Goal: Task Accomplishment & Management: Complete application form

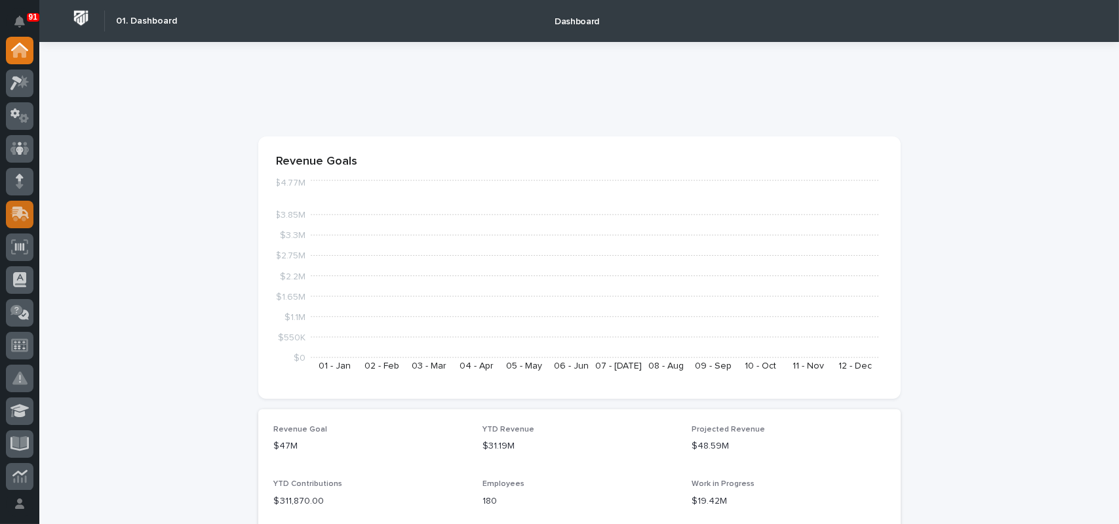
click at [18, 220] on icon at bounding box center [19, 213] width 19 height 15
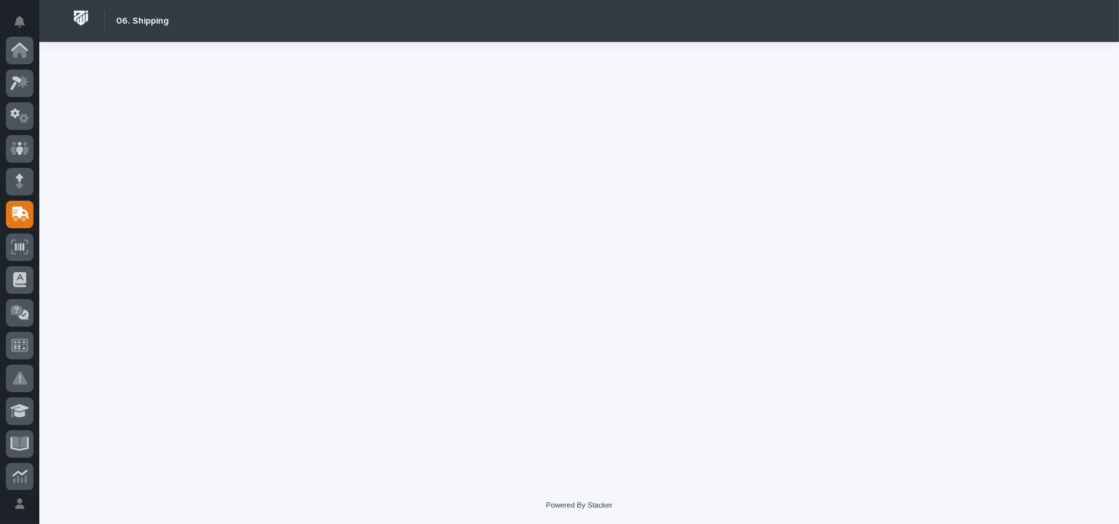
scroll to position [164, 0]
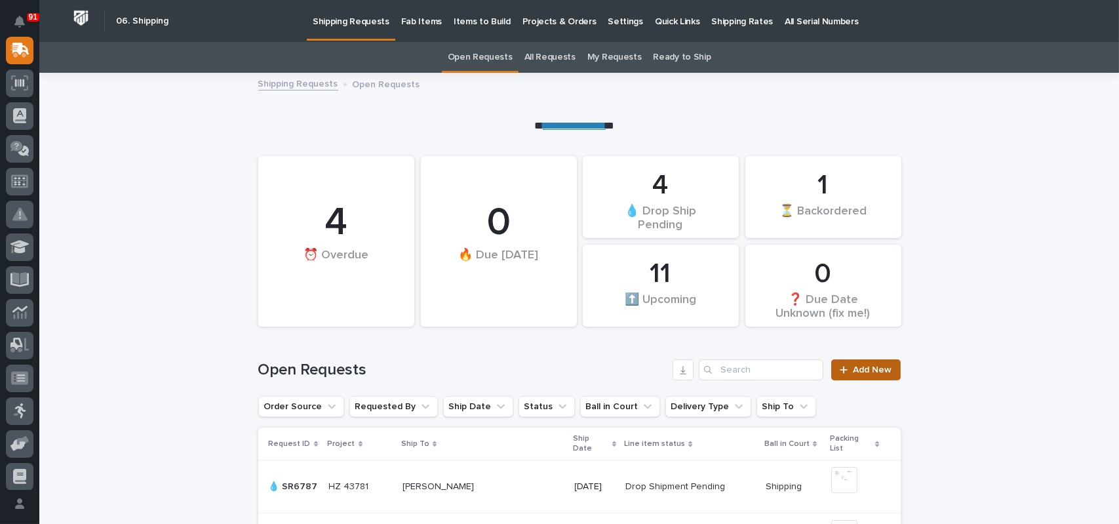
click at [870, 368] on span "Add New" at bounding box center [872, 369] width 39 height 9
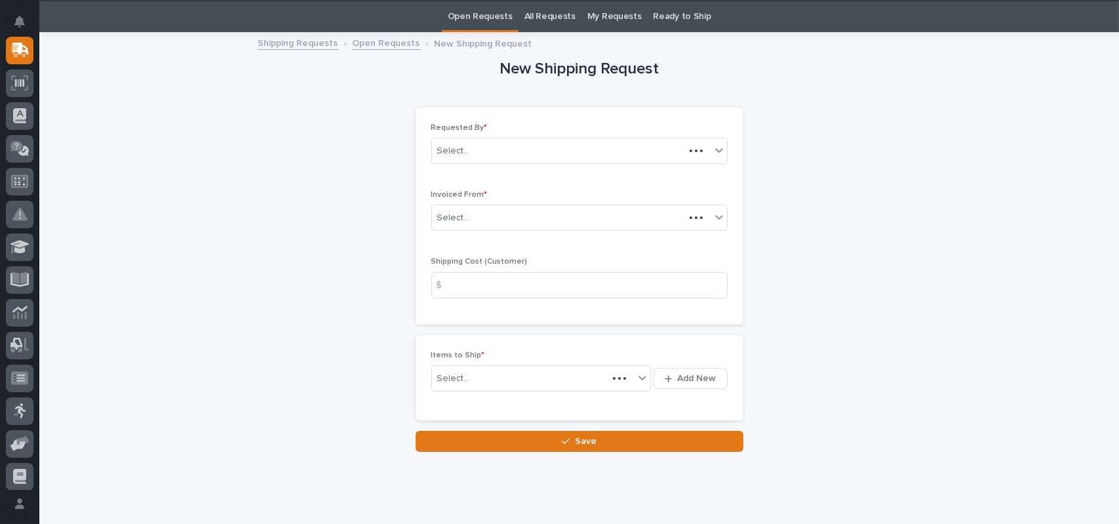
scroll to position [42, 0]
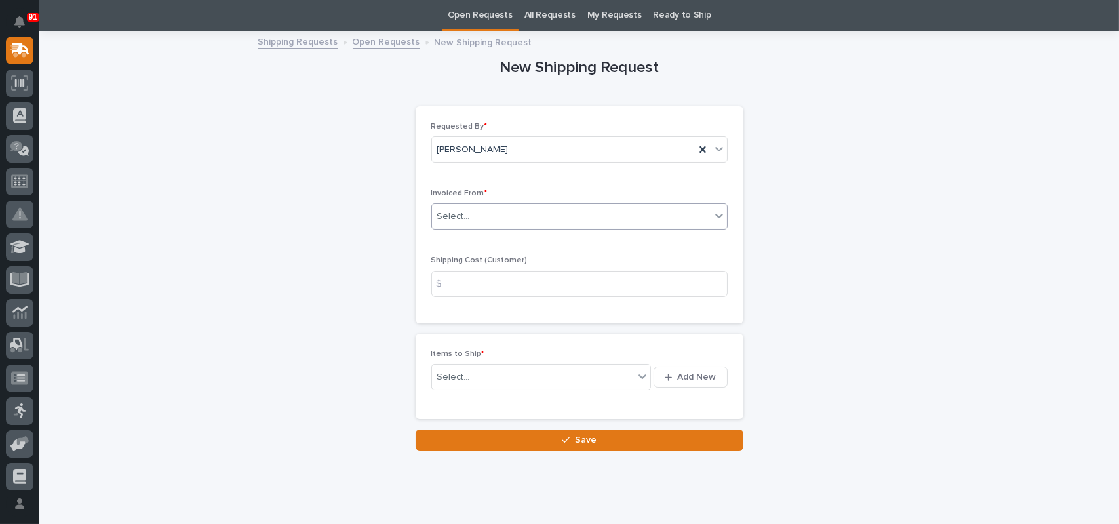
click at [504, 214] on div "Select..." at bounding box center [571, 217] width 279 height 22
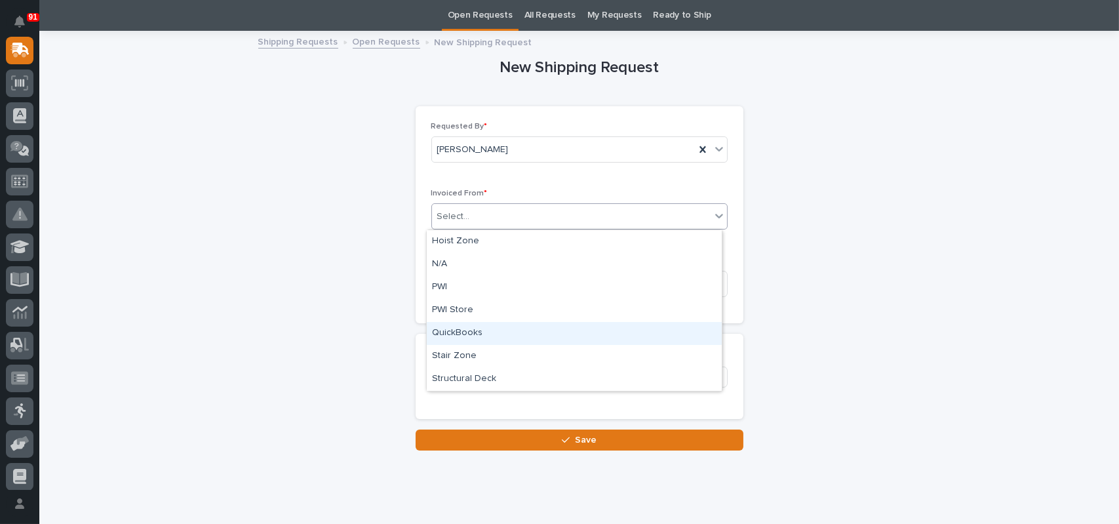
click at [460, 327] on div "QuickBooks" at bounding box center [574, 333] width 295 height 23
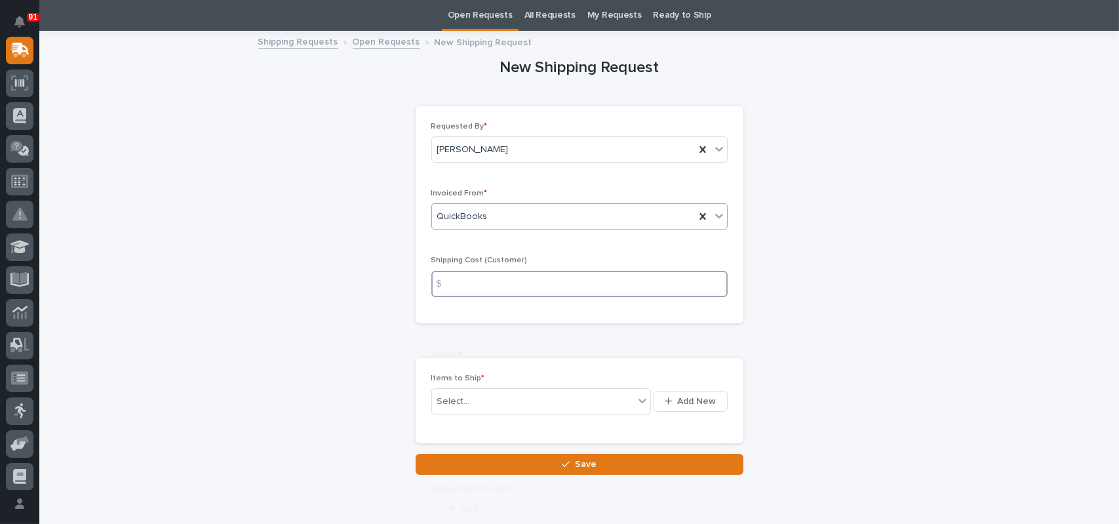
click at [480, 288] on input at bounding box center [579, 284] width 296 height 26
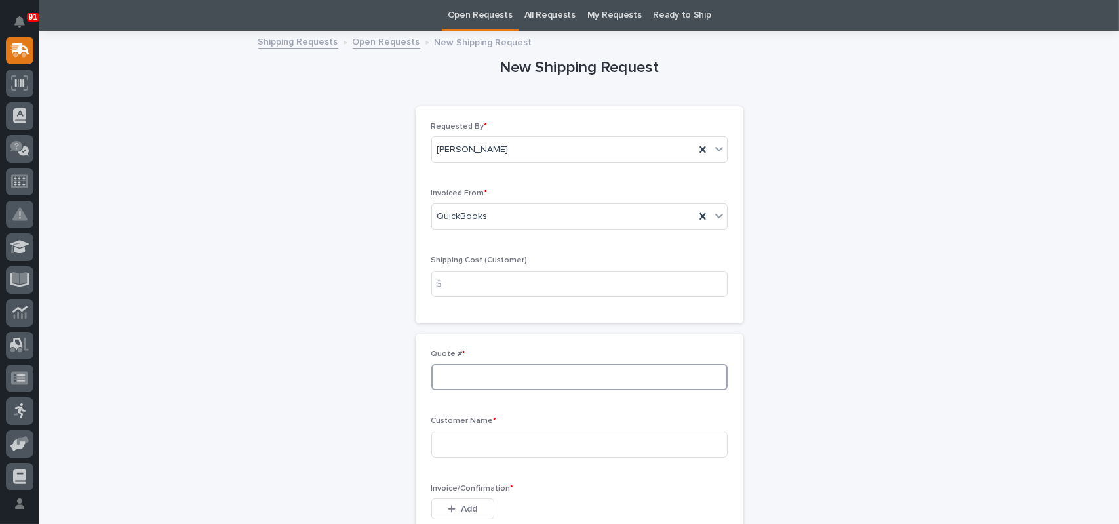
click at [471, 374] on input at bounding box center [579, 377] width 296 height 26
type input "136064"
type input "Doug Pope"
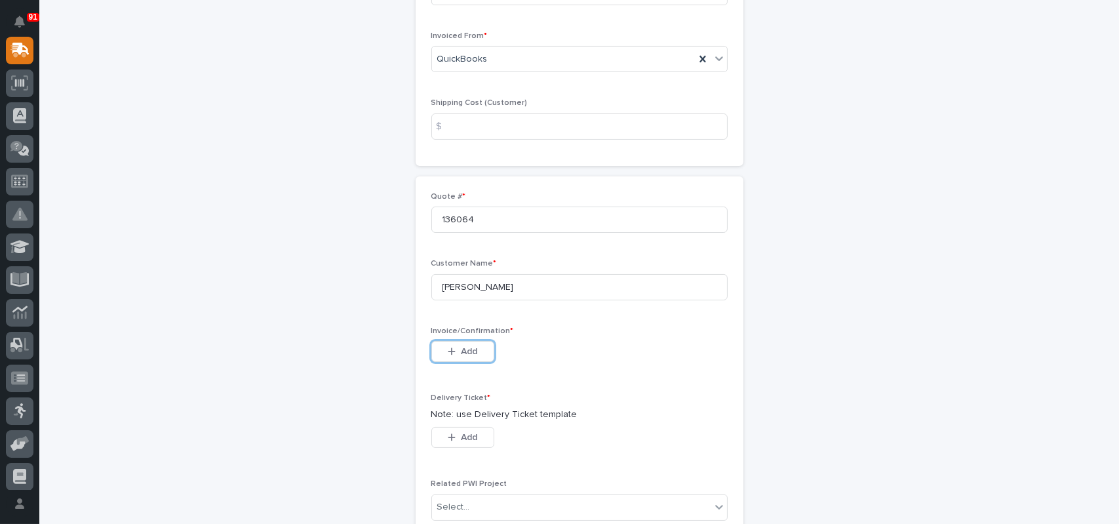
scroll to position [239, 0]
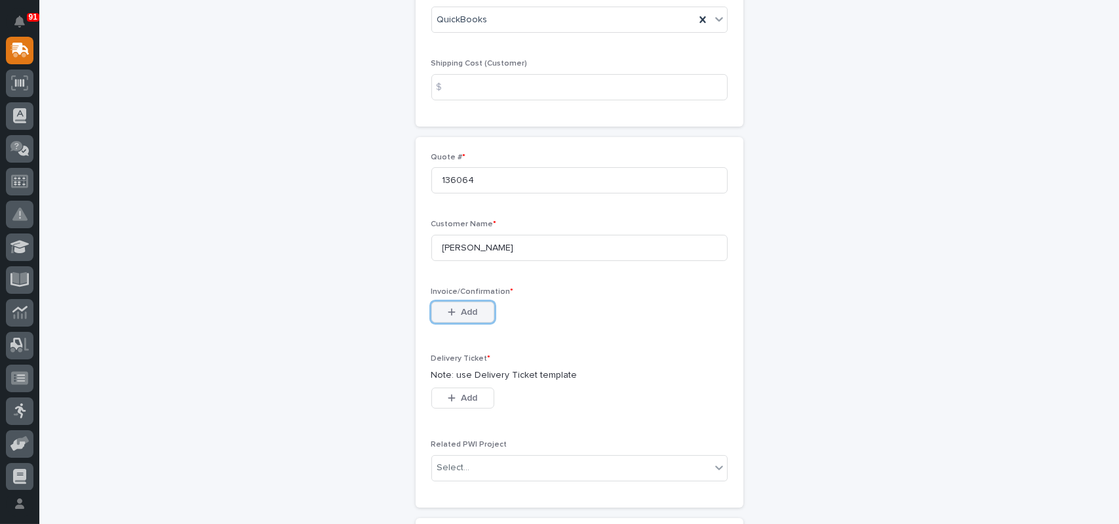
click at [448, 314] on icon "button" at bounding box center [451, 311] width 7 height 7
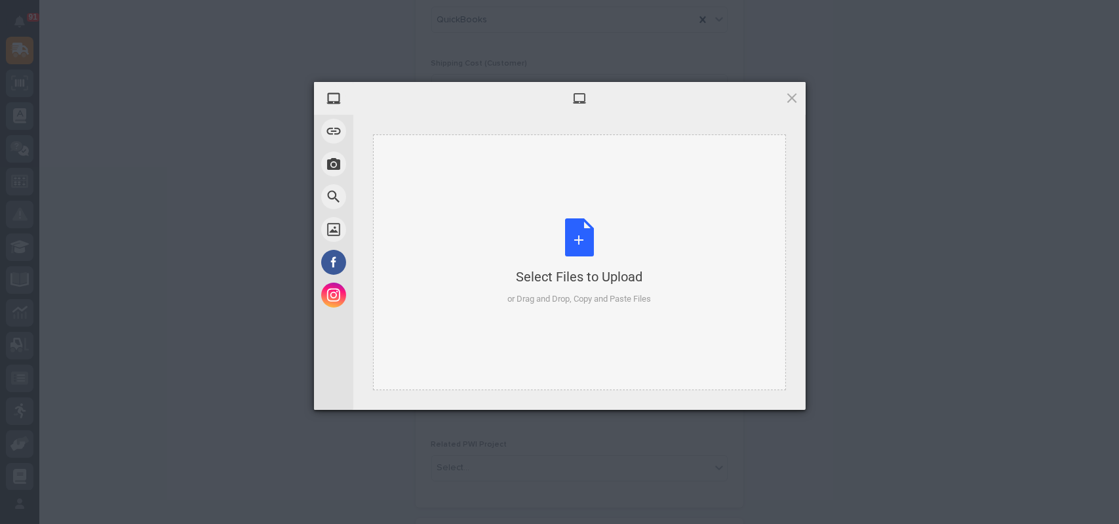
click at [587, 238] on div "Select Files to Upload or Drag and Drop, Copy and Paste Files" at bounding box center [579, 261] width 144 height 87
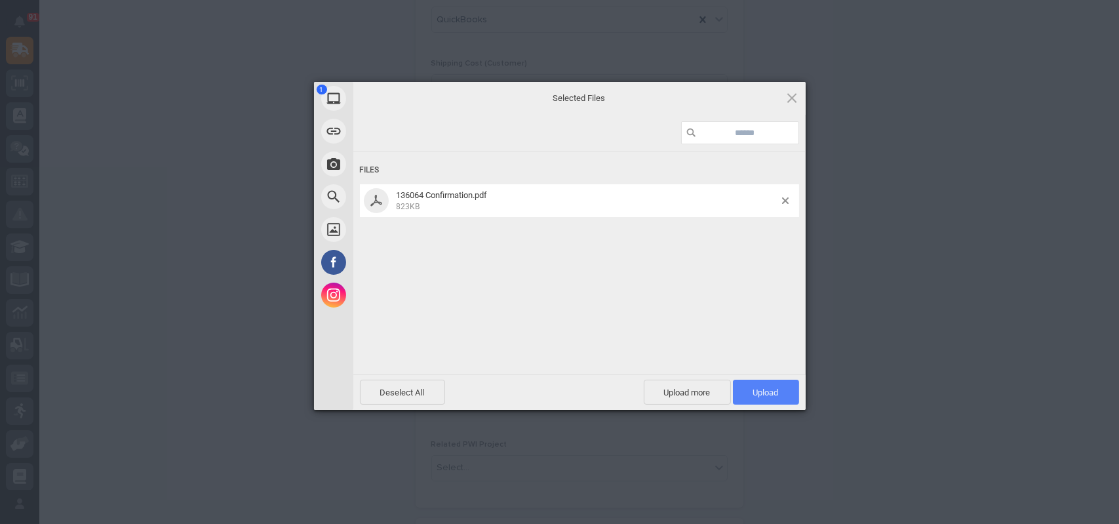
click at [767, 399] on span "Upload 1" at bounding box center [766, 392] width 66 height 25
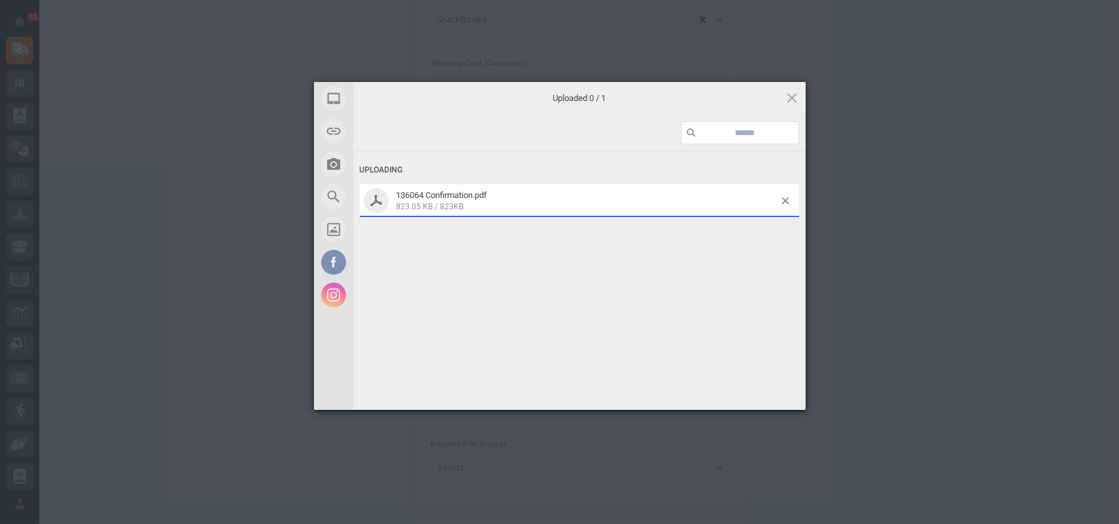
scroll to position [262, 0]
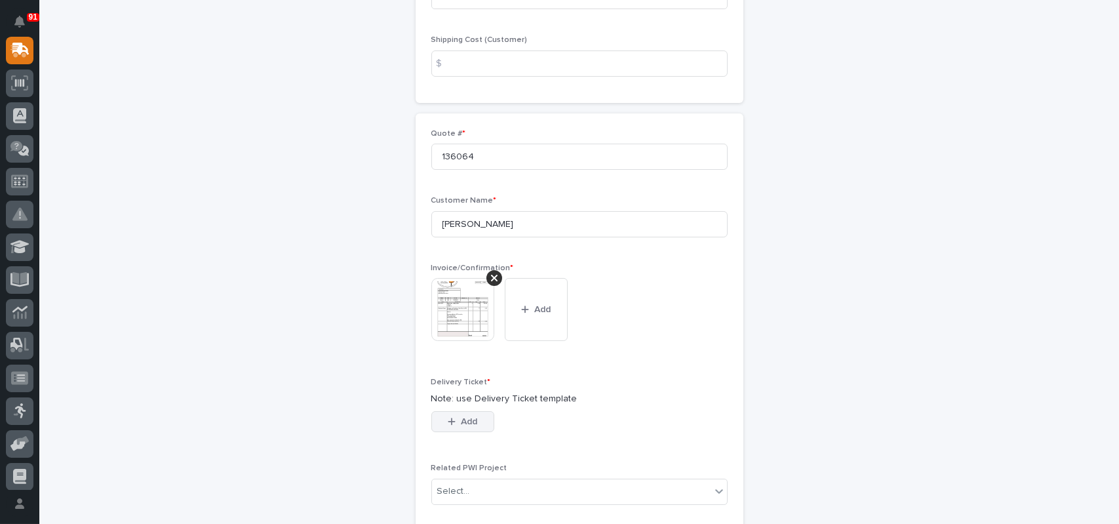
click at [471, 414] on button "Add" at bounding box center [462, 421] width 63 height 21
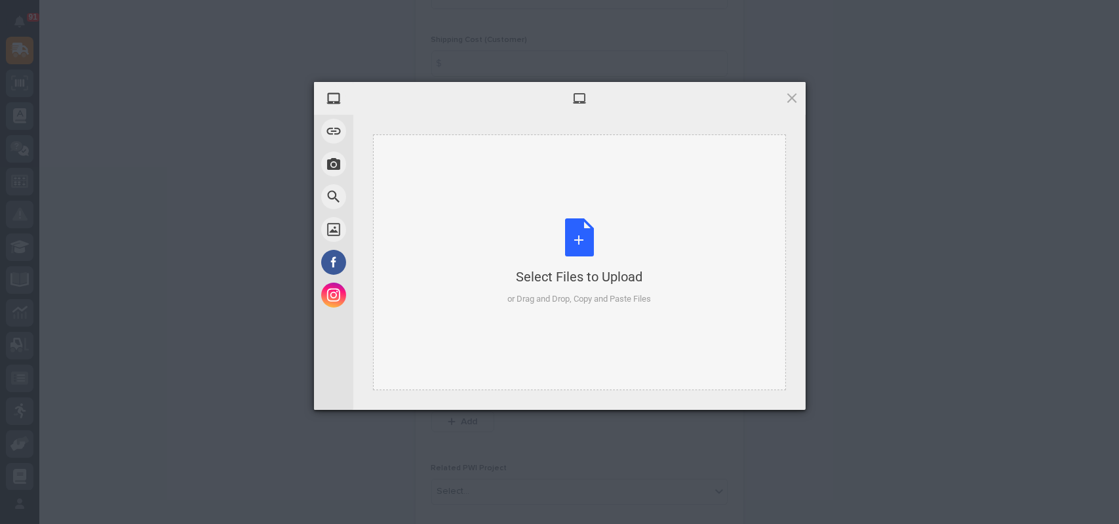
click at [572, 248] on div "Select Files to Upload or Drag and Drop, Copy and Paste Files" at bounding box center [579, 261] width 144 height 87
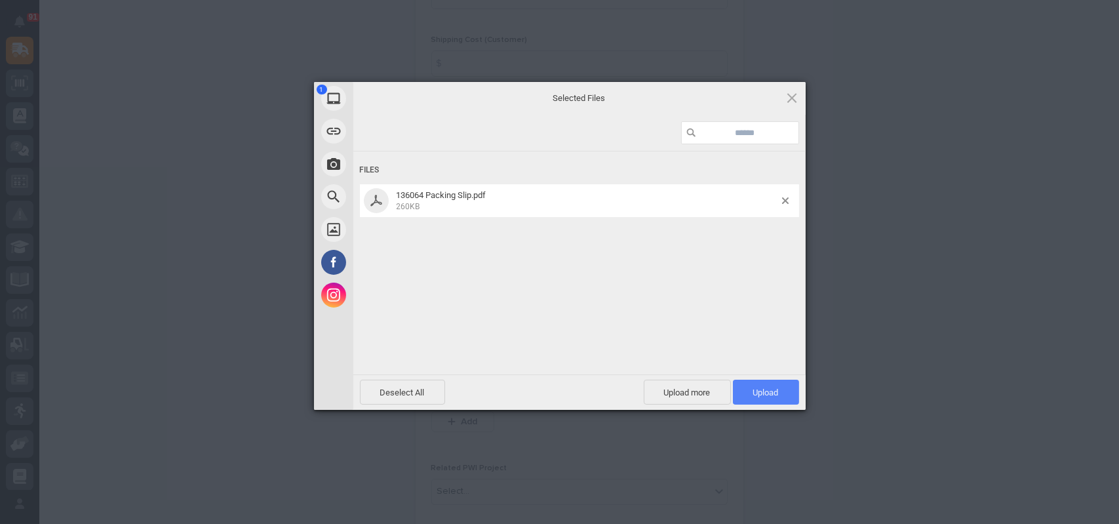
click at [755, 387] on span "Upload 1" at bounding box center [766, 392] width 26 height 10
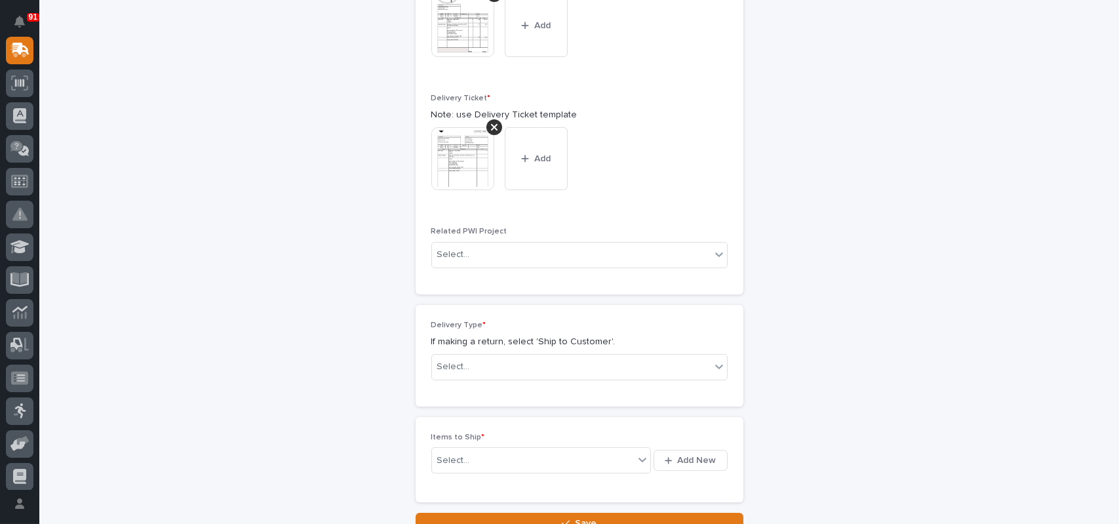
scroll to position [548, 0]
click at [461, 363] on div "Select..." at bounding box center [453, 365] width 33 height 14
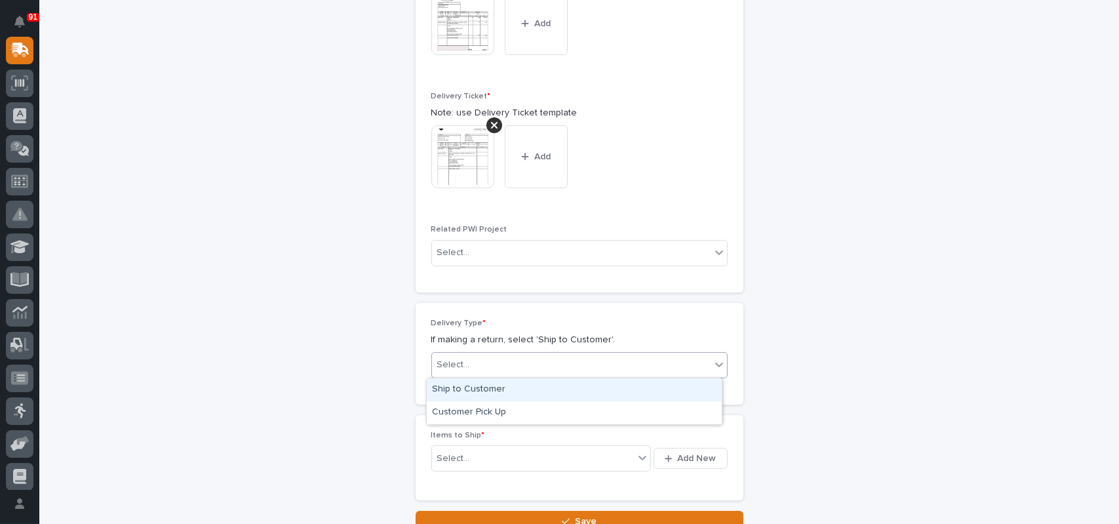
click at [460, 392] on div "Ship to Customer" at bounding box center [574, 389] width 295 height 23
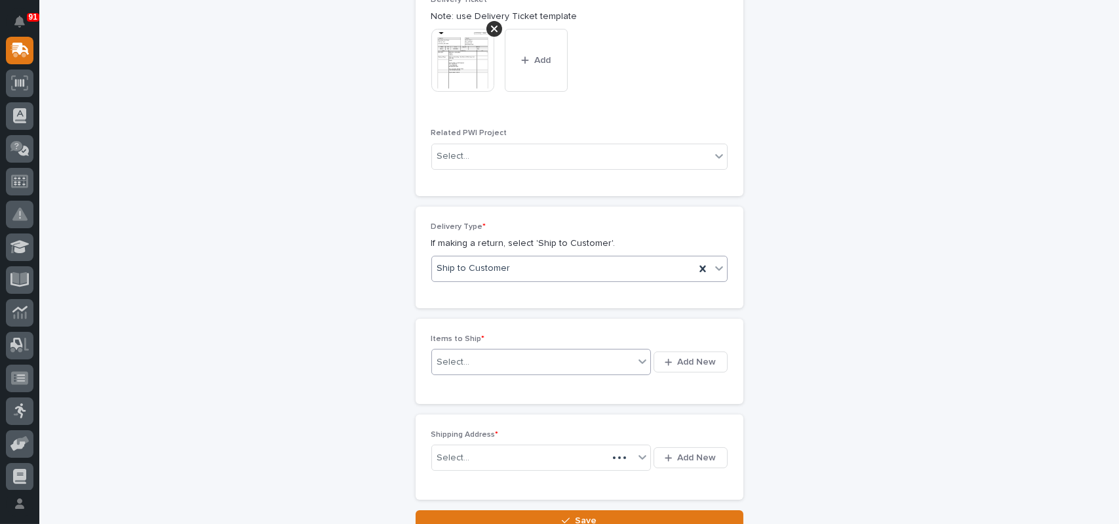
scroll to position [656, 0]
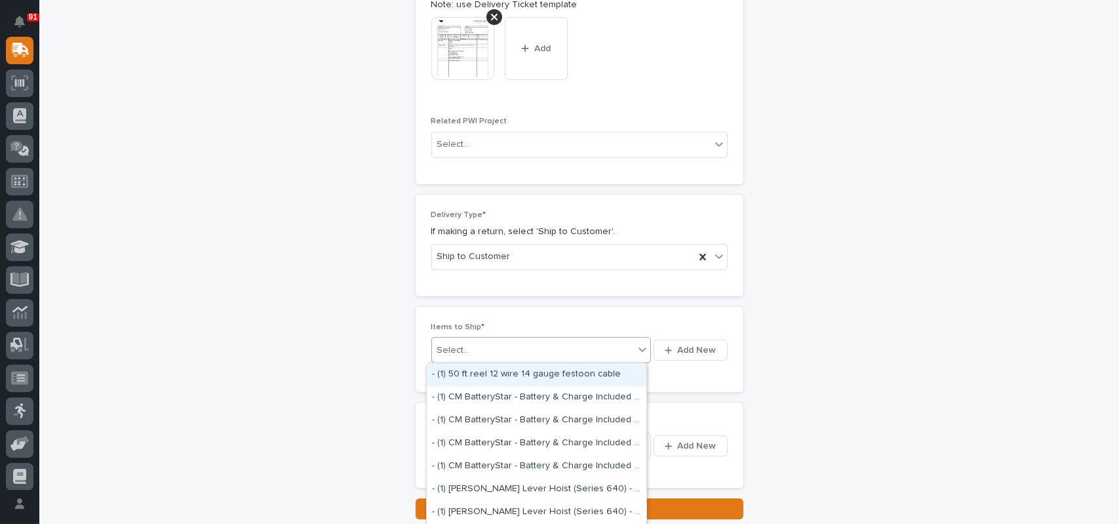
click at [461, 348] on div "Select..." at bounding box center [453, 350] width 33 height 14
click at [669, 343] on button "Add New" at bounding box center [690, 350] width 73 height 21
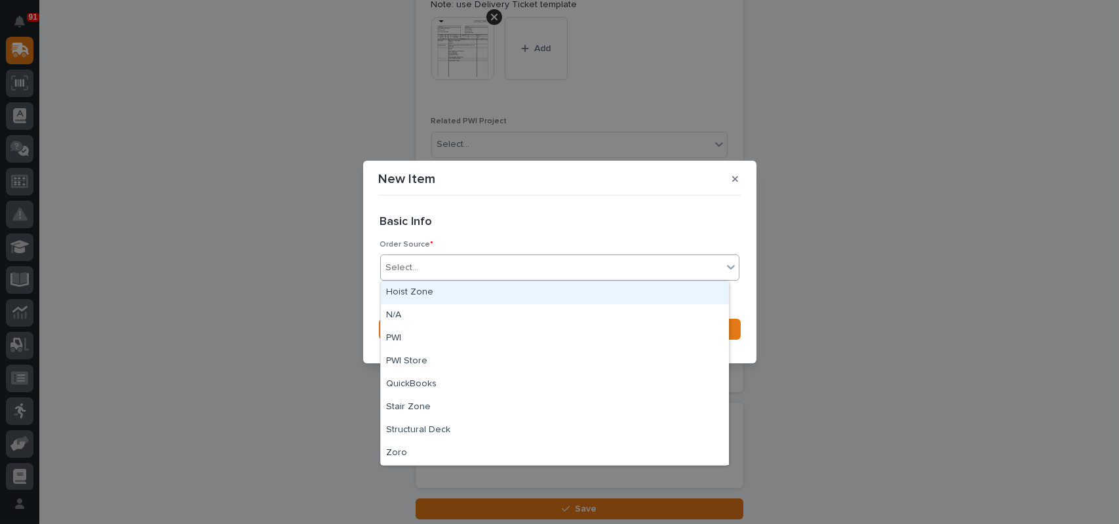
click at [430, 266] on div "Select..." at bounding box center [552, 268] width 342 height 22
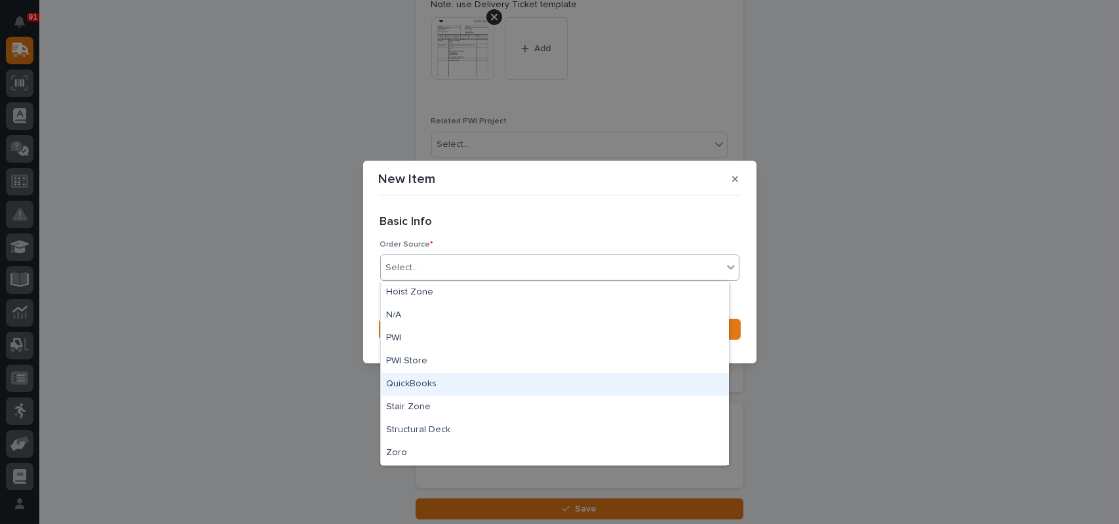
click at [415, 382] on div "QuickBooks" at bounding box center [555, 384] width 348 height 23
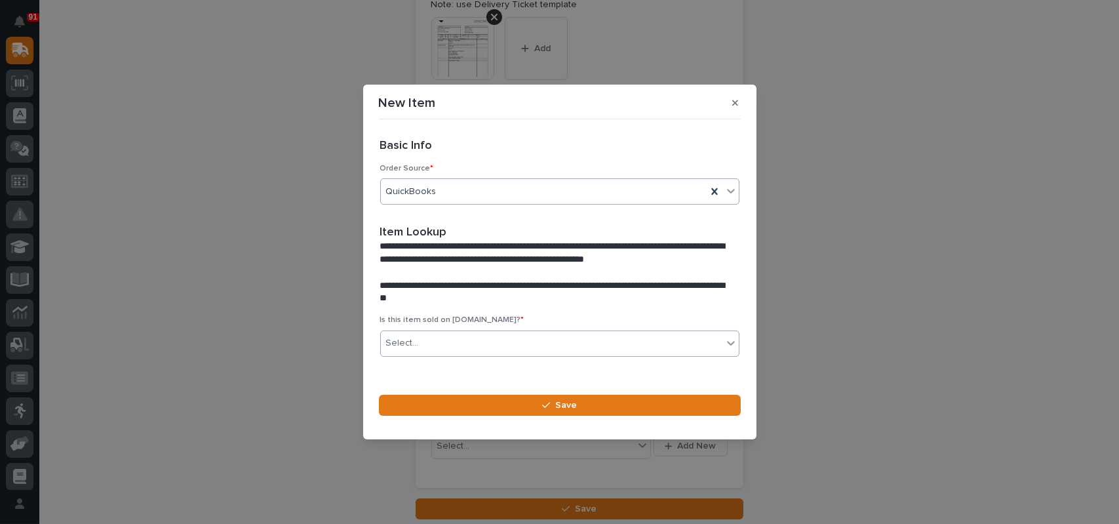
click at [427, 343] on div "Select..." at bounding box center [552, 343] width 342 height 22
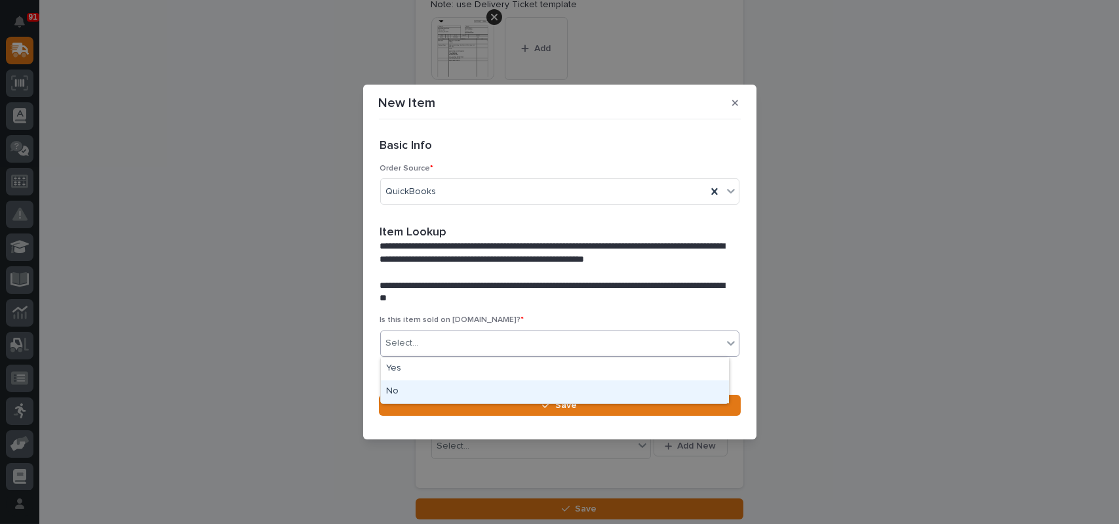
click at [425, 390] on div "No" at bounding box center [555, 391] width 348 height 23
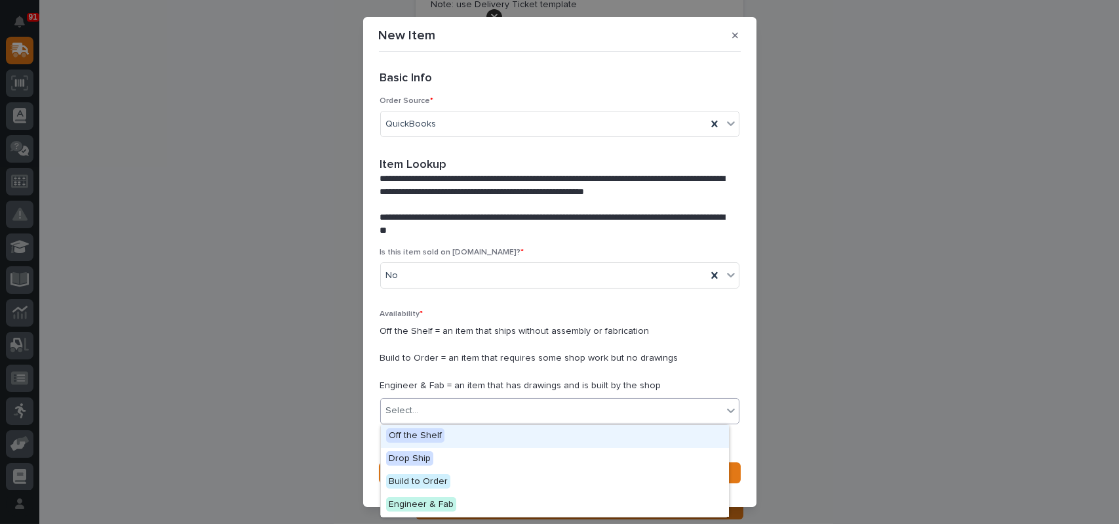
click at [422, 400] on div "Select..." at bounding box center [552, 411] width 342 height 22
click at [419, 440] on span "Off the Shelf" at bounding box center [415, 435] width 58 height 14
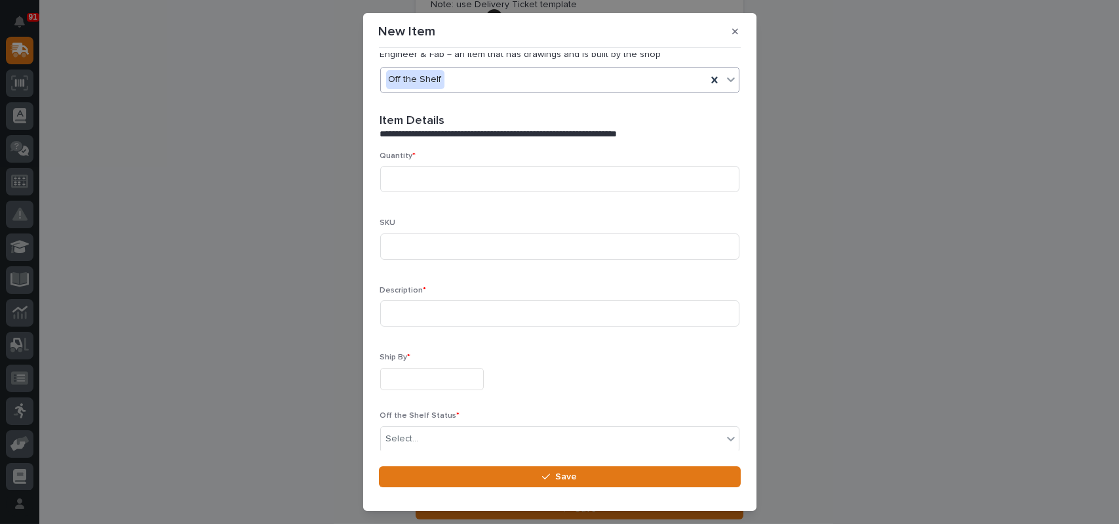
scroll to position [328, 0]
click at [433, 176] on input at bounding box center [559, 178] width 359 height 26
type input "2"
type input "600-43055"
type input "Brake Disc - 5 Ton - Gen 2"
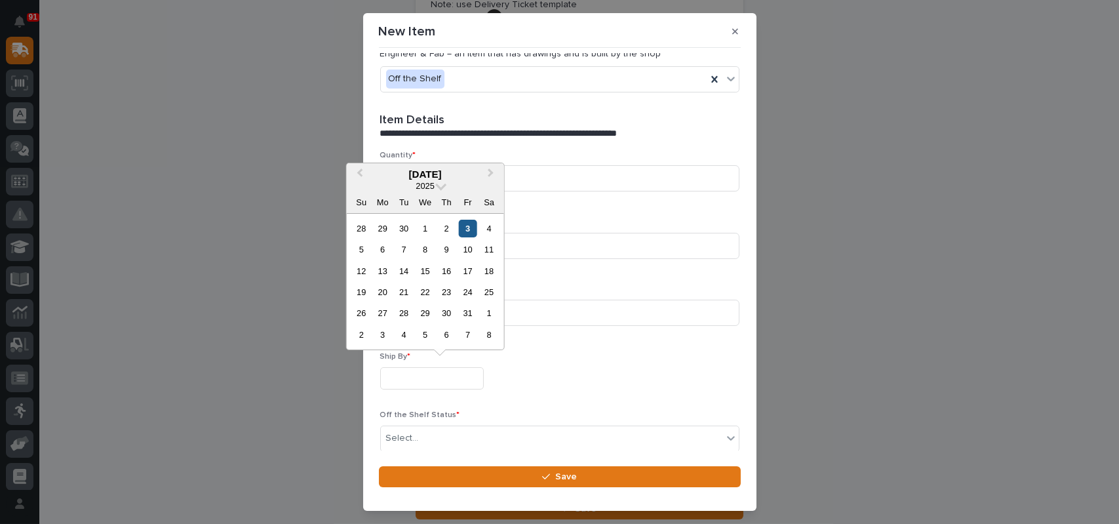
click at [464, 227] on div "3" at bounding box center [468, 229] width 18 height 18
type input "**********"
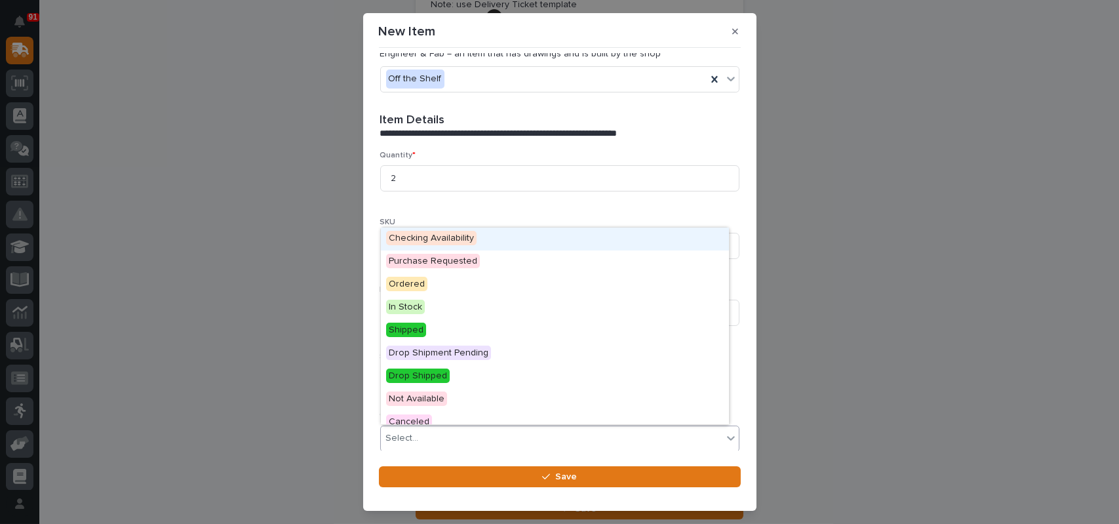
click at [442, 431] on div "Select..." at bounding box center [552, 438] width 342 height 22
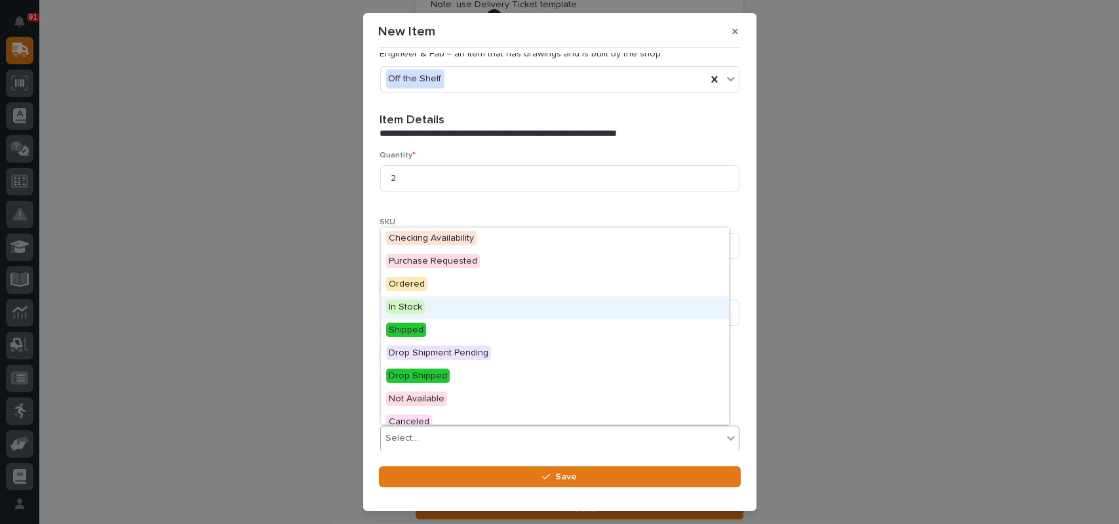
click at [417, 307] on span "In Stock" at bounding box center [405, 307] width 39 height 14
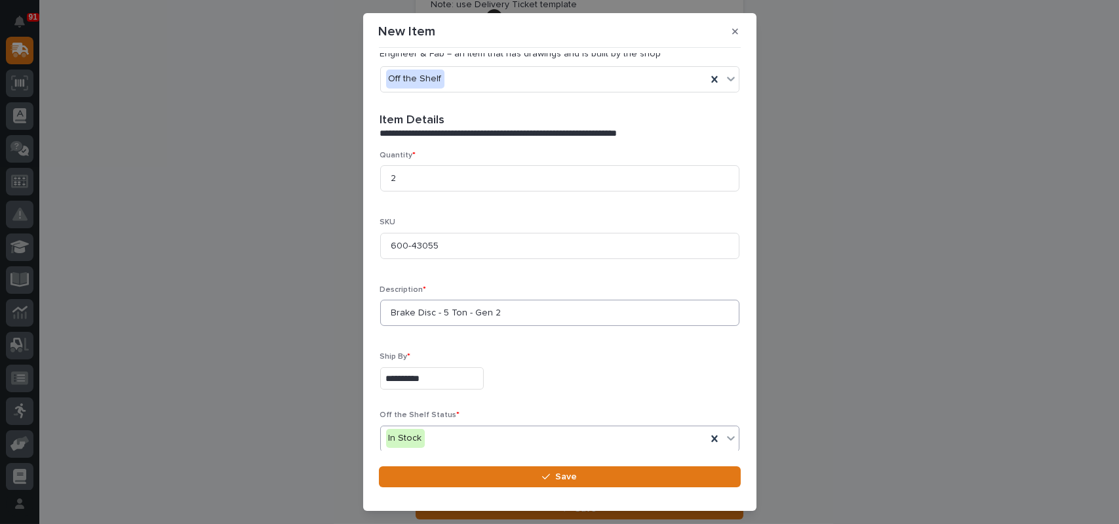
scroll to position [385, 0]
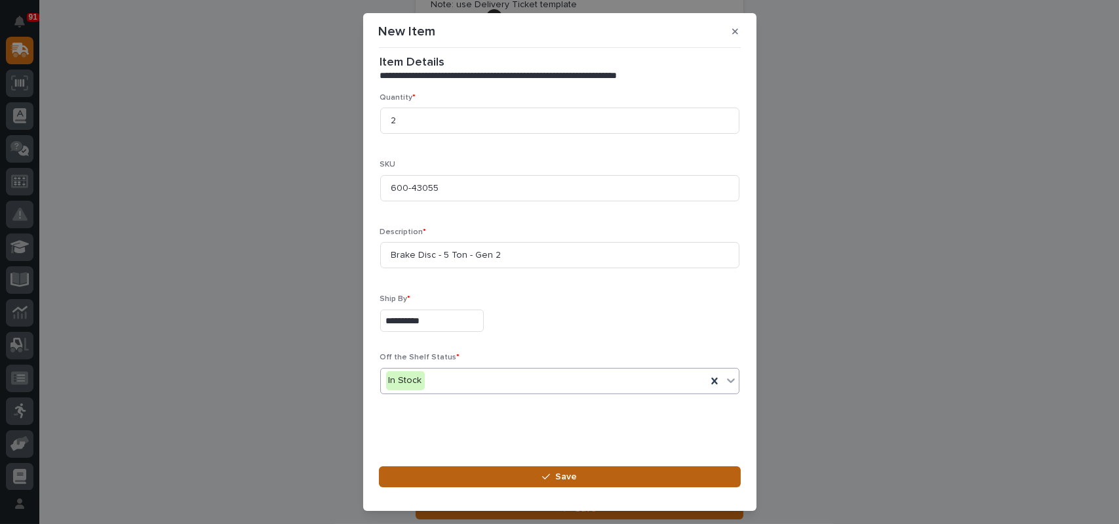
click at [557, 474] on span "Save" at bounding box center [566, 477] width 22 height 12
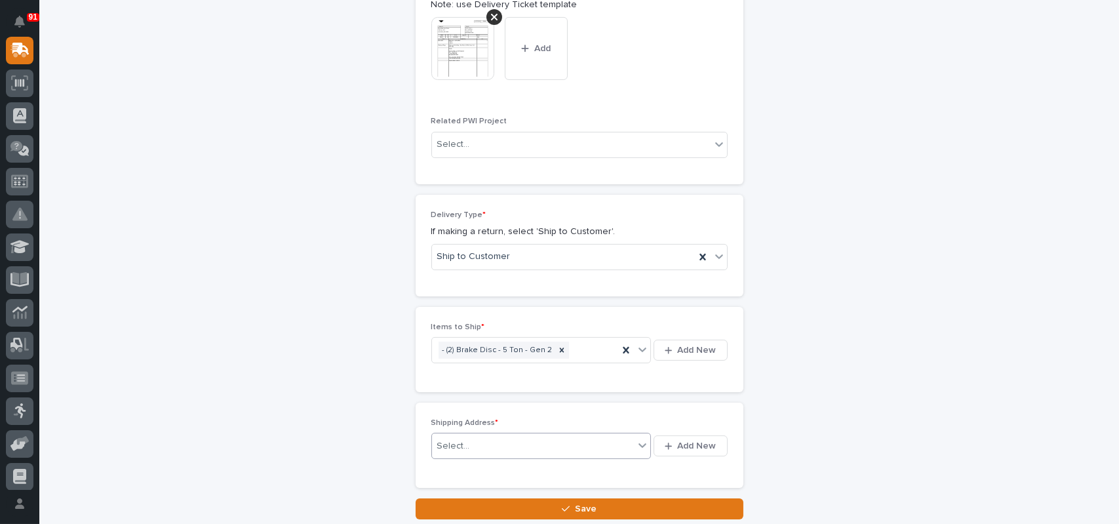
click at [467, 439] on div "Select..." at bounding box center [533, 446] width 203 height 22
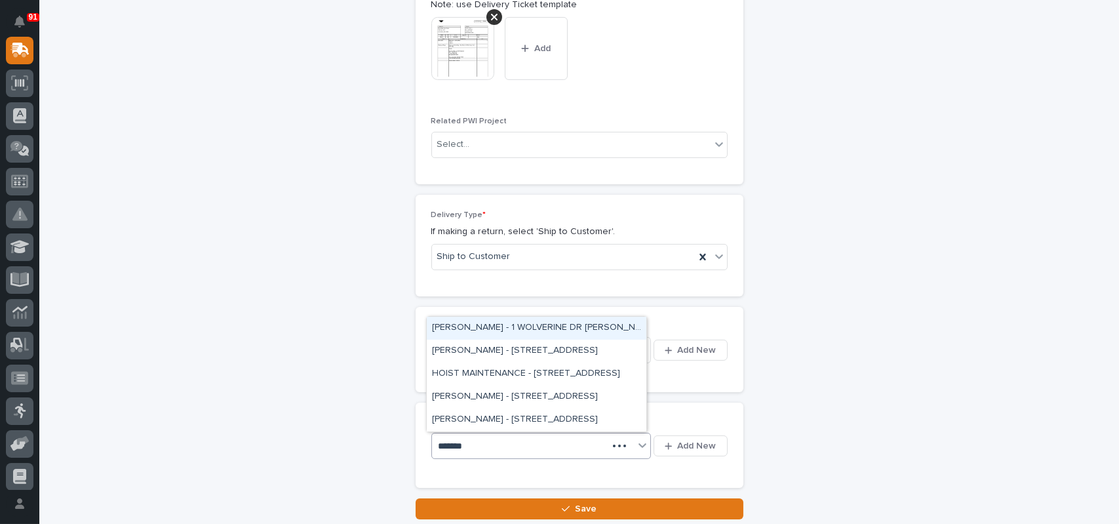
type input "********"
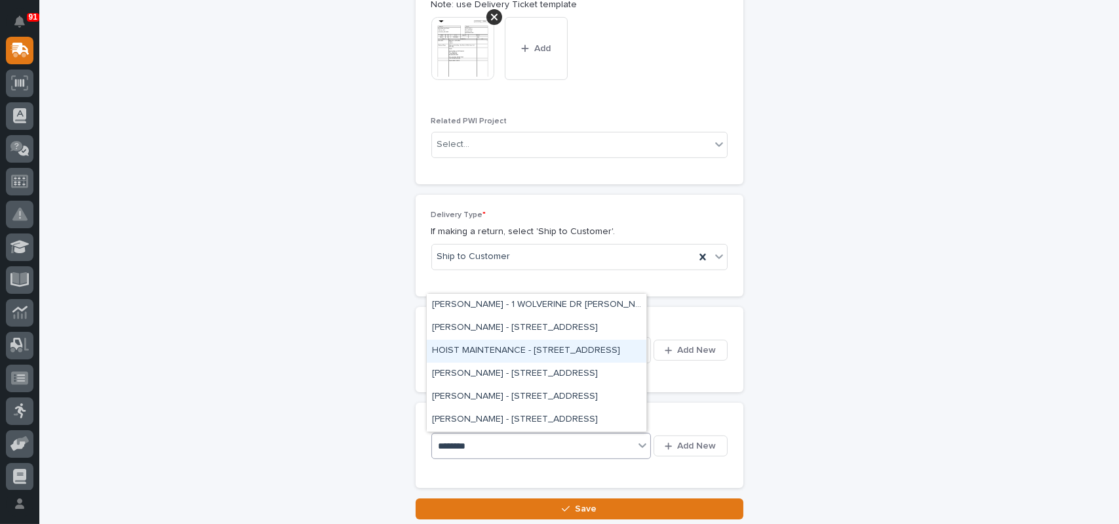
click at [520, 349] on div "HOIST MAINTENANCE - 1 WOLVERINE DR, BOONEVILLE, MS 38829" at bounding box center [537, 351] width 220 height 23
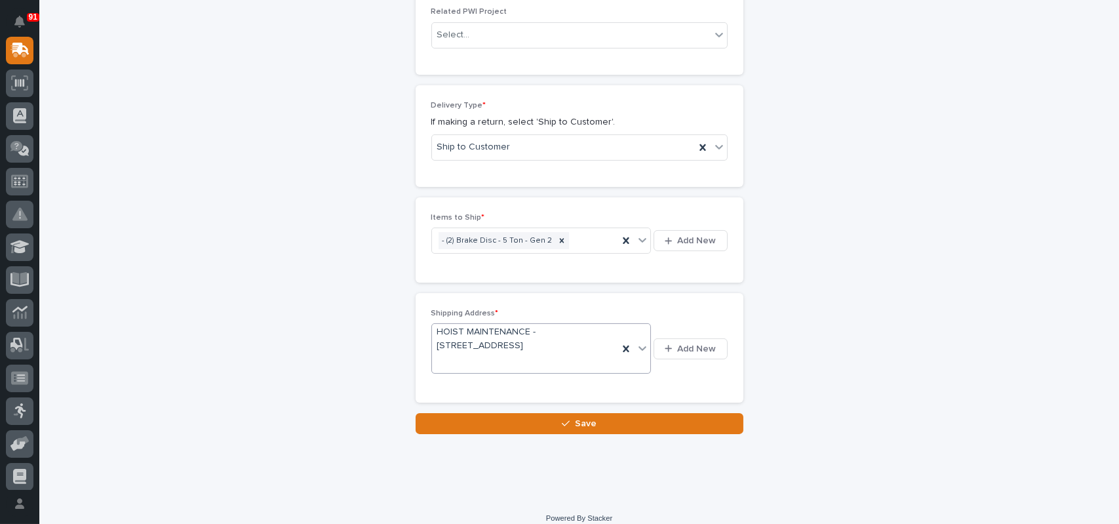
scroll to position [777, 0]
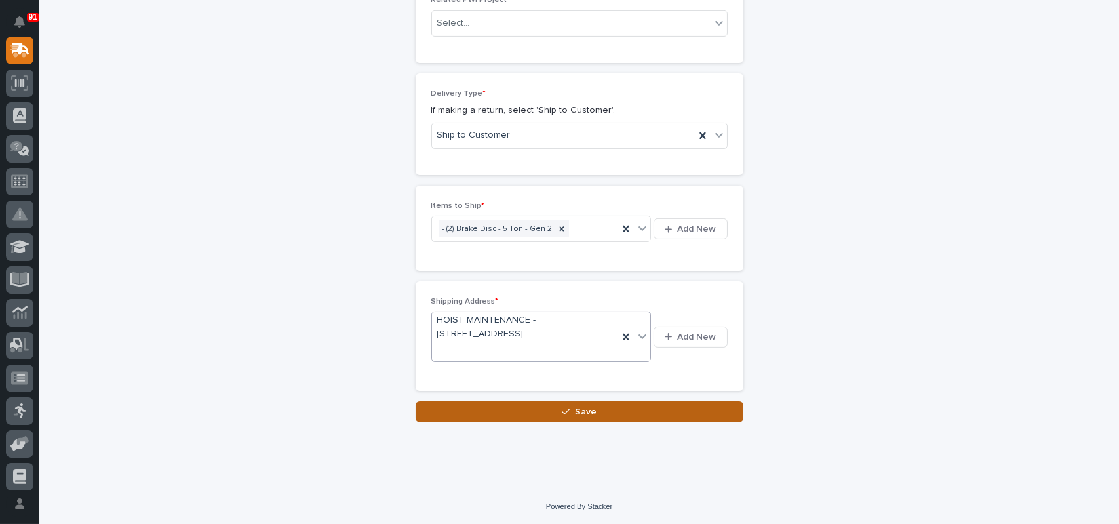
click at [570, 411] on div "button" at bounding box center [568, 411] width 13 height 9
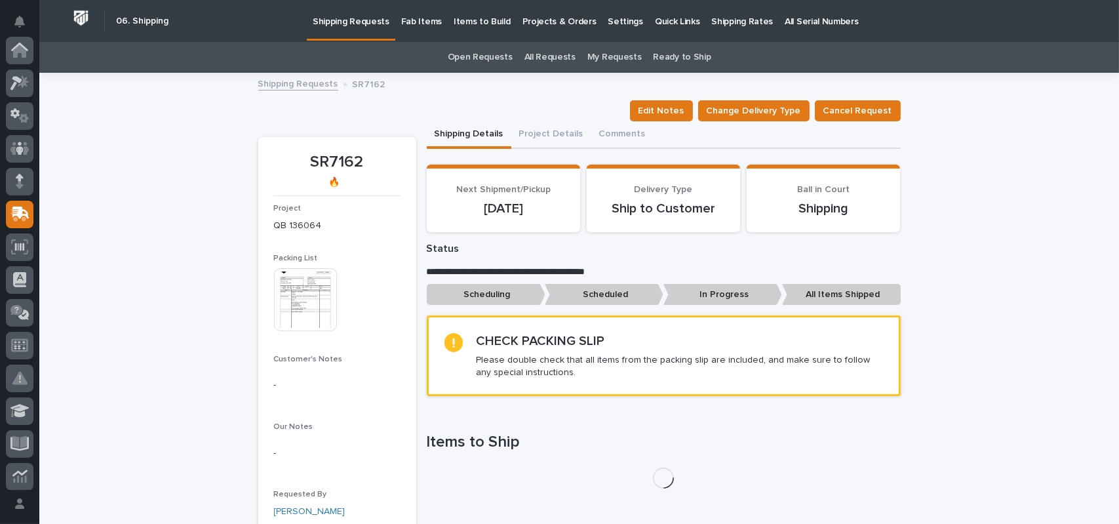
scroll to position [164, 0]
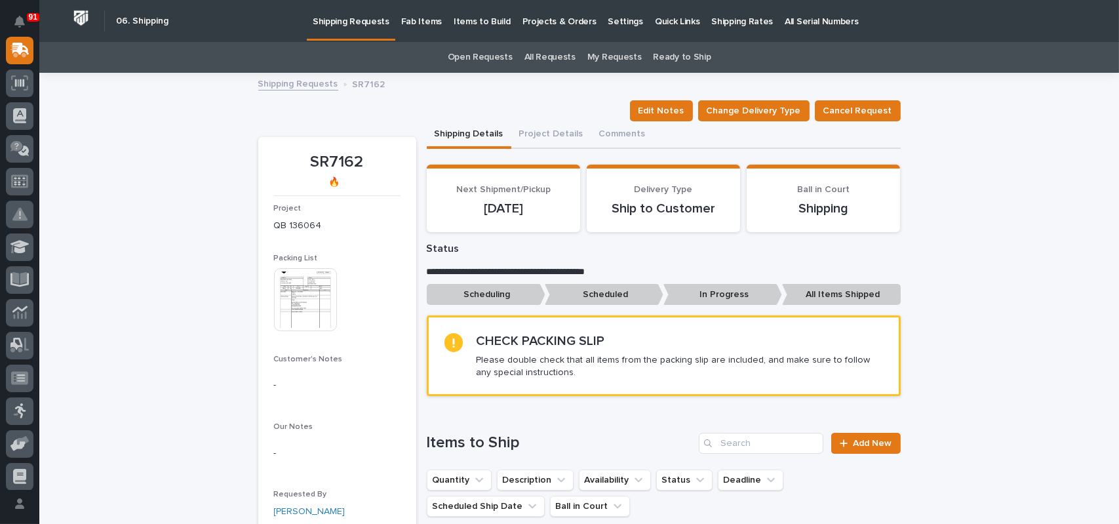
click at [309, 292] on img at bounding box center [305, 299] width 63 height 63
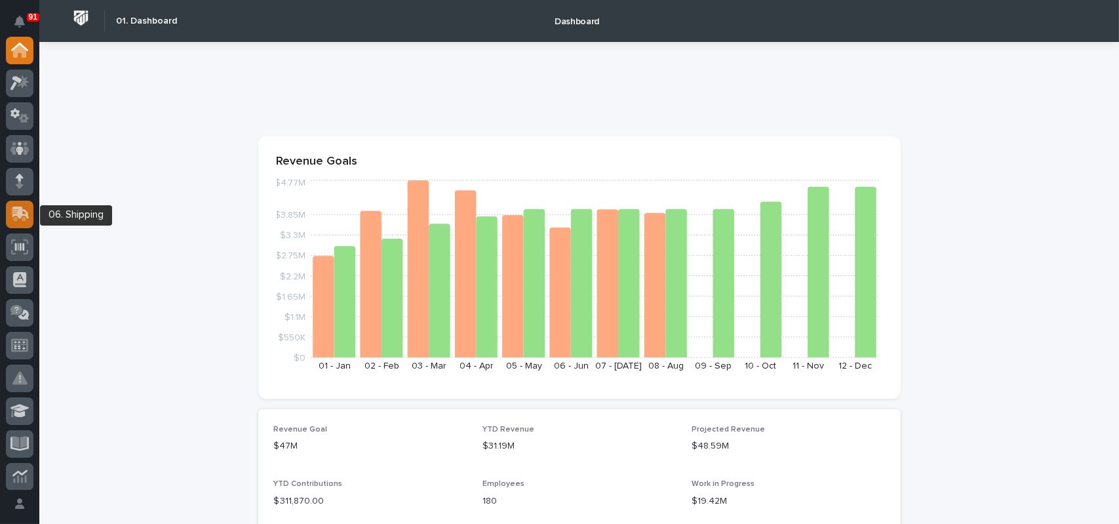
click at [22, 212] on icon at bounding box center [19, 213] width 19 height 15
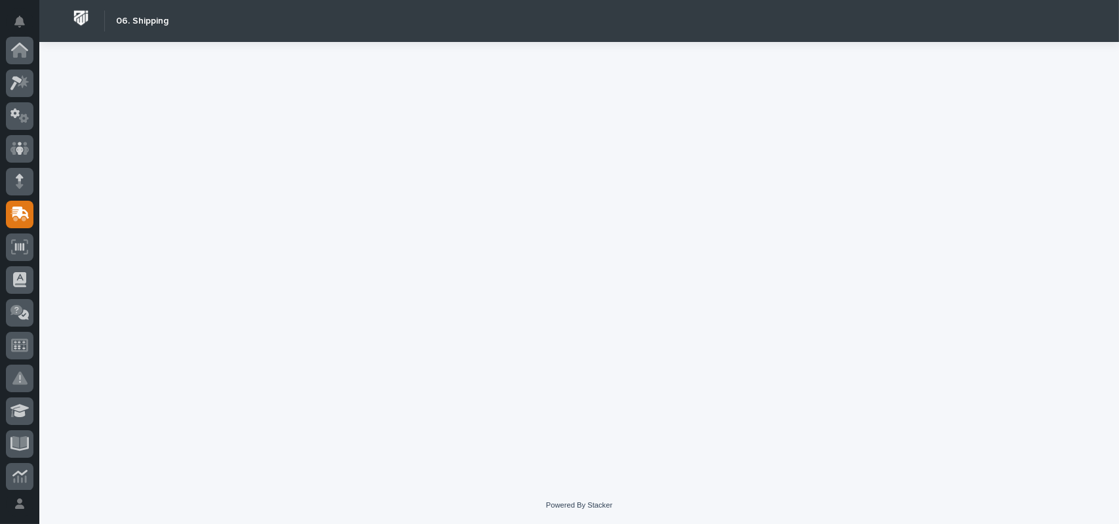
scroll to position [164, 0]
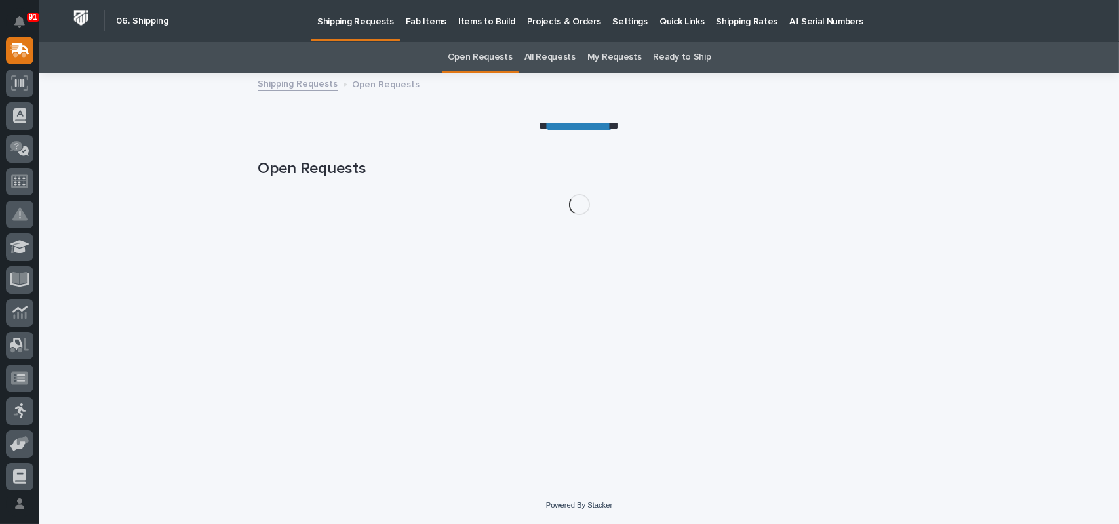
click at [610, 60] on link "My Requests" at bounding box center [614, 57] width 54 height 31
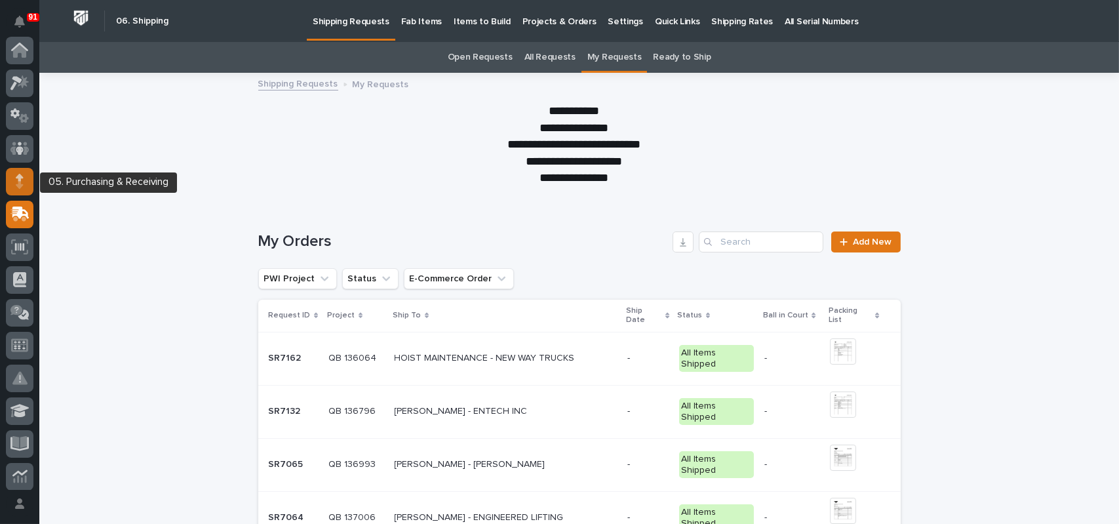
click at [31, 180] on div at bounding box center [20, 182] width 28 height 28
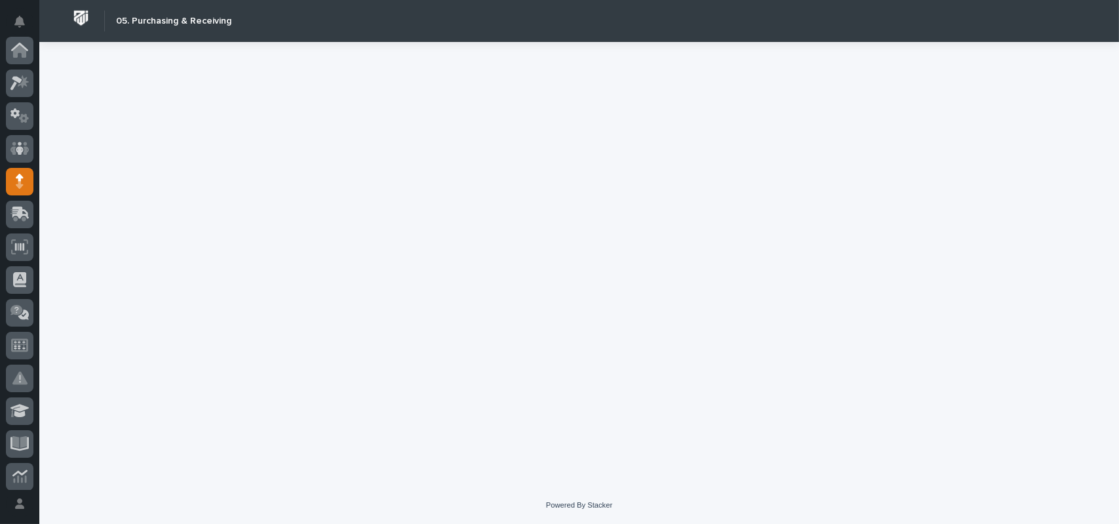
scroll to position [131, 0]
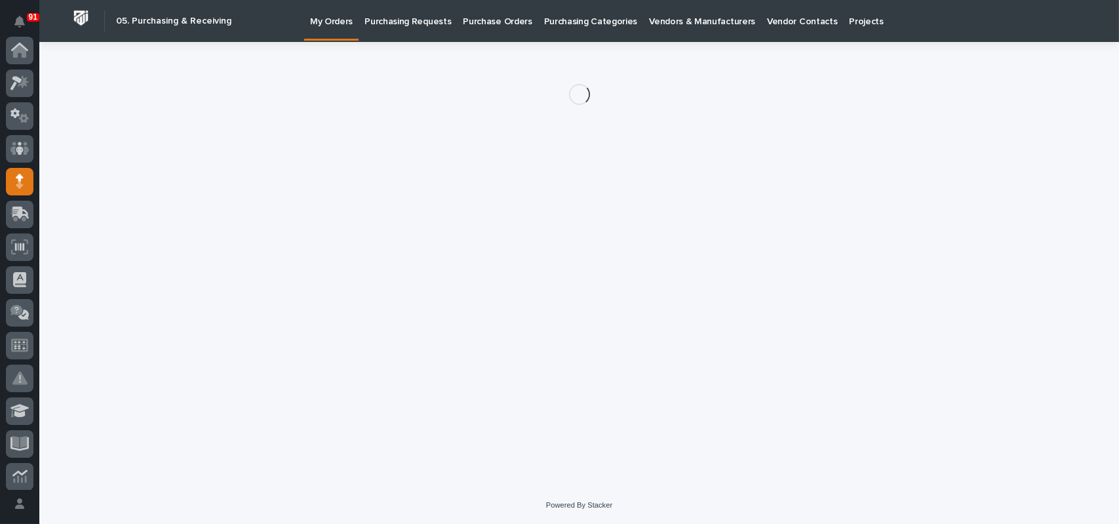
scroll to position [131, 0]
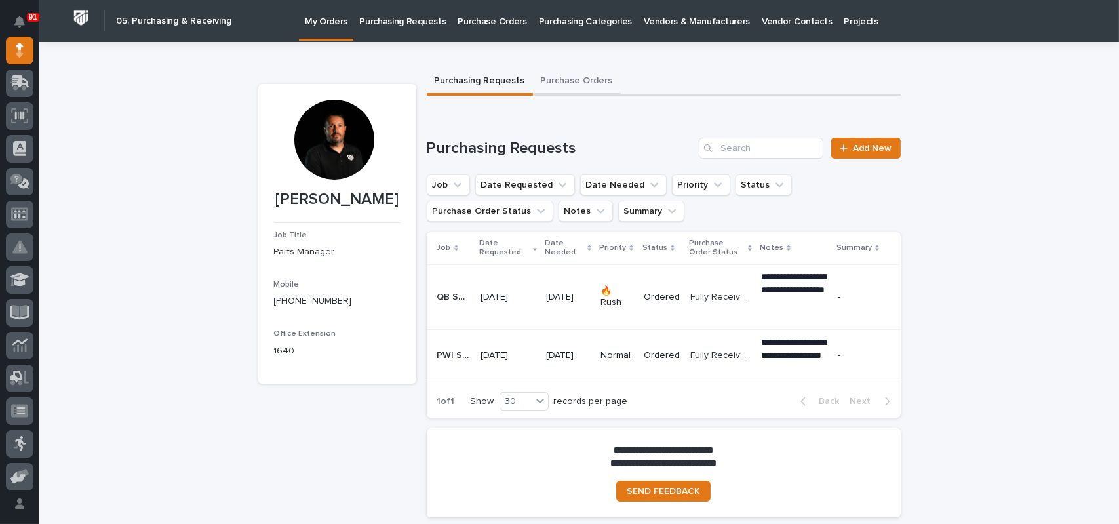
click at [564, 80] on button "Purchase Orders" at bounding box center [577, 82] width 88 height 28
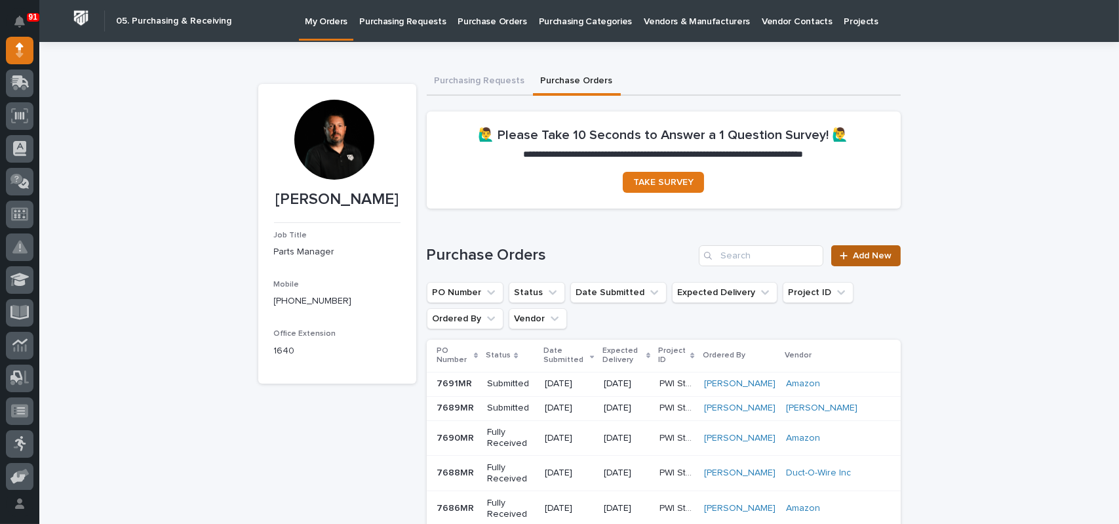
click at [853, 256] on span "Add New" at bounding box center [872, 255] width 39 height 9
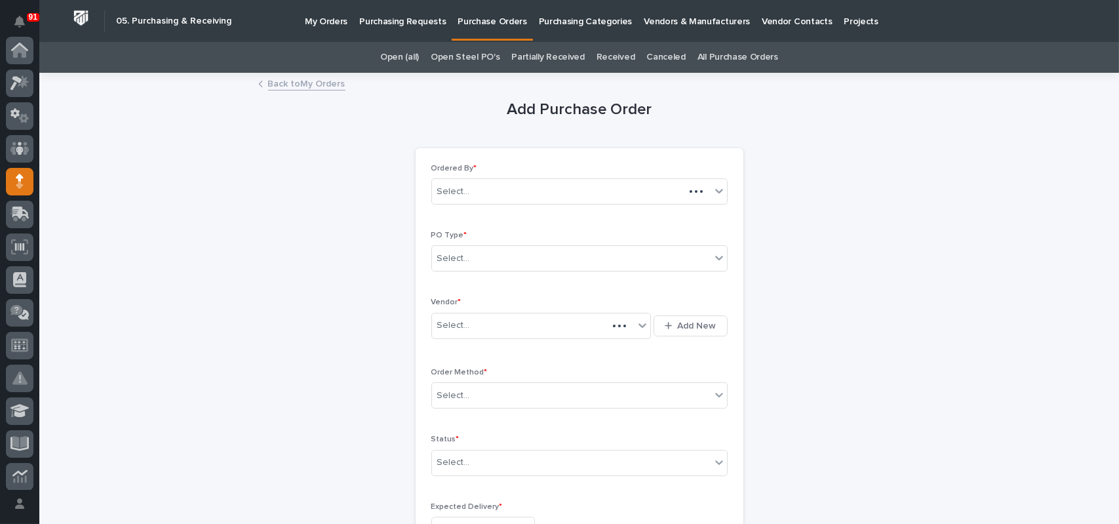
scroll to position [131, 0]
click at [512, 256] on div "Select..." at bounding box center [571, 259] width 279 height 22
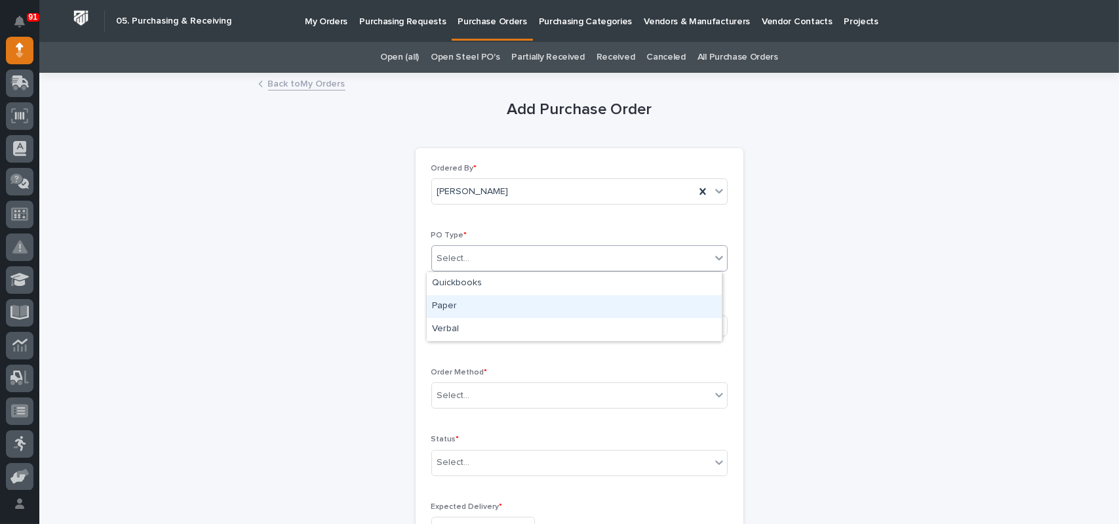
click at [456, 303] on div "Paper" at bounding box center [574, 306] width 295 height 23
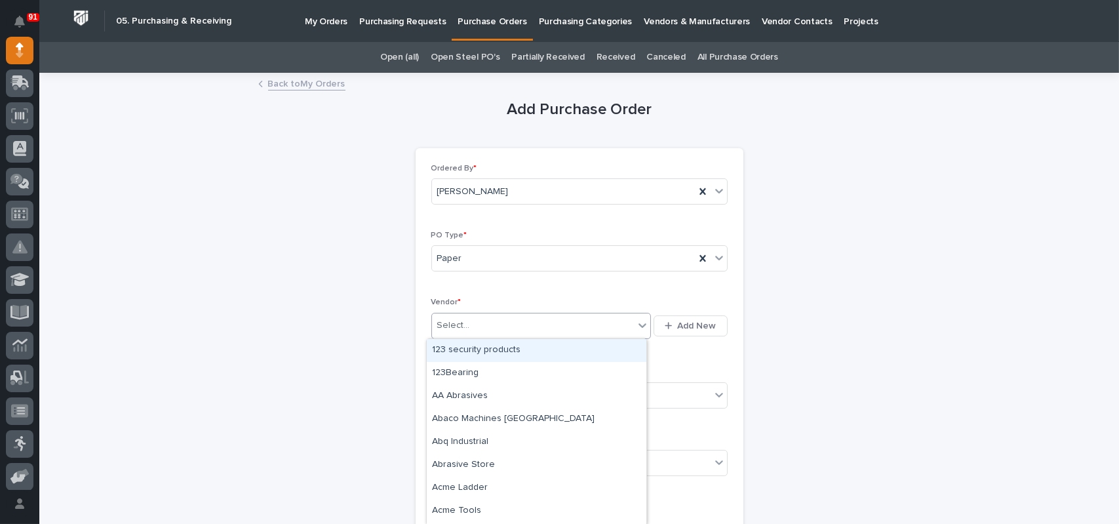
click at [475, 327] on div "Select..." at bounding box center [533, 326] width 203 height 22
type input "*"
type input "******"
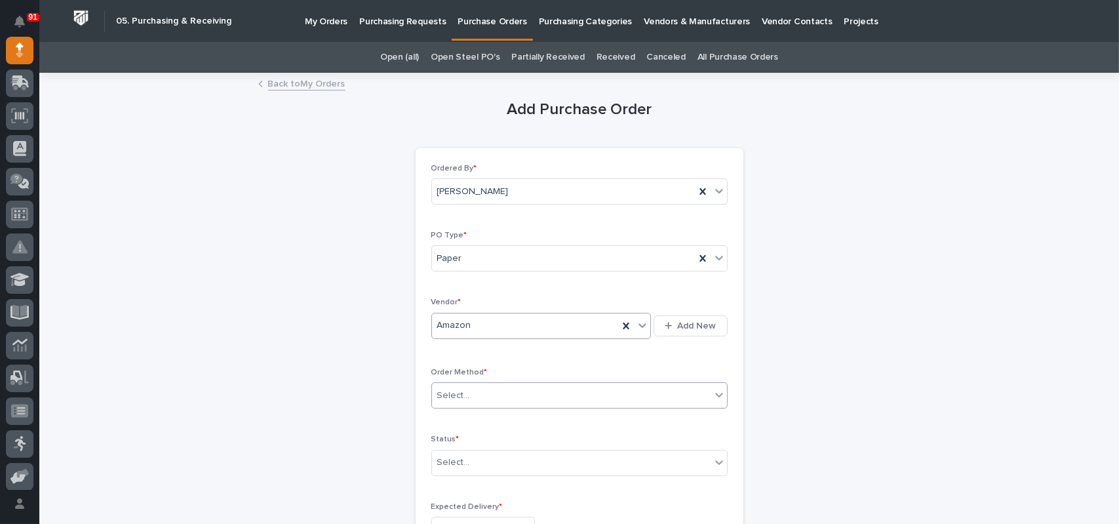
click at [445, 399] on div "Select..." at bounding box center [453, 396] width 33 height 14
click at [464, 421] on div "Online Order" at bounding box center [574, 419] width 295 height 23
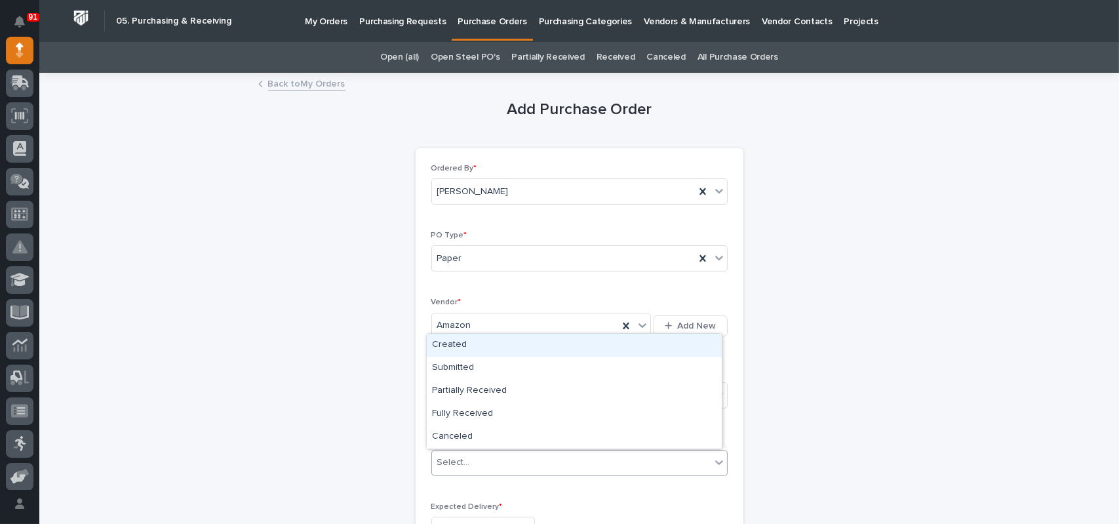
click at [456, 469] on div "Select..." at bounding box center [571, 463] width 279 height 22
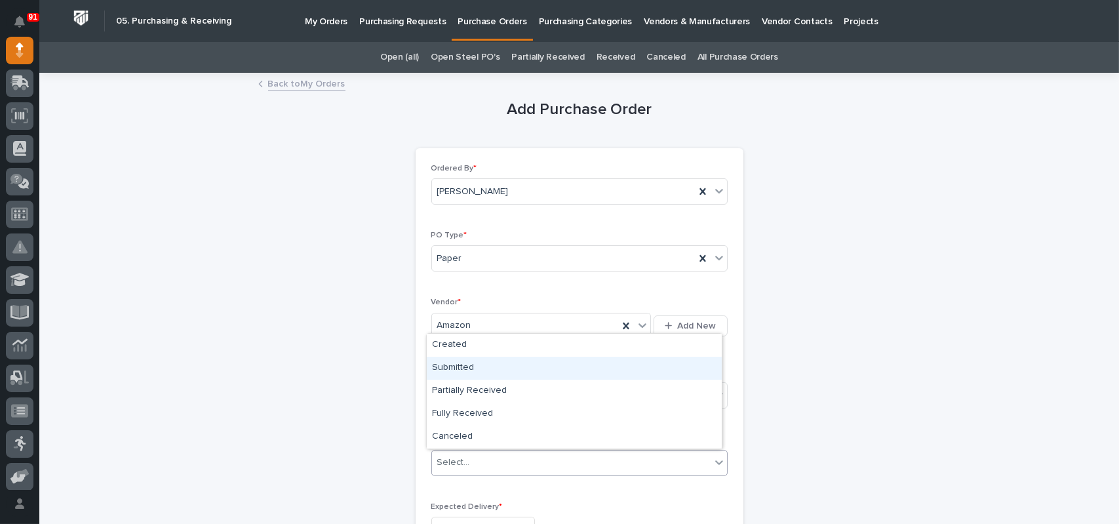
click at [469, 368] on div "Submitted" at bounding box center [574, 368] width 295 height 23
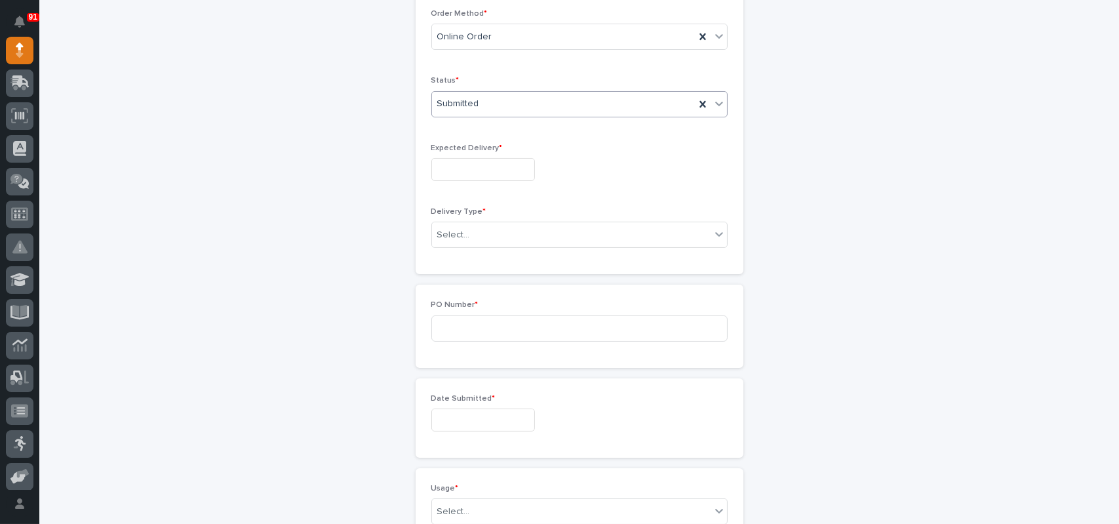
scroll to position [406, 0]
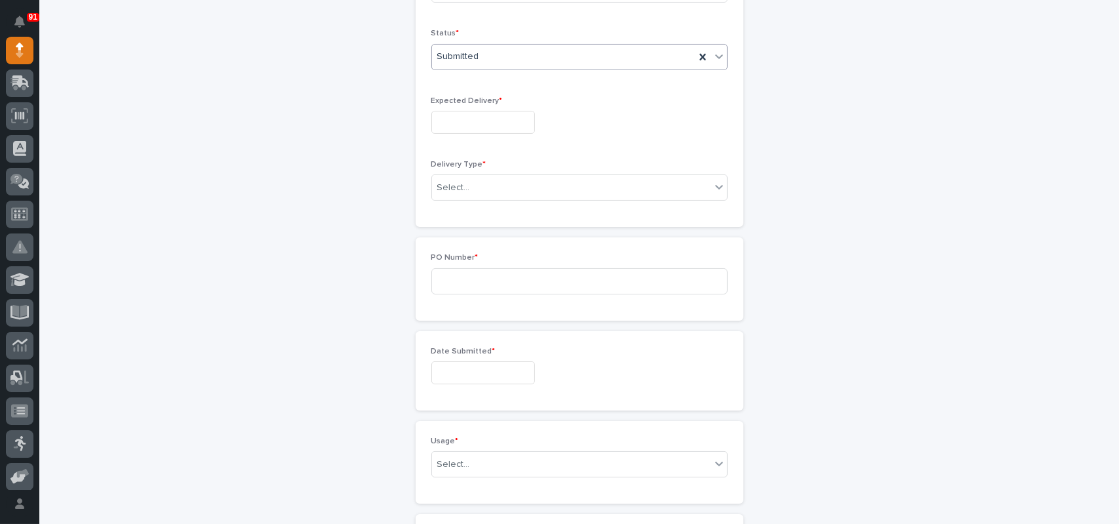
click at [446, 125] on input "text" at bounding box center [483, 122] width 104 height 23
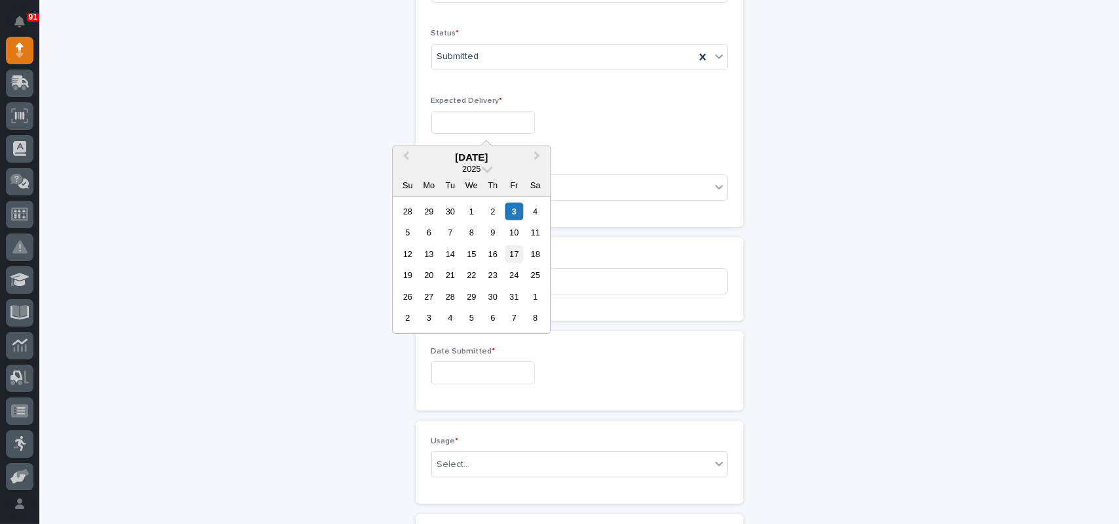
click at [511, 252] on div "17" at bounding box center [514, 254] width 18 height 18
type input "**********"
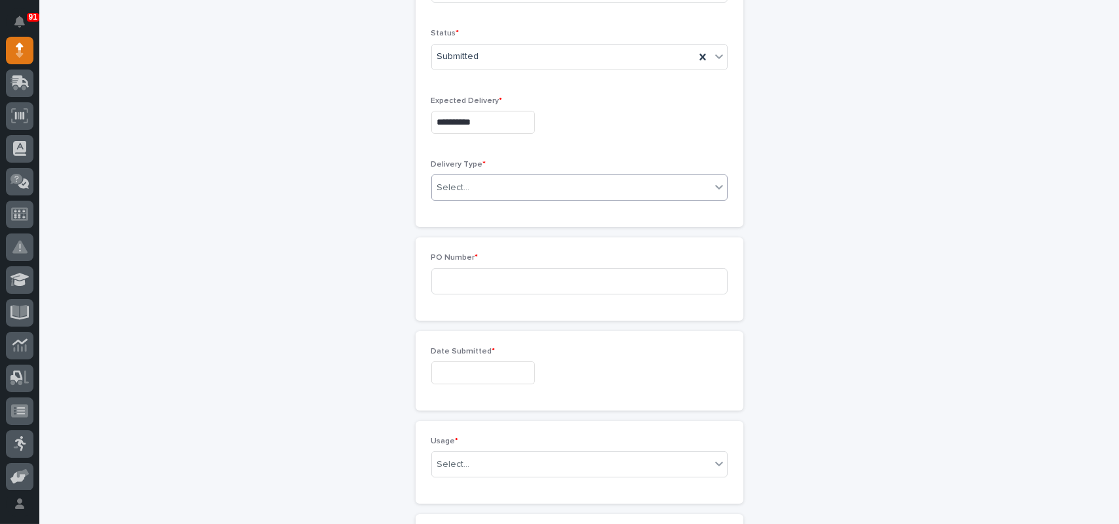
click at [450, 192] on div "Select..." at bounding box center [453, 188] width 33 height 14
click at [456, 212] on div "Deliver to PWI" at bounding box center [574, 211] width 295 height 23
click at [452, 283] on input at bounding box center [579, 281] width 296 height 26
type input "7695MR"
click at [473, 384] on div "Date Submitted *" at bounding box center [579, 371] width 296 height 48
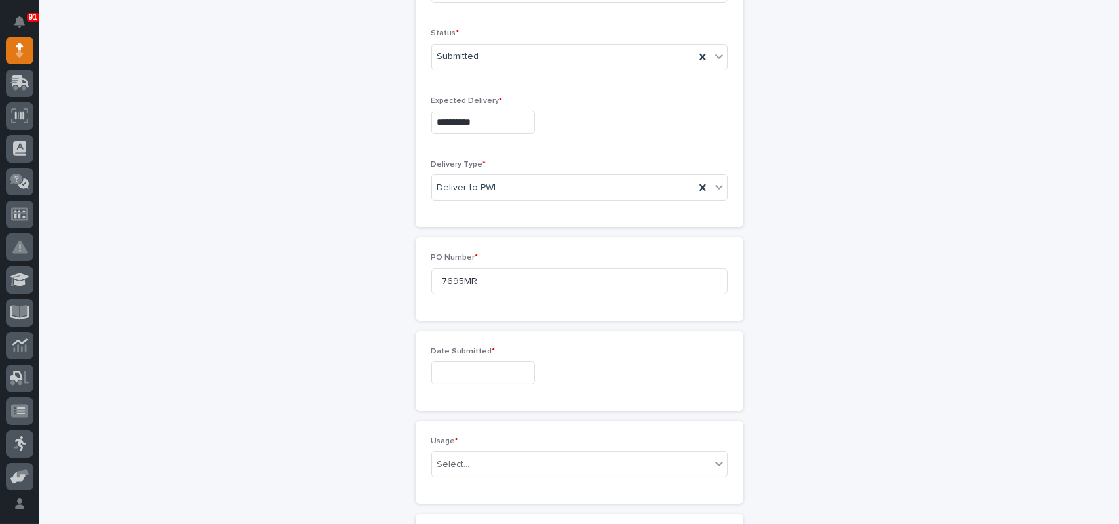
click at [473, 370] on input "text" at bounding box center [483, 372] width 104 height 23
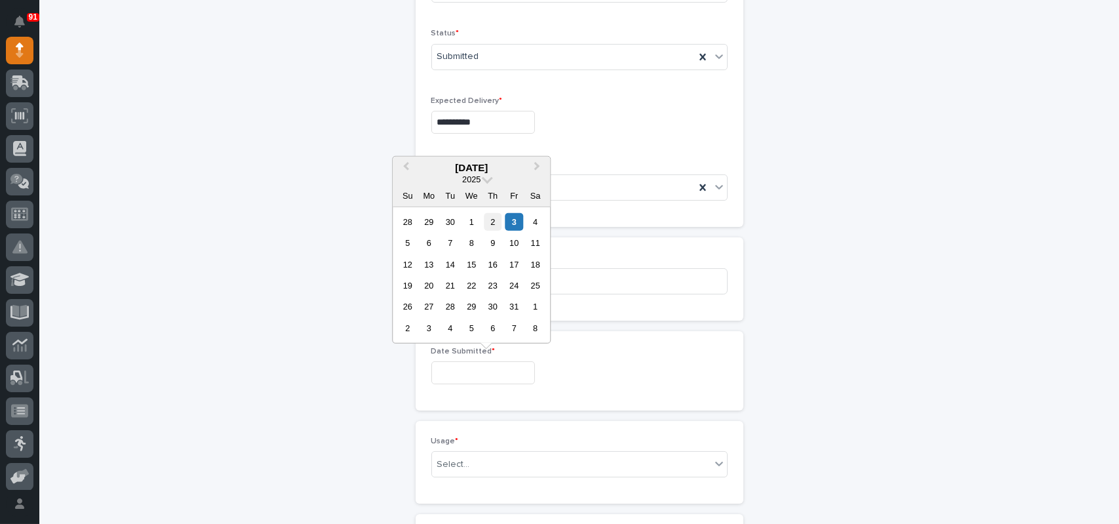
click at [492, 222] on div "2" at bounding box center [493, 221] width 18 height 18
type input "**********"
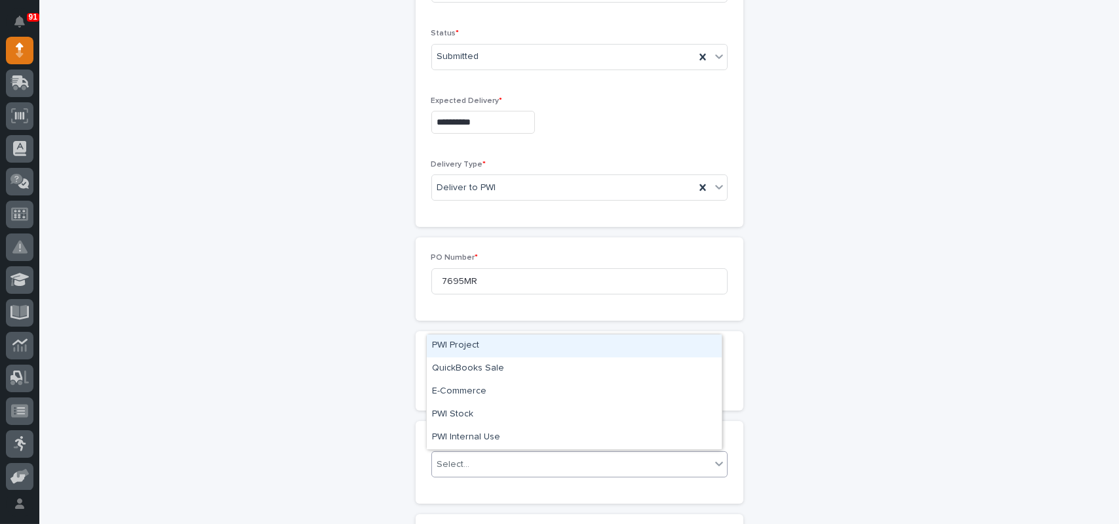
click at [448, 460] on div "Select..." at bounding box center [453, 465] width 33 height 14
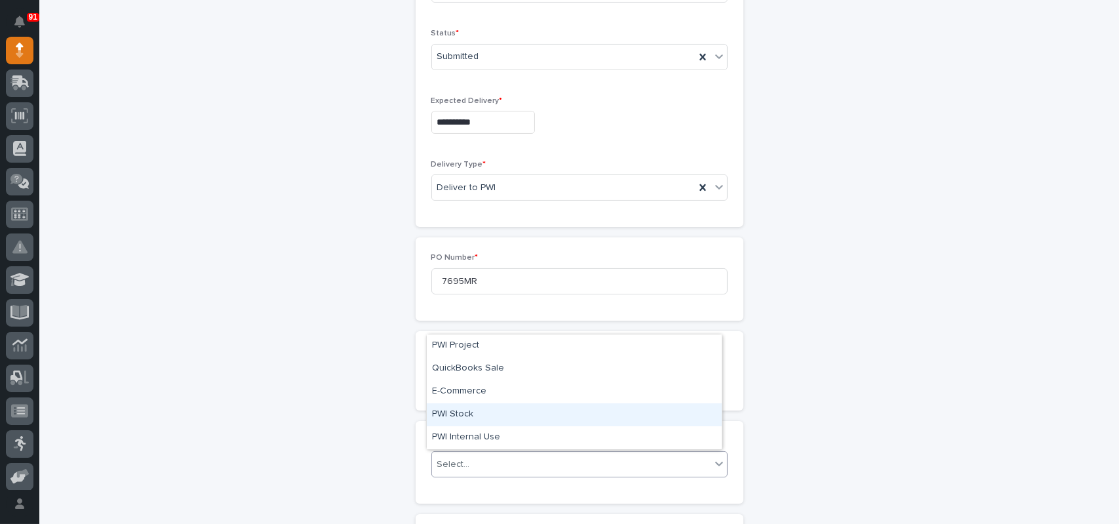
click at [459, 419] on div "PWI Stock" at bounding box center [574, 414] width 295 height 23
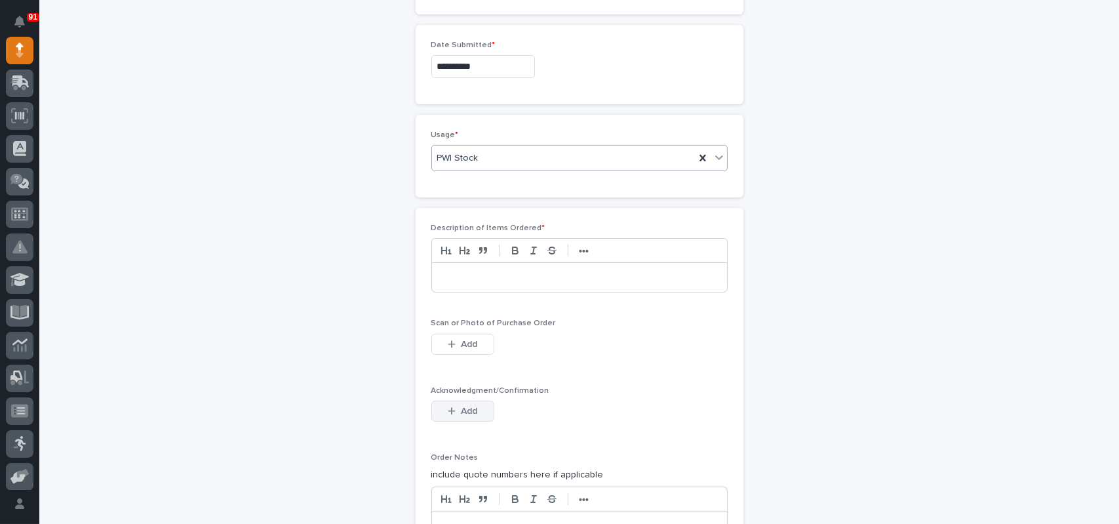
scroll to position [733, 0]
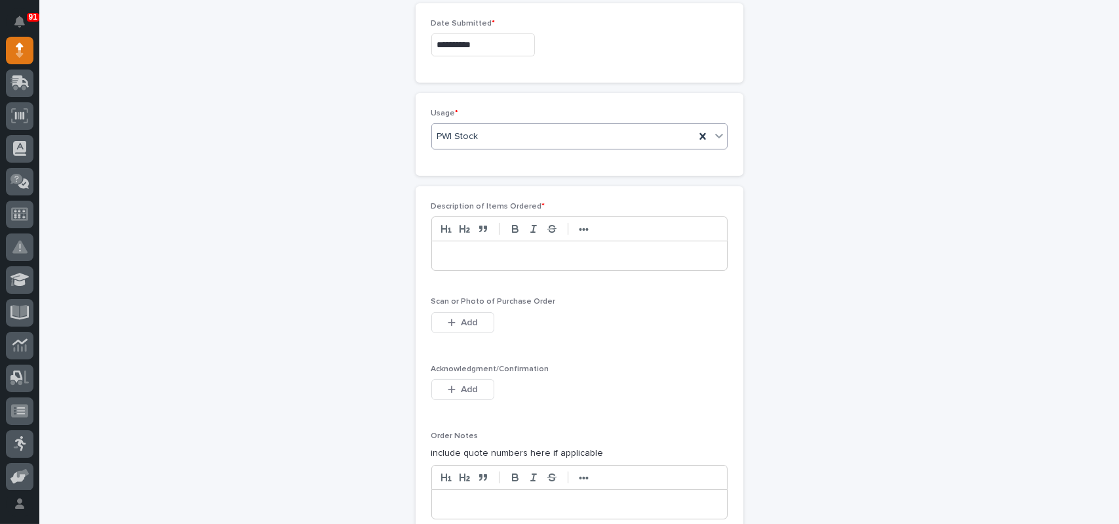
click at [465, 249] on p at bounding box center [579, 255] width 275 height 13
click at [461, 319] on span "Add" at bounding box center [469, 323] width 16 height 12
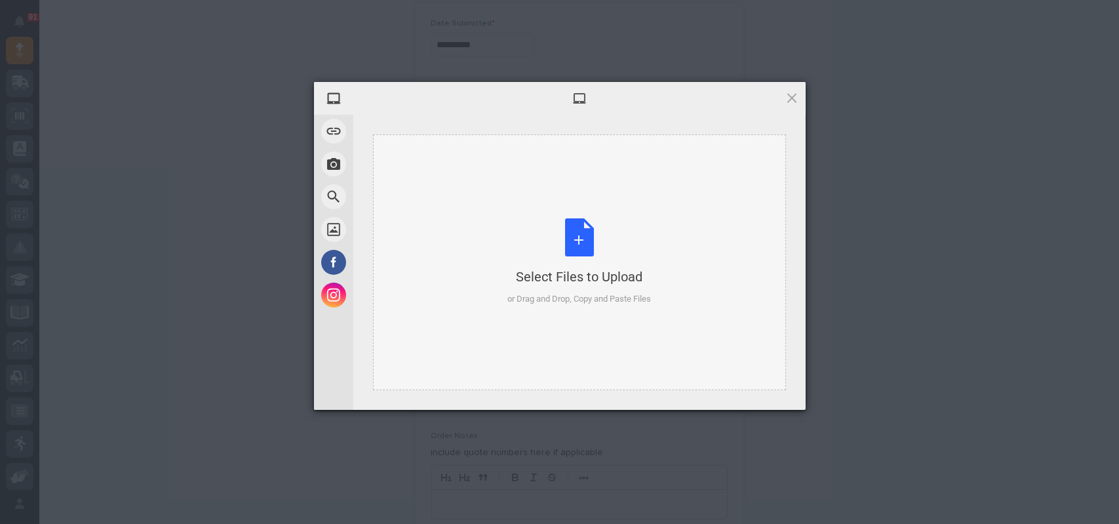
click at [577, 252] on div "Select Files to Upload or Drag and Drop, Copy and Paste Files" at bounding box center [579, 261] width 144 height 87
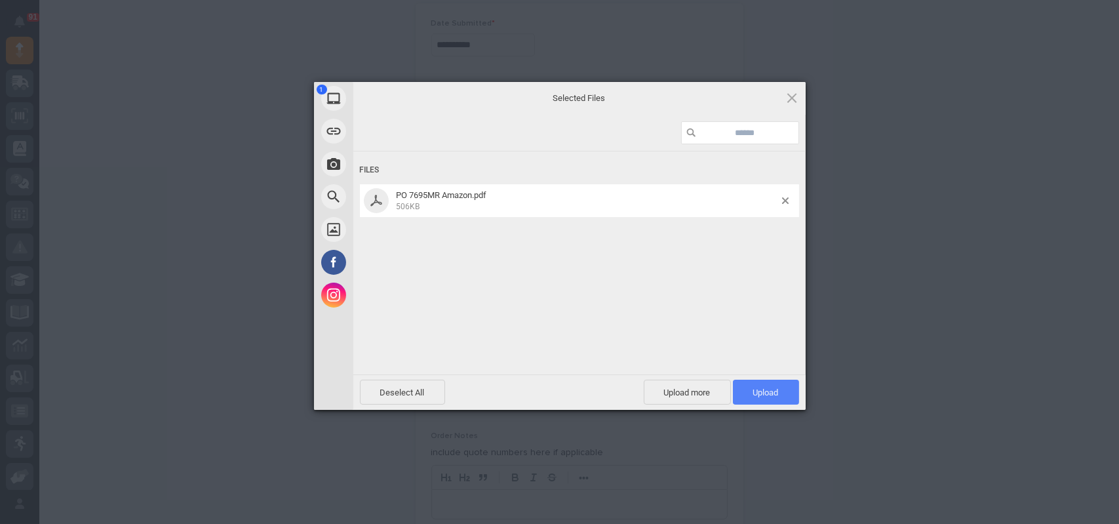
click at [750, 391] on span "Upload 1" at bounding box center [766, 392] width 66 height 25
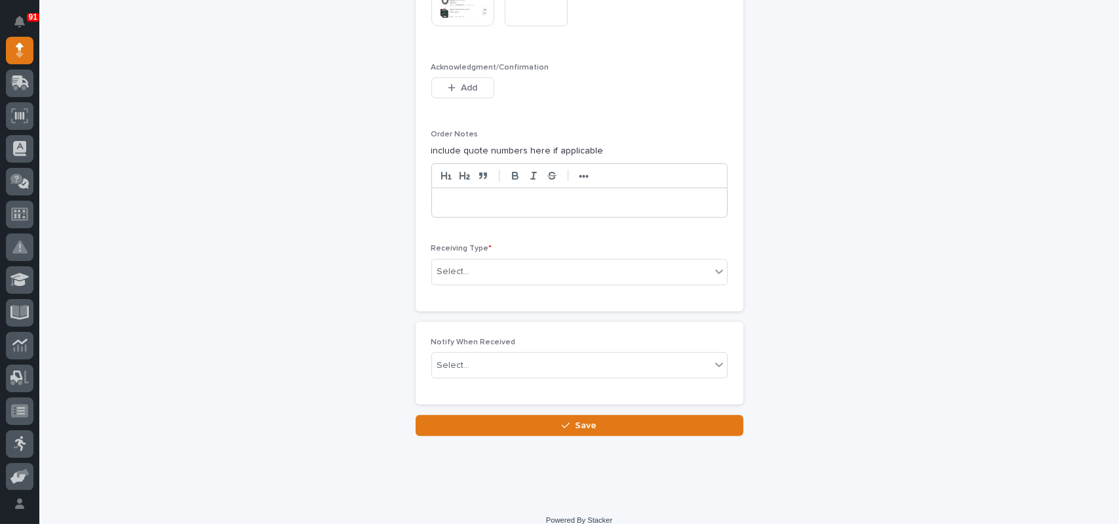
scroll to position [1085, 0]
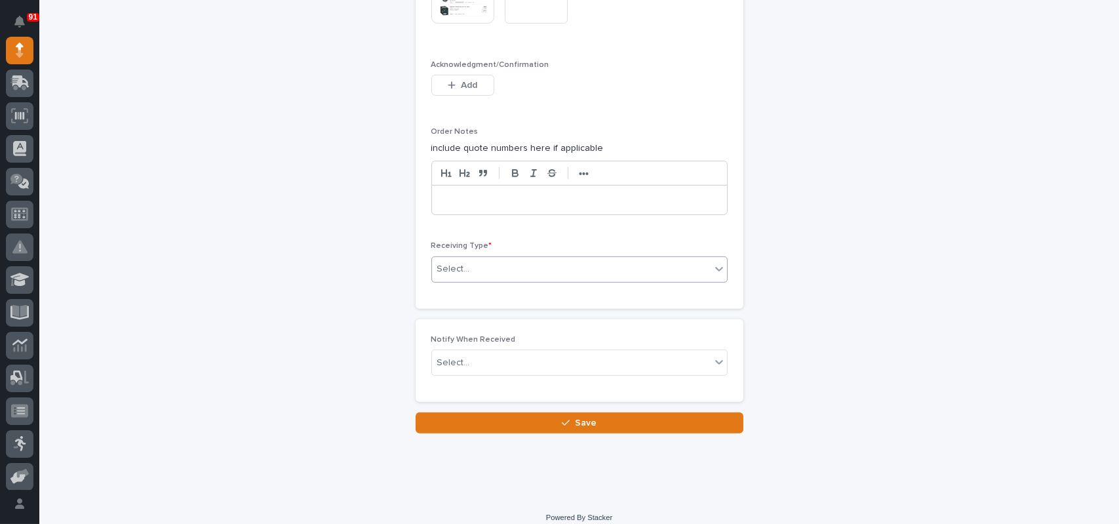
click at [469, 267] on div "Select..." at bounding box center [571, 269] width 279 height 22
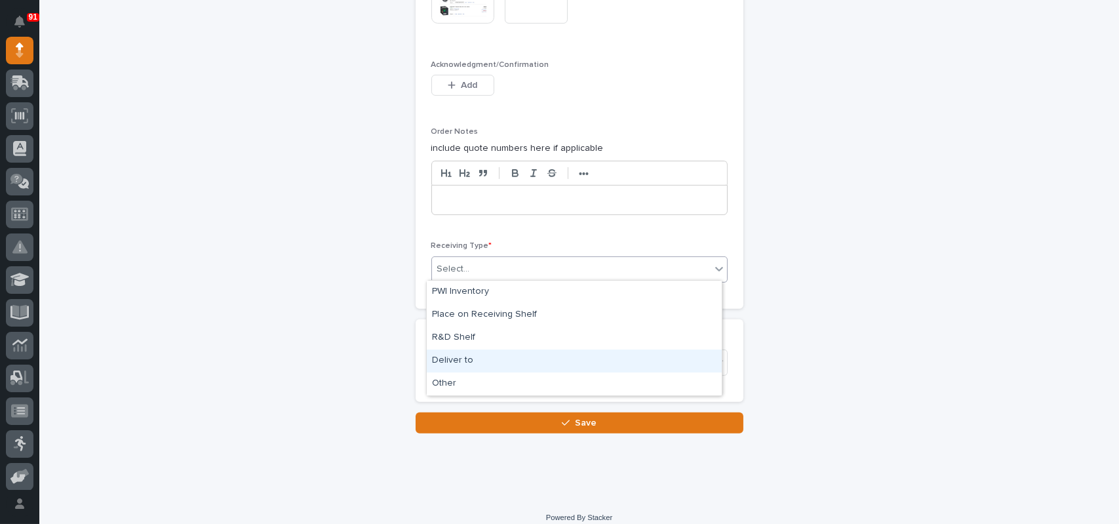
click at [449, 355] on div "Deliver to" at bounding box center [574, 360] width 295 height 23
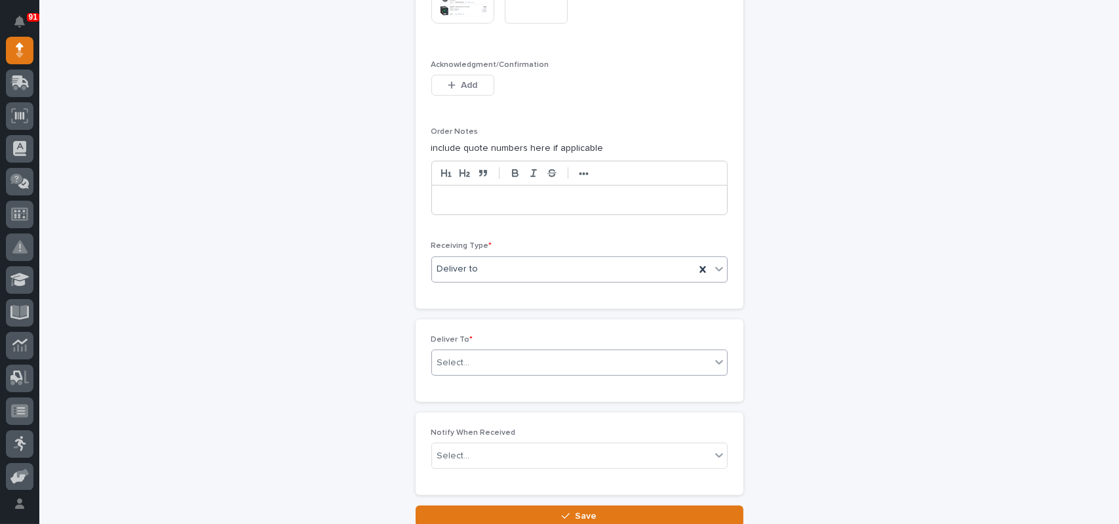
click at [472, 356] on div "Select..." at bounding box center [571, 363] width 279 height 22
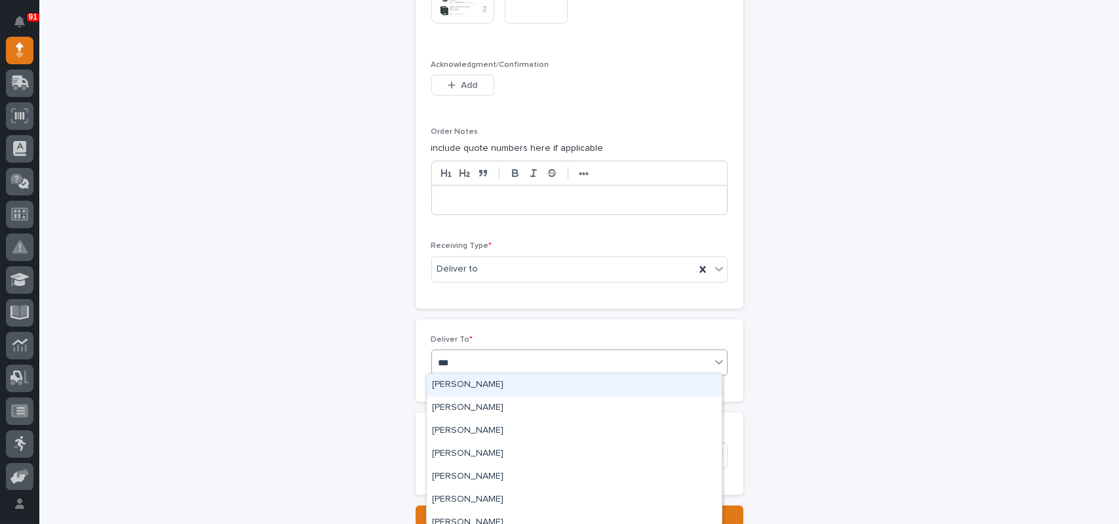
type input "****"
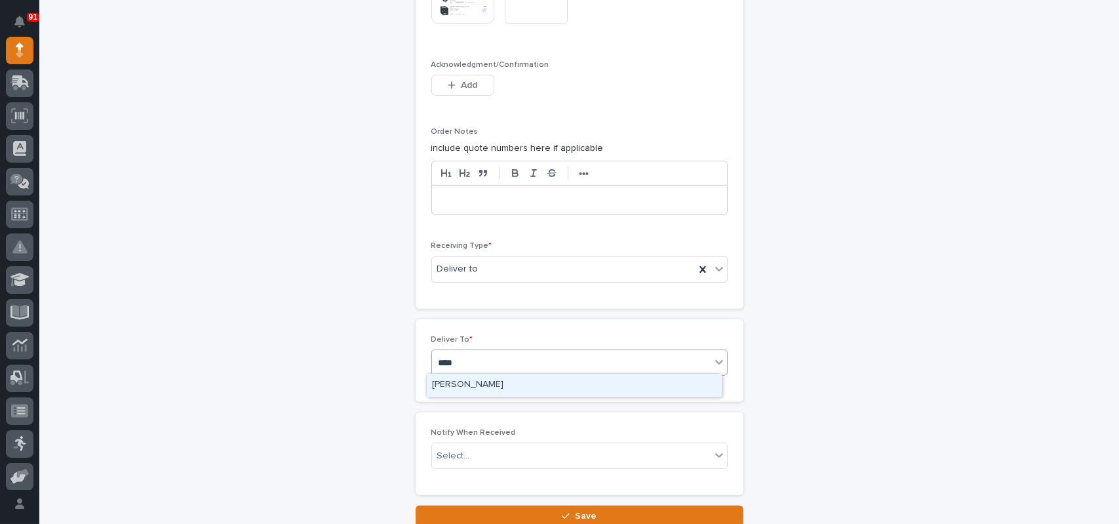
click at [459, 379] on div "[PERSON_NAME]" at bounding box center [574, 385] width 295 height 23
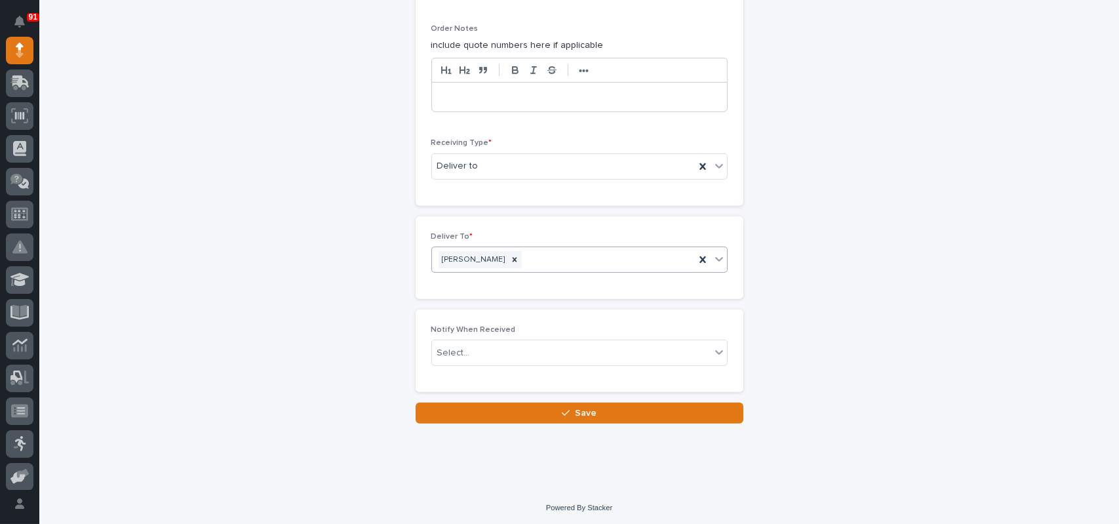
scroll to position [1188, 0]
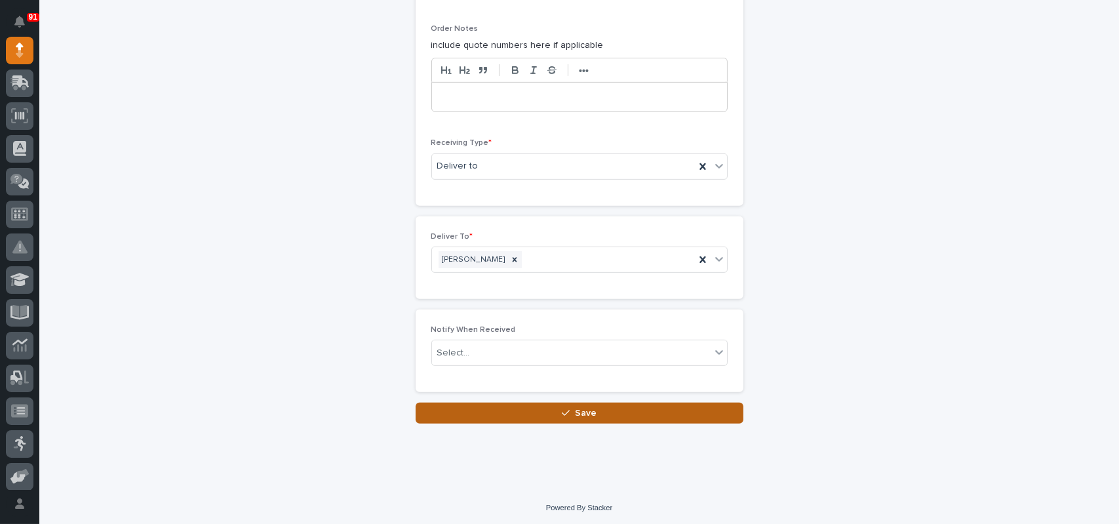
click at [543, 413] on button "Save" at bounding box center [580, 412] width 328 height 21
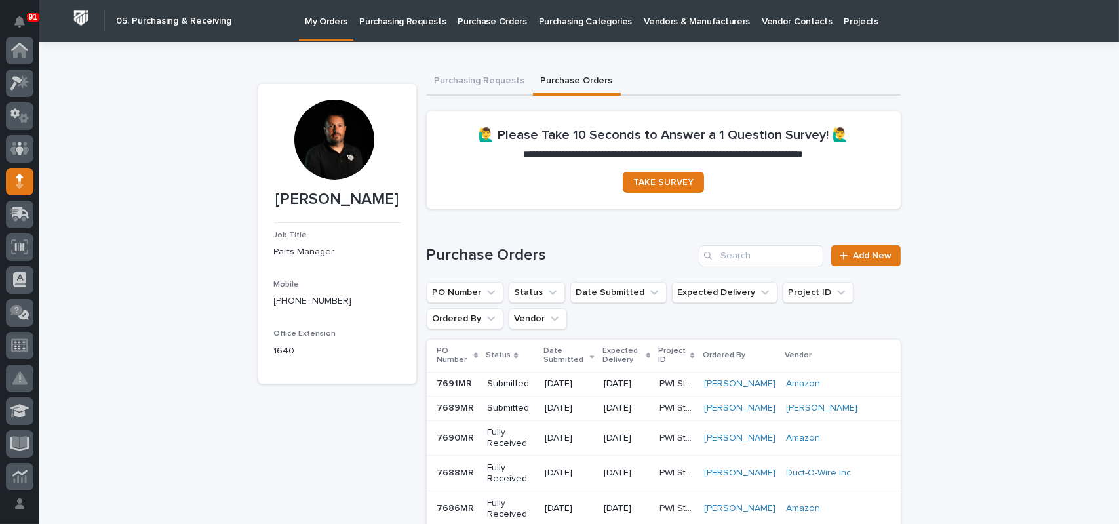
scroll to position [131, 0]
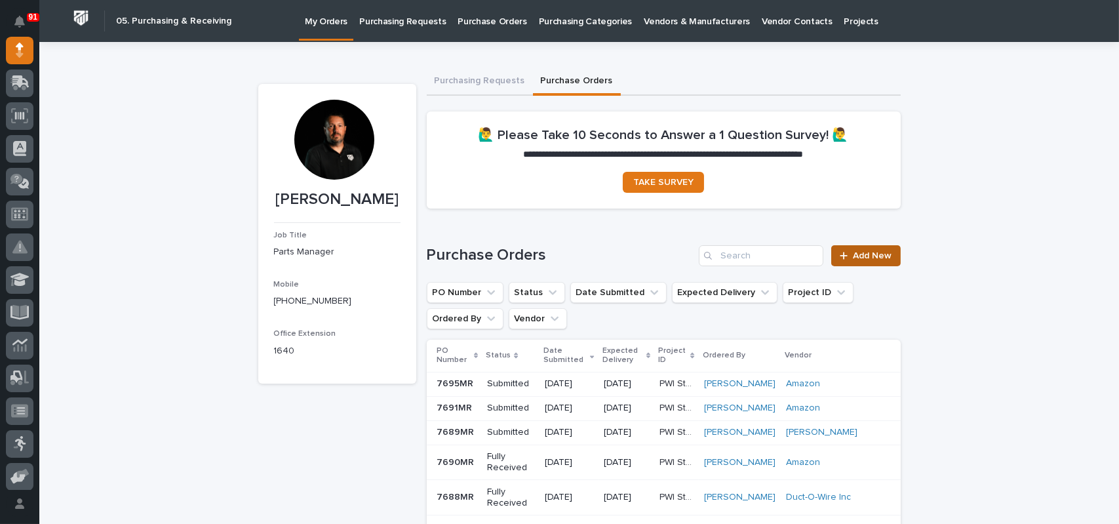
click at [857, 252] on span "Add New" at bounding box center [872, 255] width 39 height 9
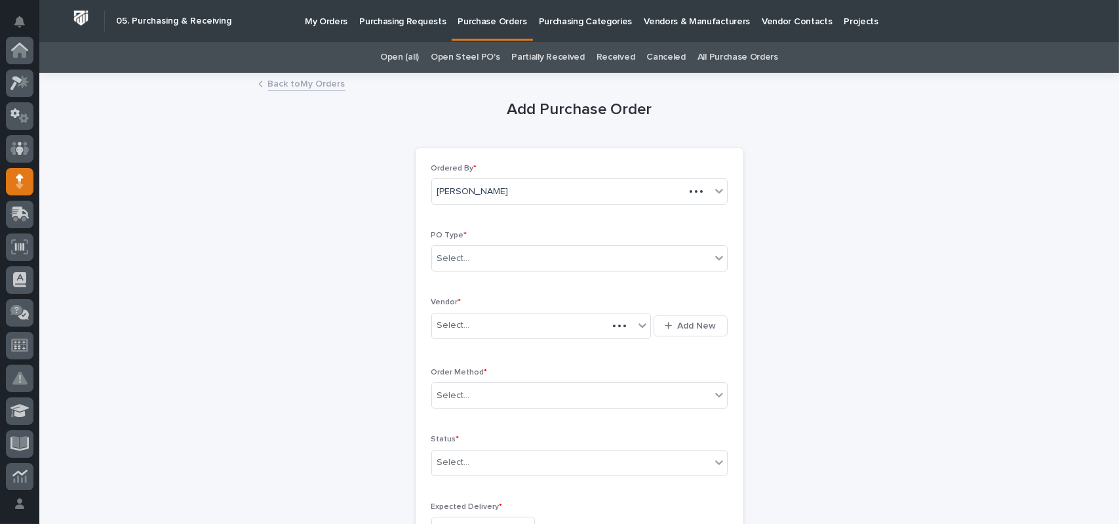
scroll to position [131, 0]
click at [469, 256] on div "Select..." at bounding box center [571, 259] width 279 height 22
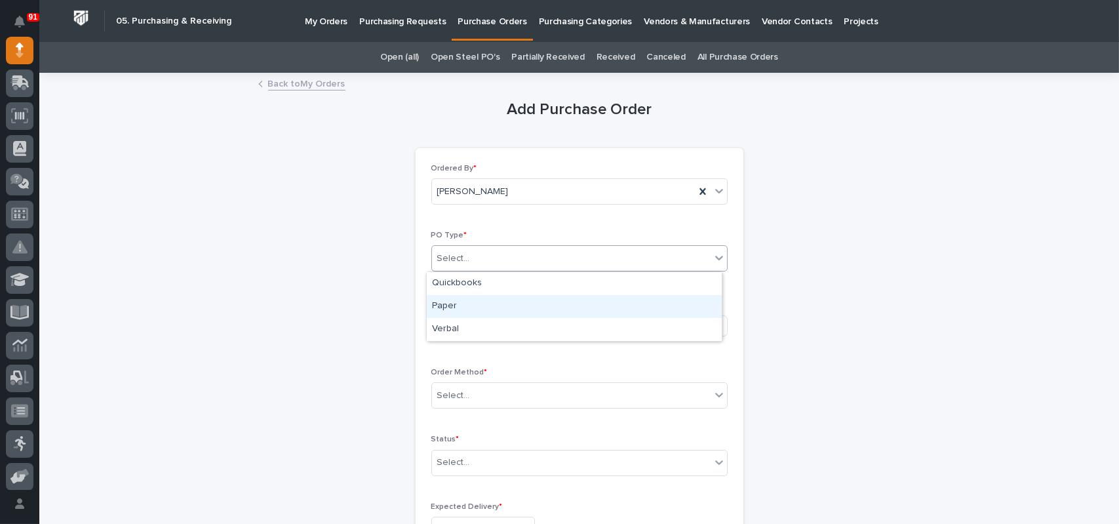
click at [446, 307] on div "Paper" at bounding box center [574, 306] width 295 height 23
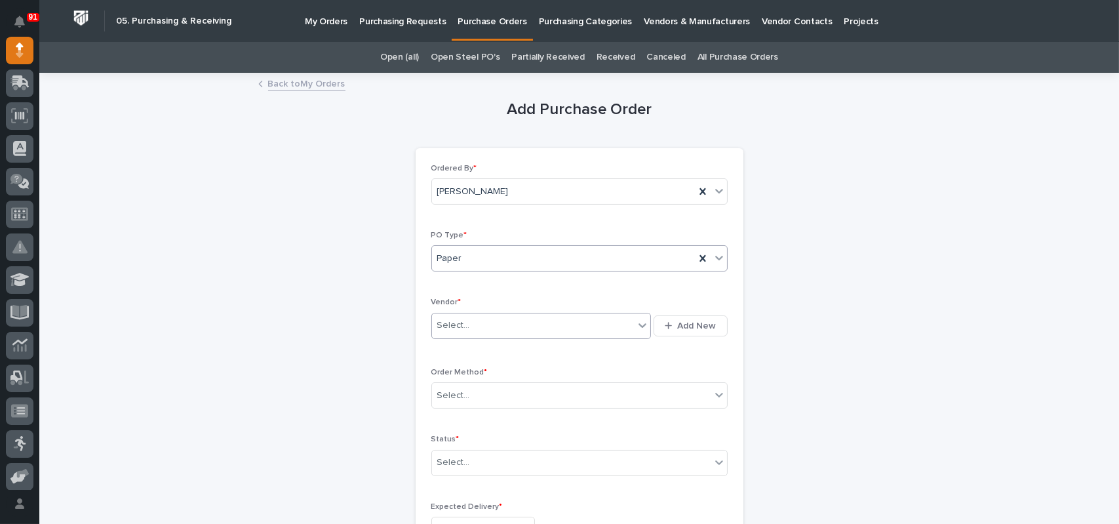
click at [458, 331] on div "Select..." at bounding box center [453, 326] width 33 height 14
type input "*****"
click at [457, 353] on div "Uline" at bounding box center [537, 350] width 220 height 23
click at [452, 393] on div "Select..." at bounding box center [453, 396] width 33 height 14
click at [456, 428] on div "Online Order" at bounding box center [574, 419] width 295 height 23
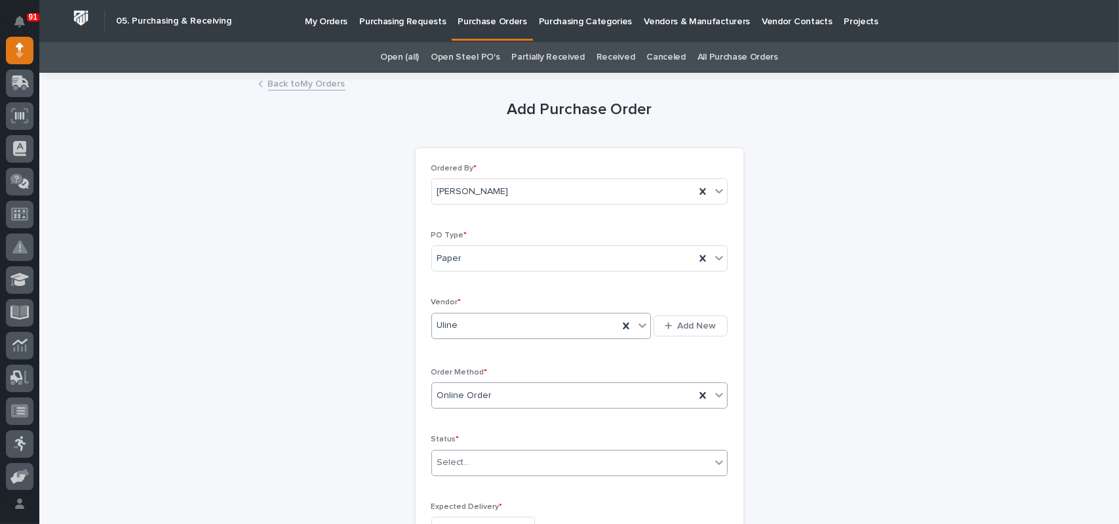
click at [456, 453] on div "Select..." at bounding box center [571, 463] width 279 height 22
click at [455, 366] on div "Submitted" at bounding box center [574, 368] width 295 height 23
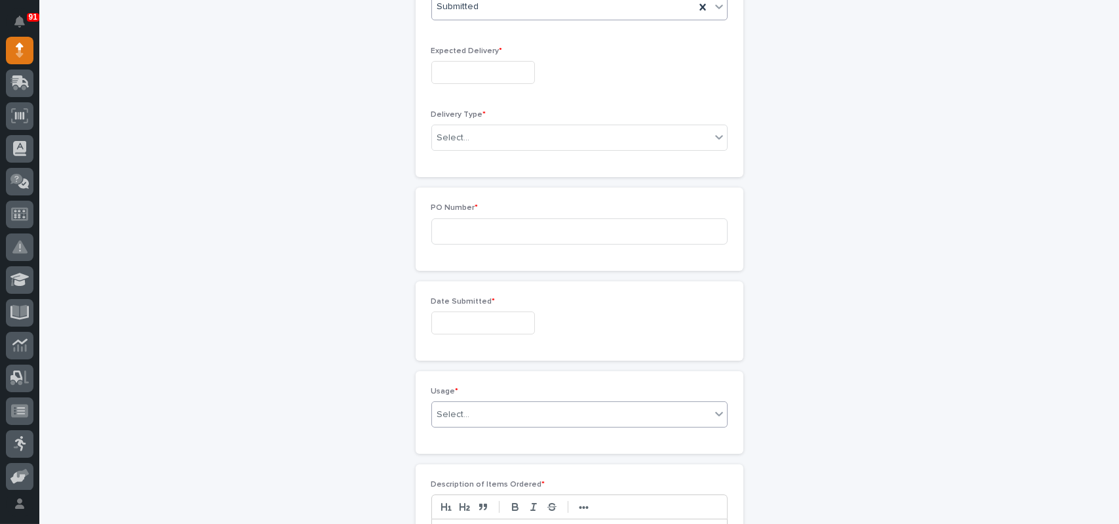
scroll to position [469, 0]
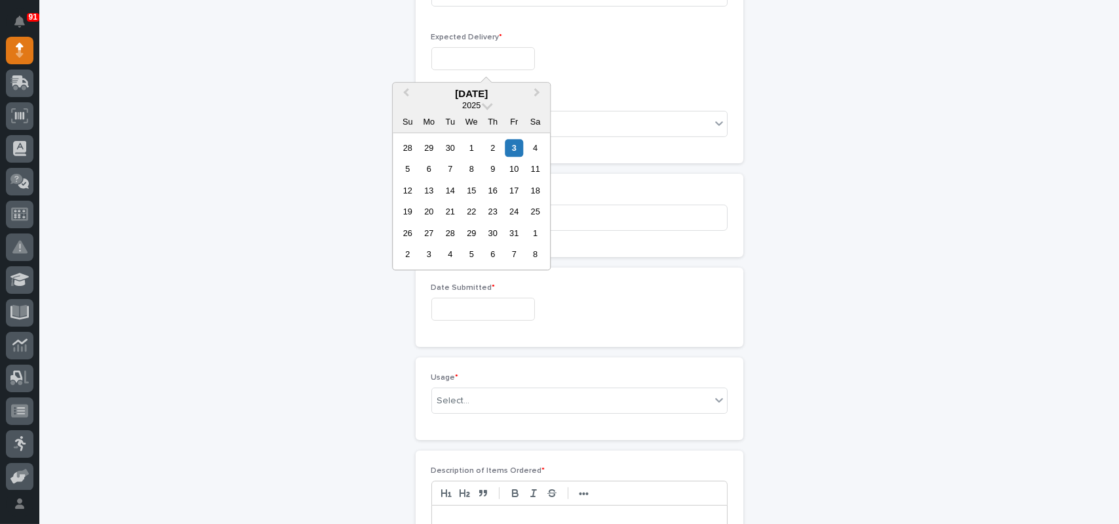
click at [461, 54] on input "text" at bounding box center [483, 58] width 104 height 23
click at [469, 166] on div "8" at bounding box center [472, 170] width 18 height 18
type input "**********"
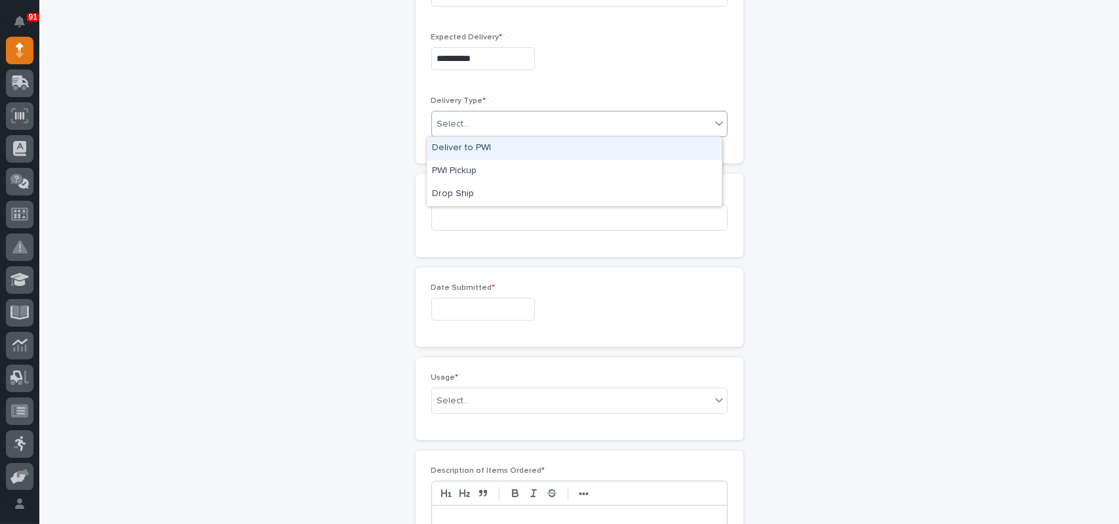
click at [458, 119] on div "Select..." at bounding box center [453, 124] width 33 height 14
click at [463, 146] on div "Deliver to PWI" at bounding box center [574, 148] width 295 height 23
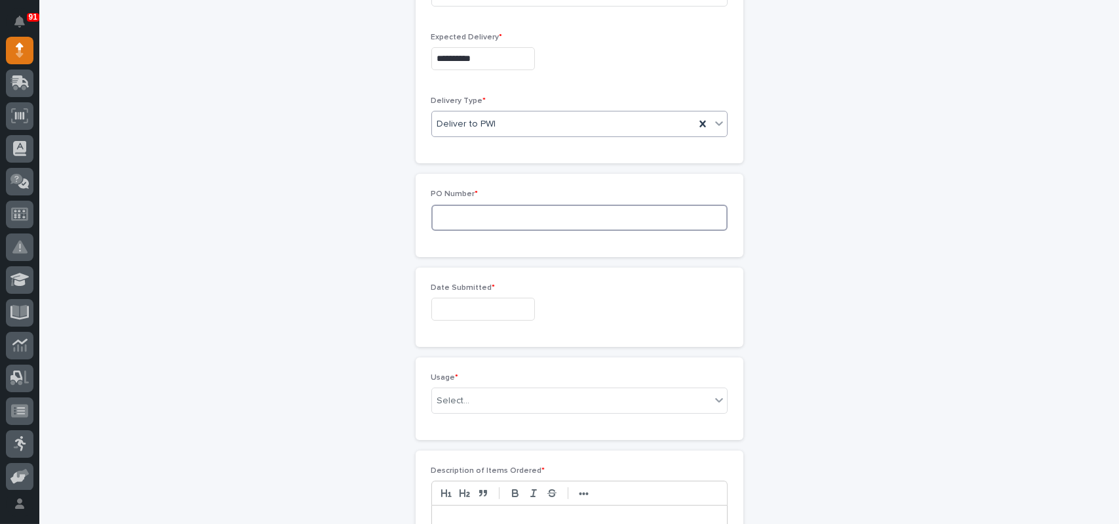
click at [462, 214] on input at bounding box center [579, 218] width 296 height 26
type input "7693MR"
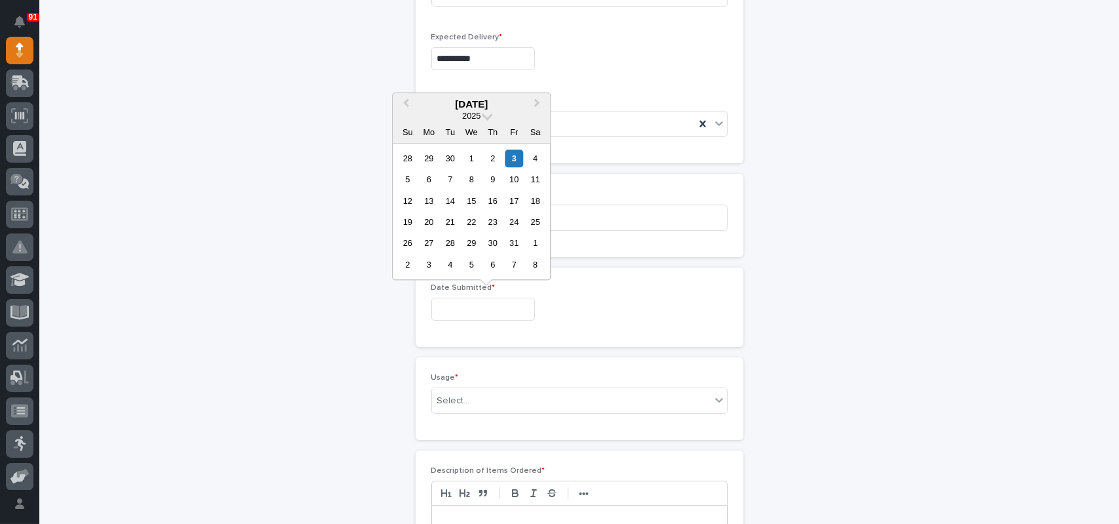
click at [456, 303] on input "text" at bounding box center [483, 309] width 104 height 23
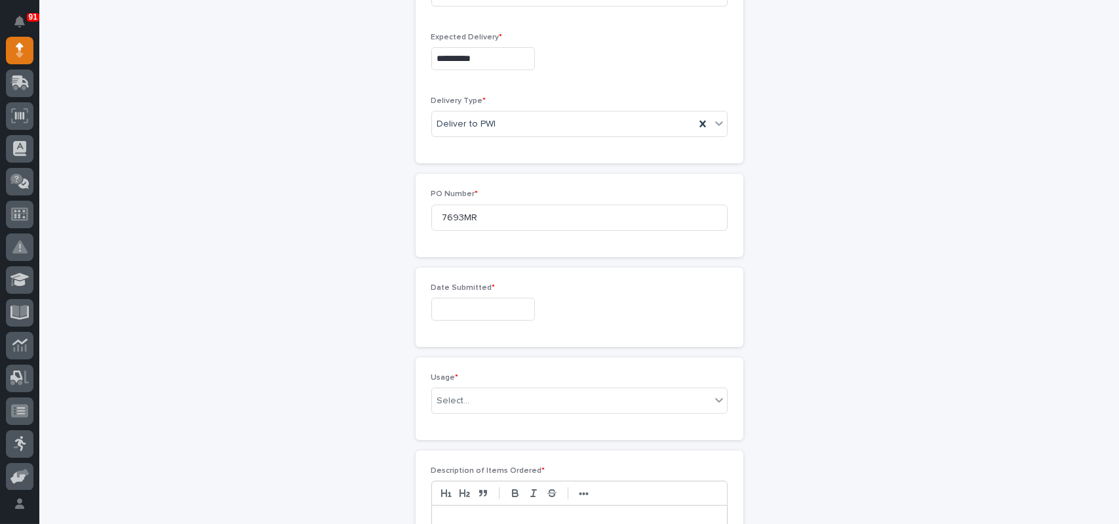
click at [458, 306] on input "text" at bounding box center [483, 309] width 104 height 23
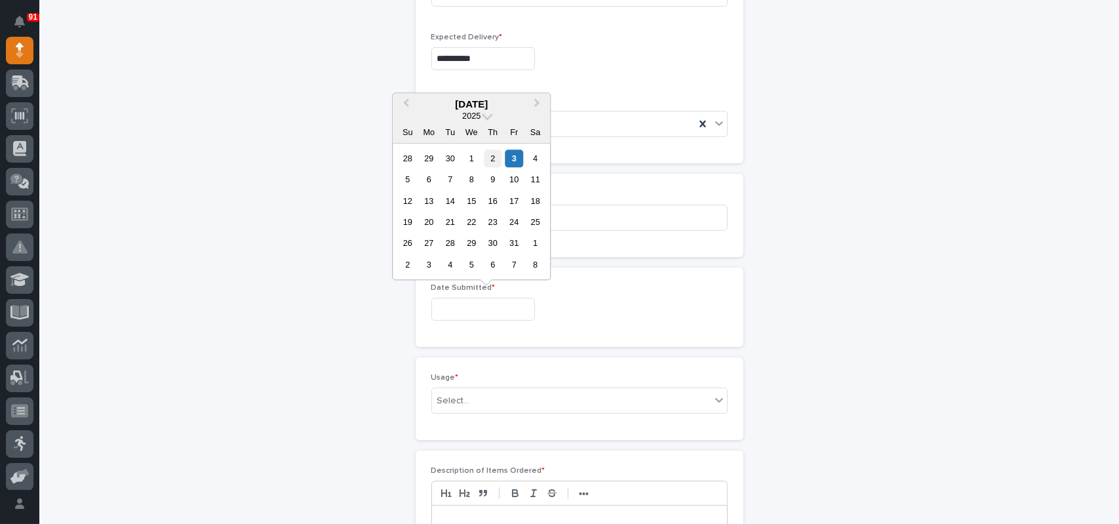
click at [494, 162] on div "2" at bounding box center [493, 158] width 18 height 18
type input "**********"
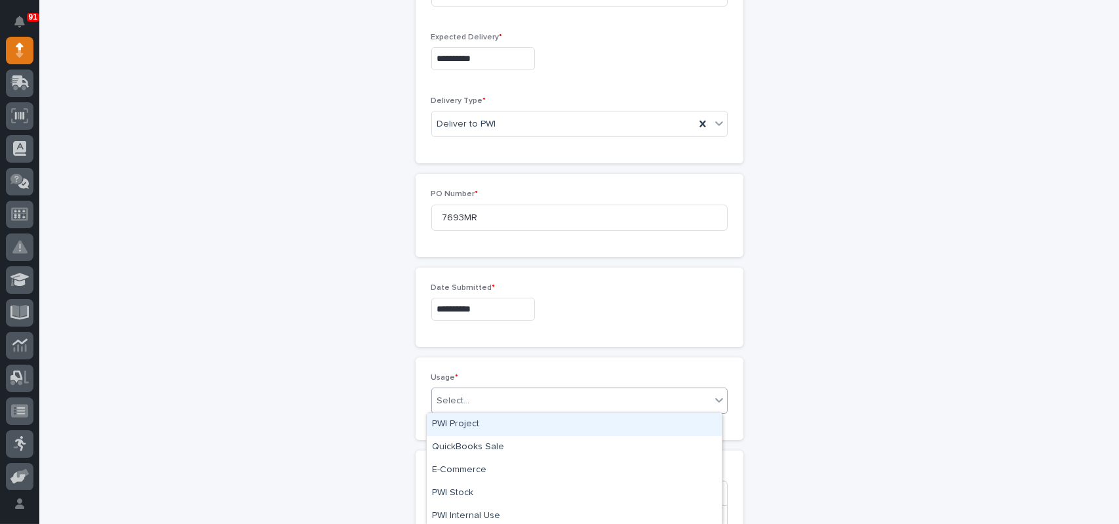
click at [471, 400] on input "text" at bounding box center [471, 400] width 1 height 11
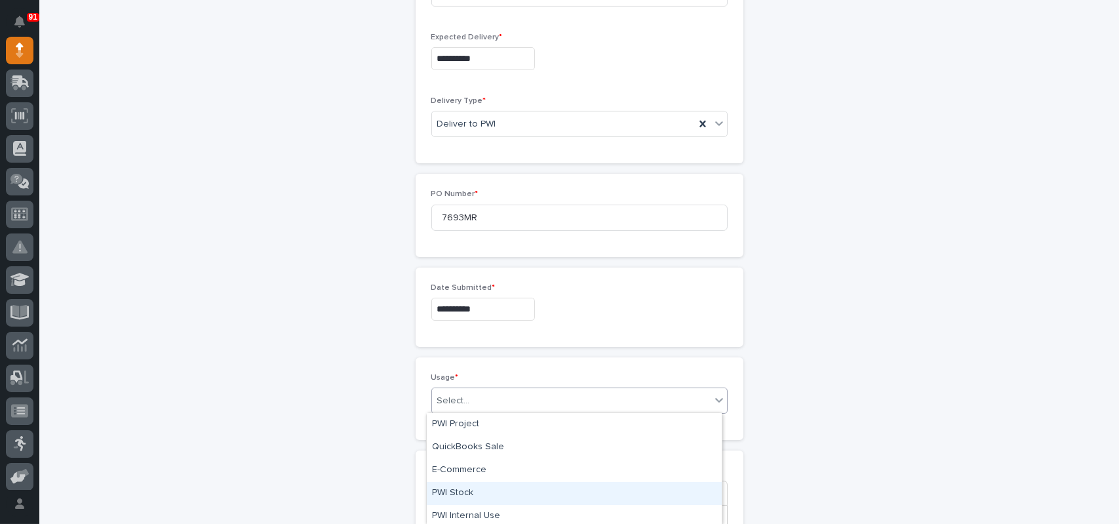
click at [468, 491] on div "PWI Stock" at bounding box center [574, 493] width 295 height 23
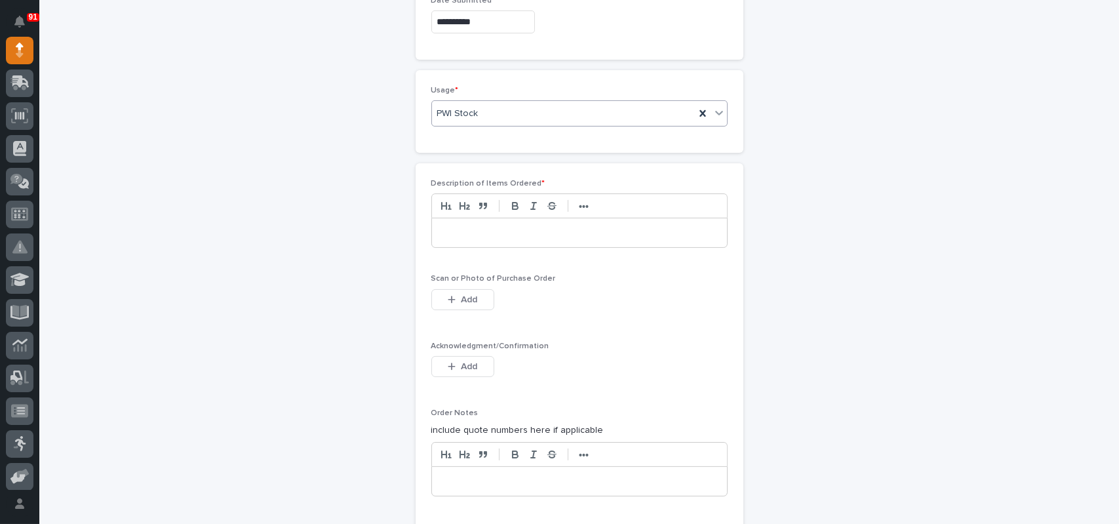
scroll to position [797, 0]
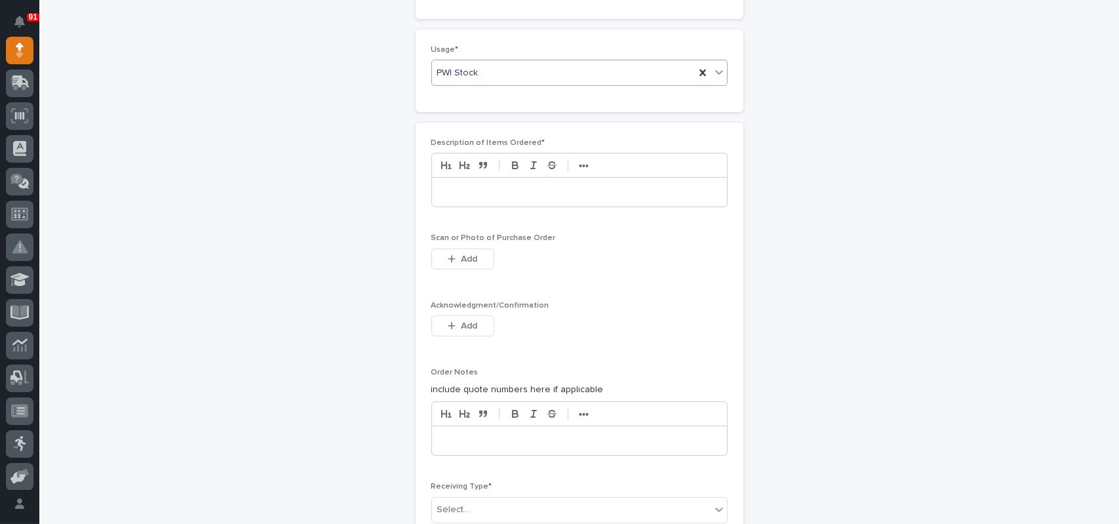
click at [449, 195] on p at bounding box center [579, 192] width 275 height 13
drag, startPoint x: 566, startPoint y: 54, endPoint x: 558, endPoint y: 72, distance: 20.0
click at [566, 54] on div "Usage * PWI Stock" at bounding box center [579, 70] width 296 height 51
click at [558, 72] on div "PWI Stock" at bounding box center [563, 73] width 263 height 22
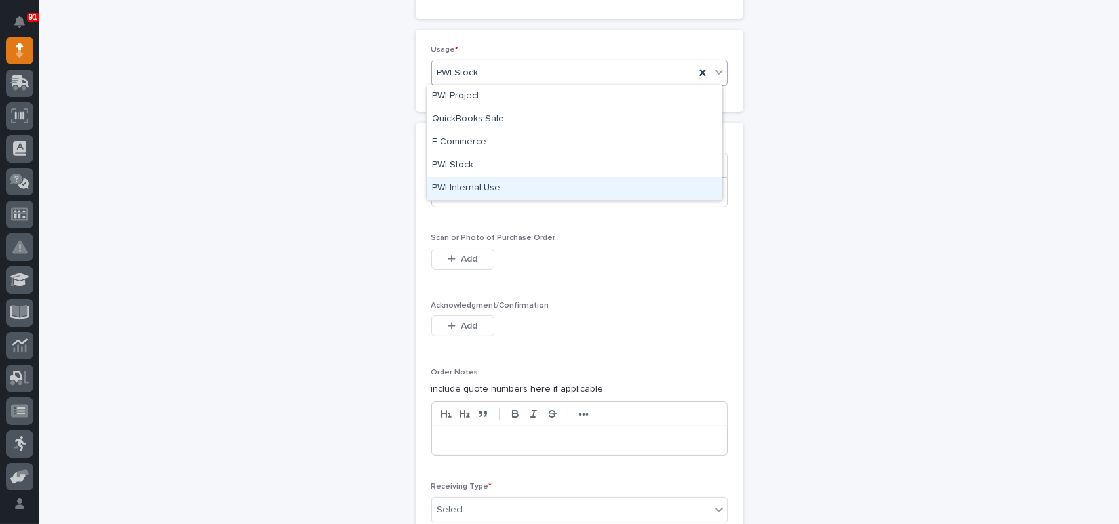
click at [478, 183] on div "PWI Internal Use" at bounding box center [574, 188] width 295 height 23
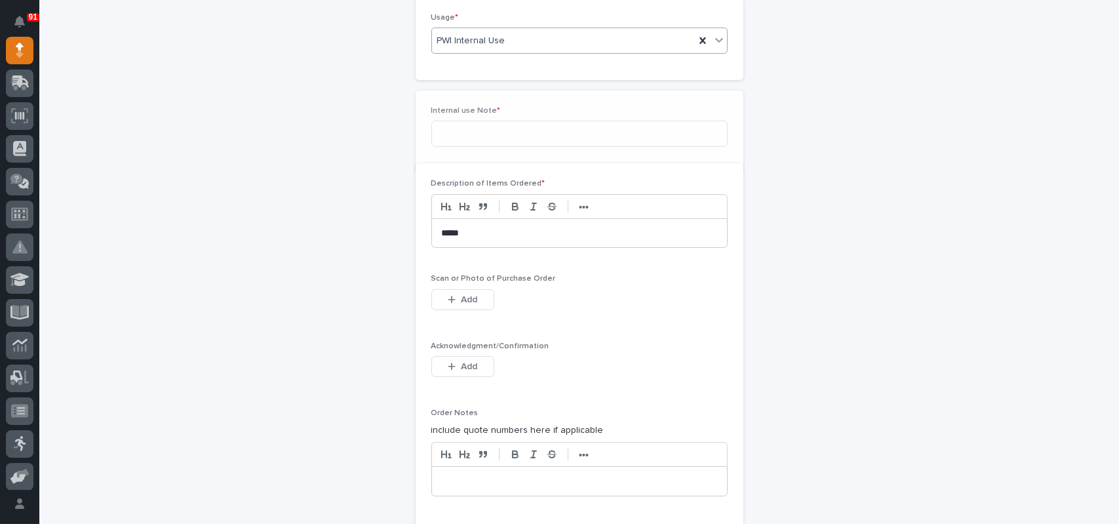
scroll to position [844, 0]
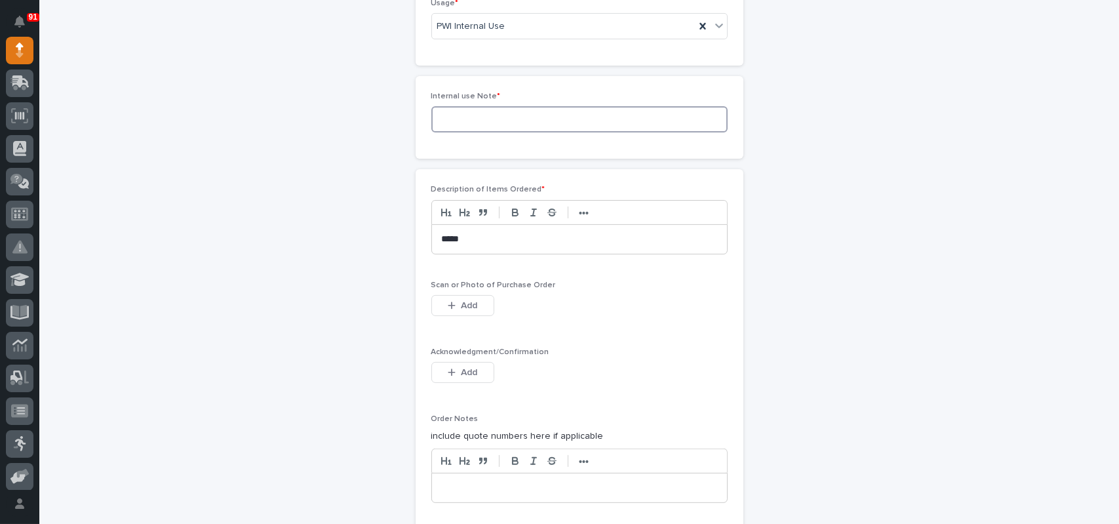
click at [476, 110] on input at bounding box center [579, 119] width 296 height 26
click at [519, 26] on div "PWI Internal Use" at bounding box center [563, 27] width 263 height 22
click at [465, 116] on div "PWI Stock" at bounding box center [574, 118] width 295 height 23
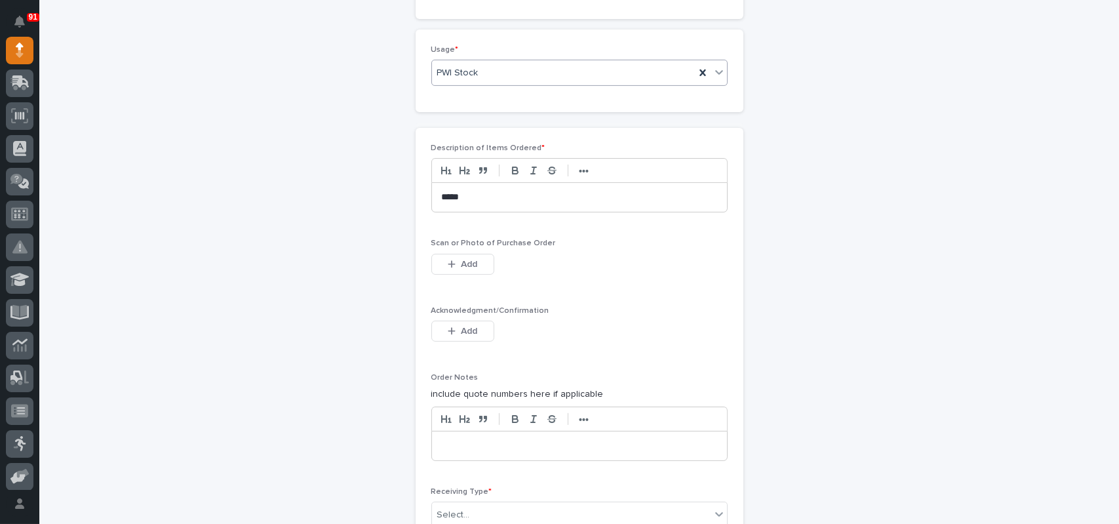
scroll to position [797, 0]
click at [448, 260] on icon "button" at bounding box center [452, 258] width 8 height 9
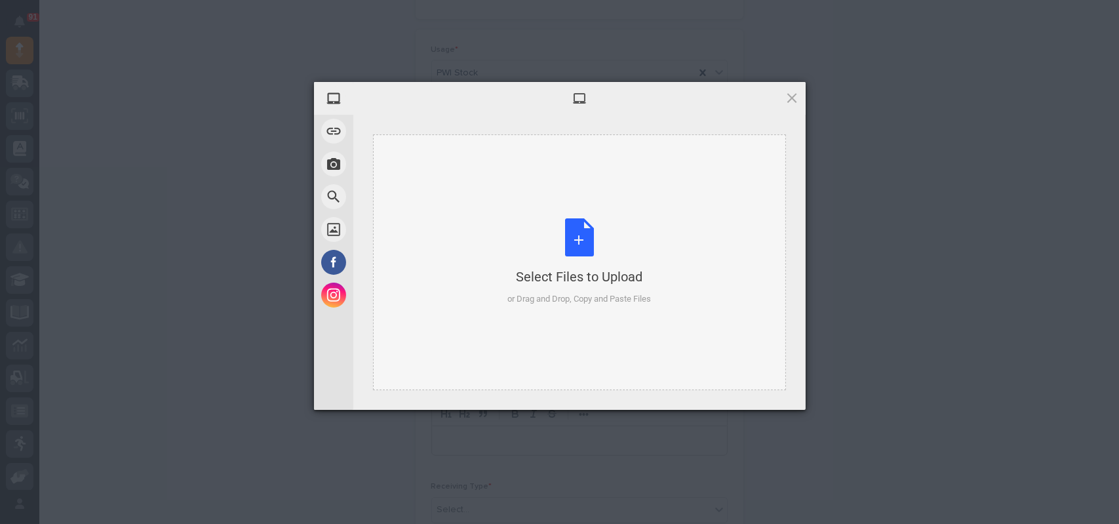
click at [570, 237] on div "Select Files to Upload or Drag and Drop, Copy and Paste Files" at bounding box center [579, 261] width 144 height 87
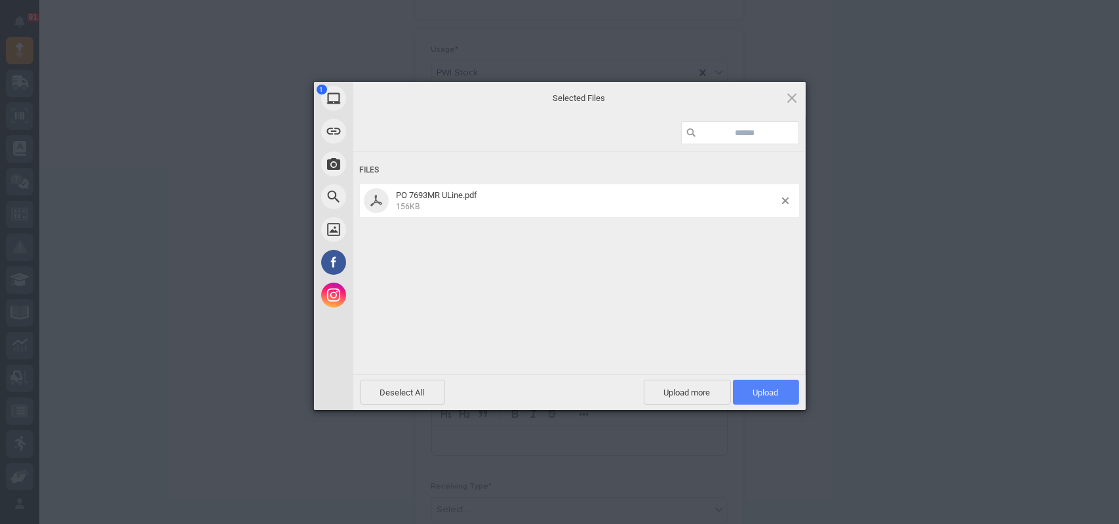
click at [779, 397] on span "Upload 1" at bounding box center [766, 392] width 66 height 25
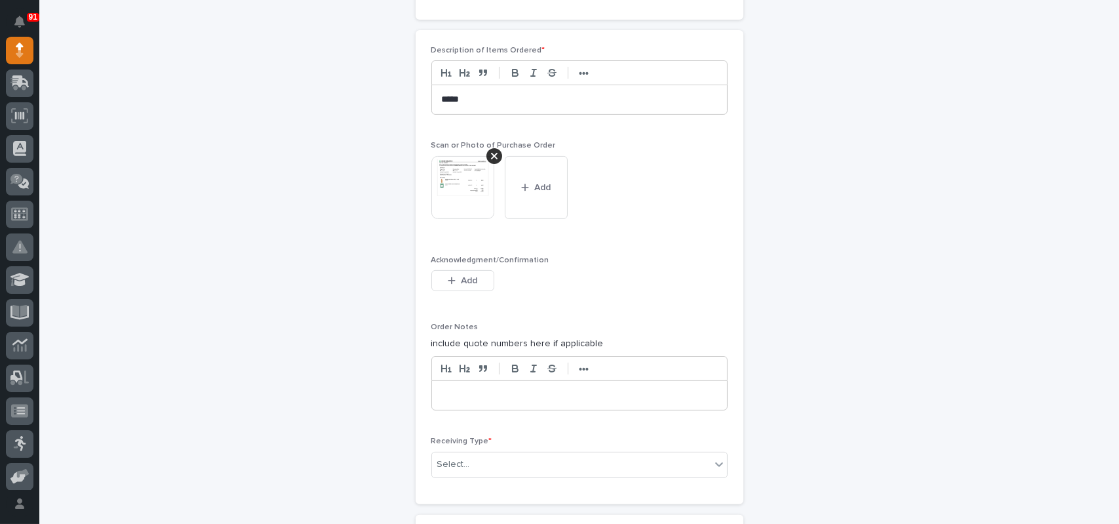
scroll to position [1095, 0]
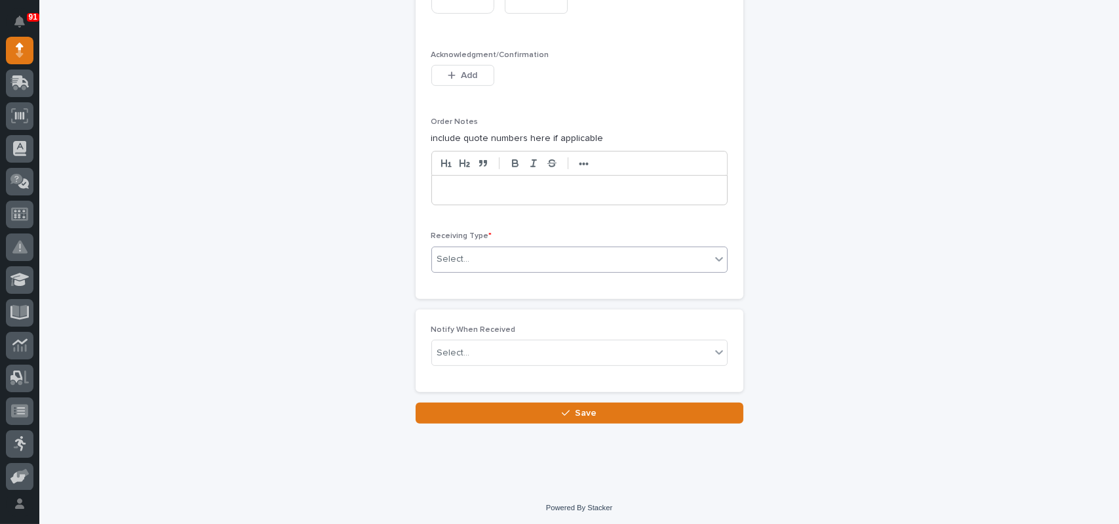
click at [461, 257] on div "Select..." at bounding box center [453, 259] width 33 height 14
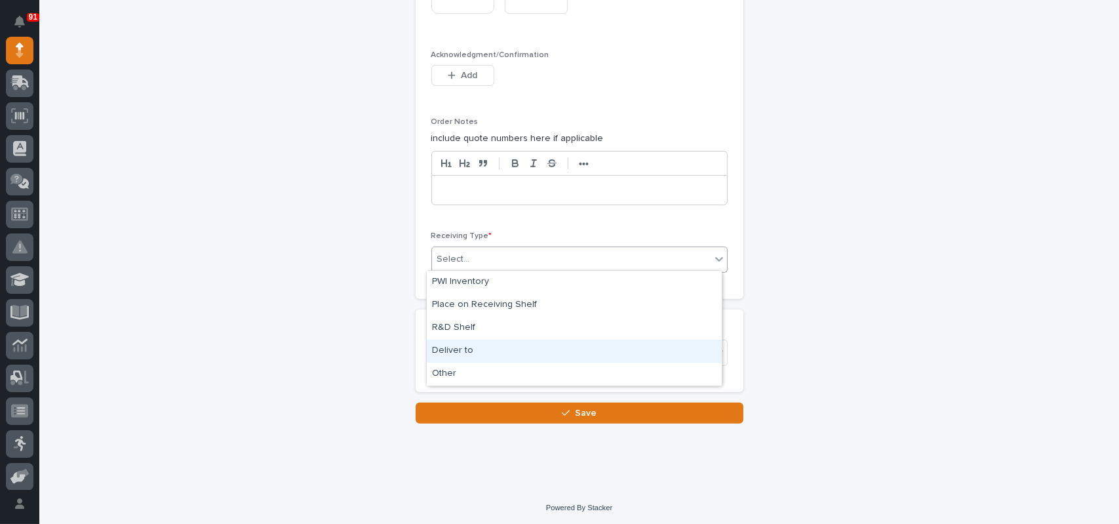
click at [448, 353] on div "Deliver to" at bounding box center [574, 351] width 295 height 23
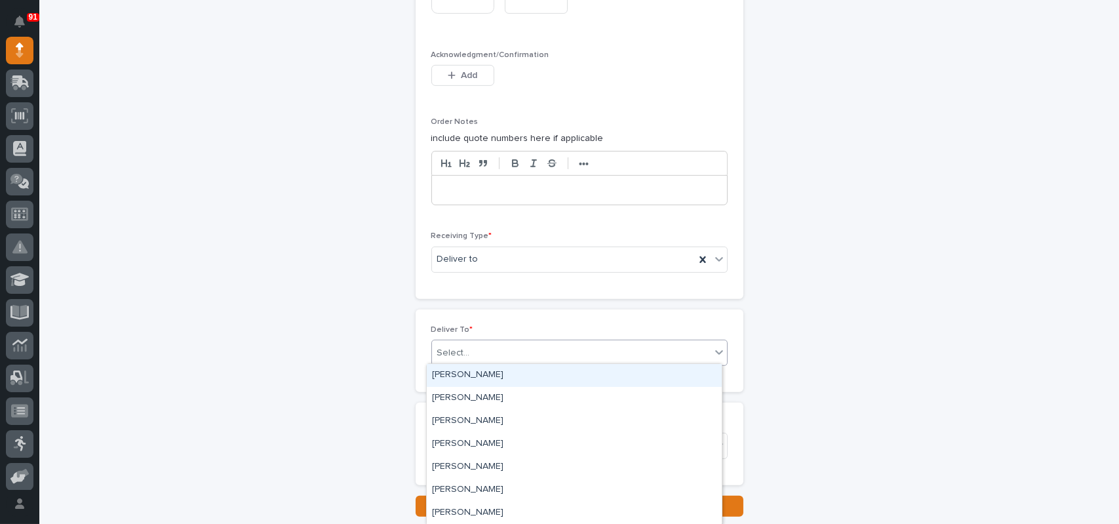
click at [471, 342] on div "Select..." at bounding box center [571, 353] width 279 height 22
type input "****"
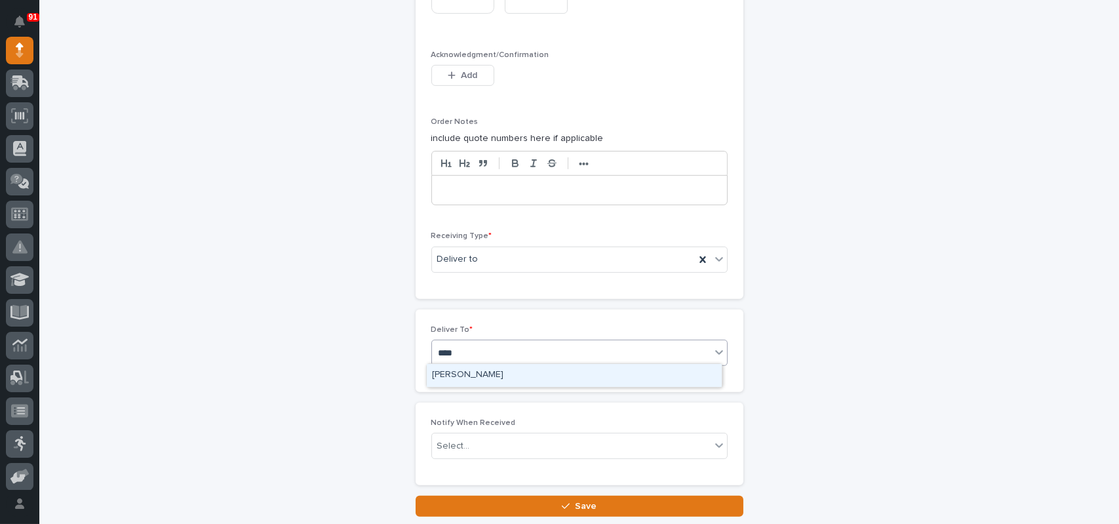
click at [458, 372] on div "[PERSON_NAME]" at bounding box center [574, 375] width 295 height 23
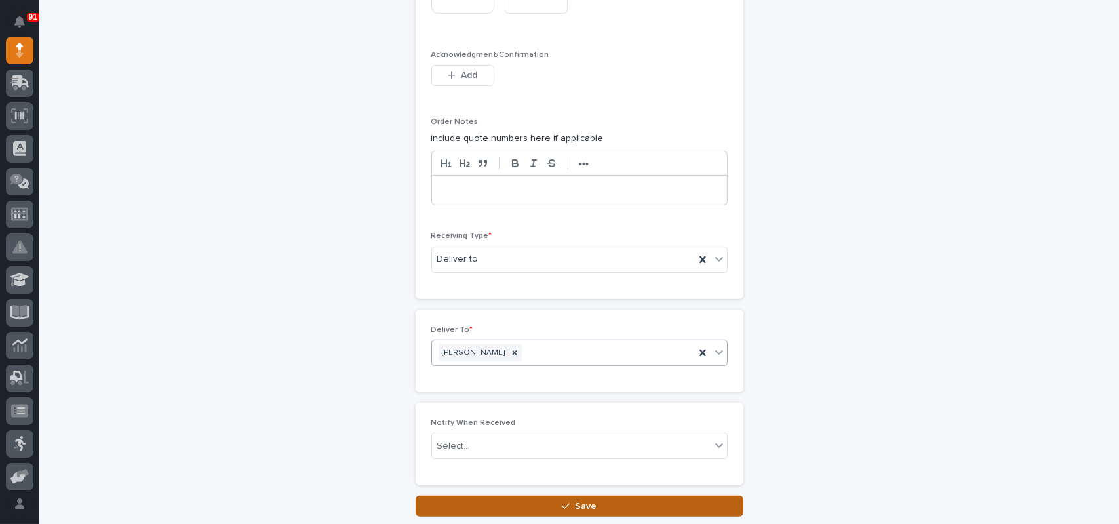
click at [552, 502] on button "Save" at bounding box center [580, 506] width 328 height 21
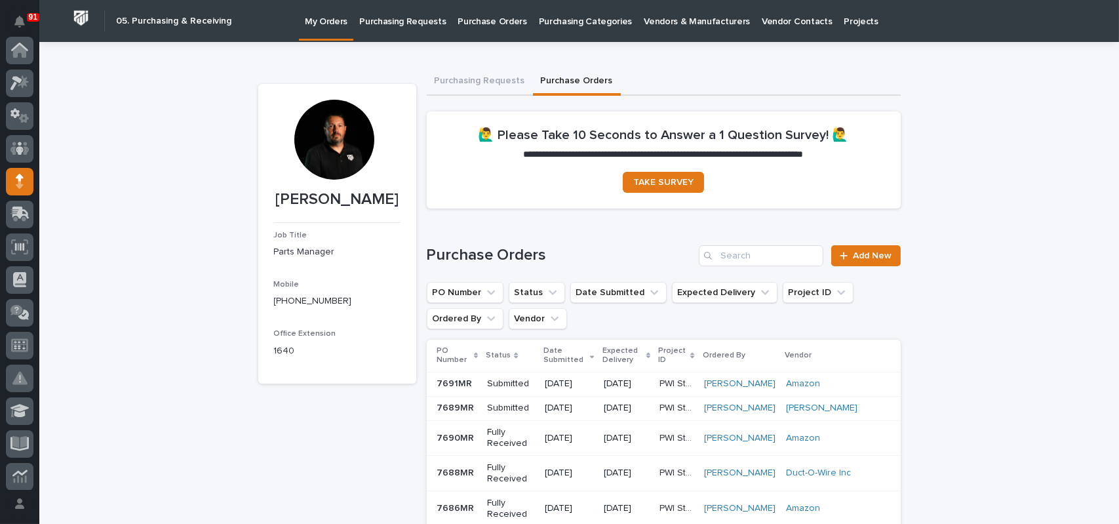
scroll to position [131, 0]
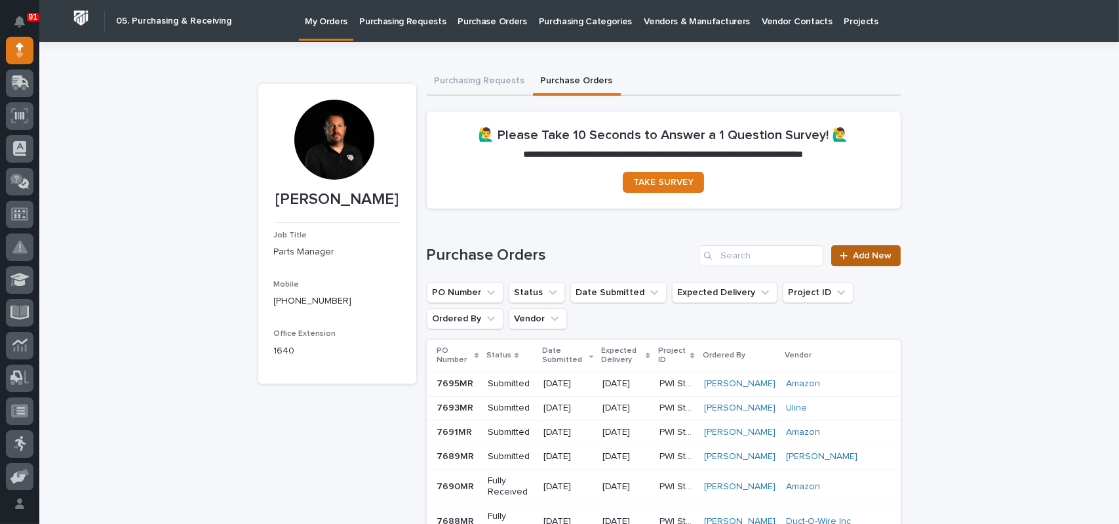
click at [882, 258] on span "Add New" at bounding box center [872, 255] width 39 height 9
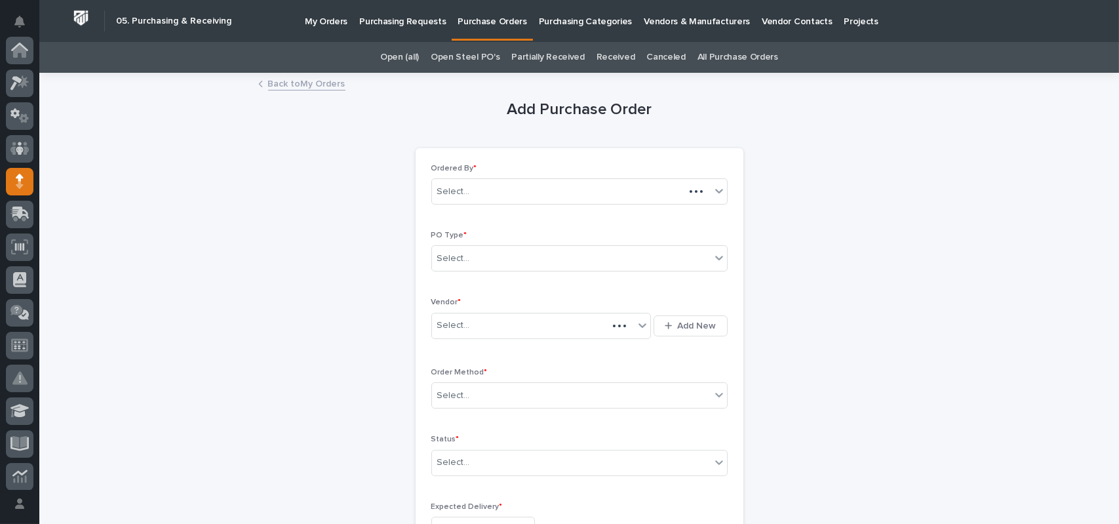
scroll to position [131, 0]
click at [487, 252] on div "Select..." at bounding box center [571, 259] width 279 height 22
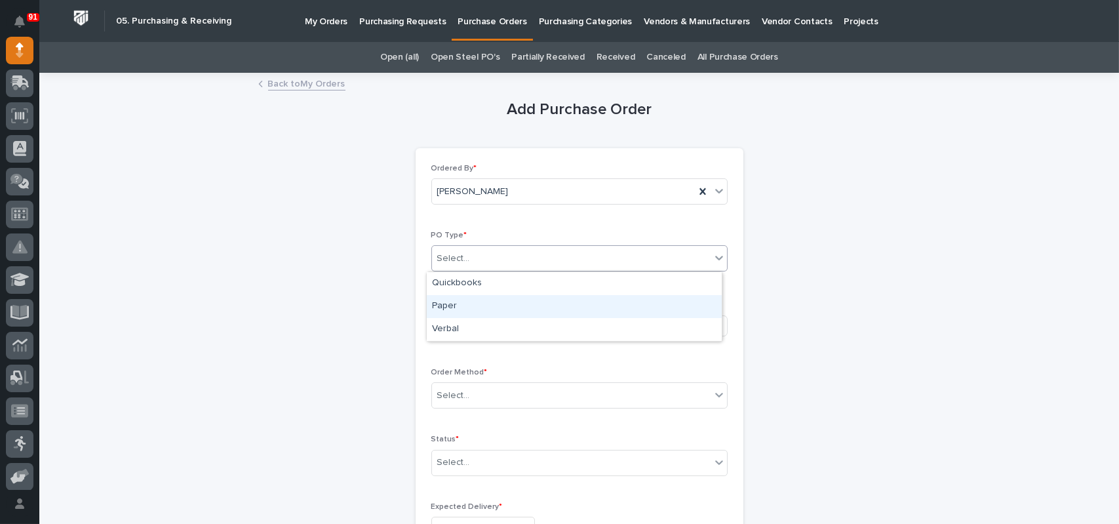
click at [457, 307] on div "Paper" at bounding box center [574, 306] width 295 height 23
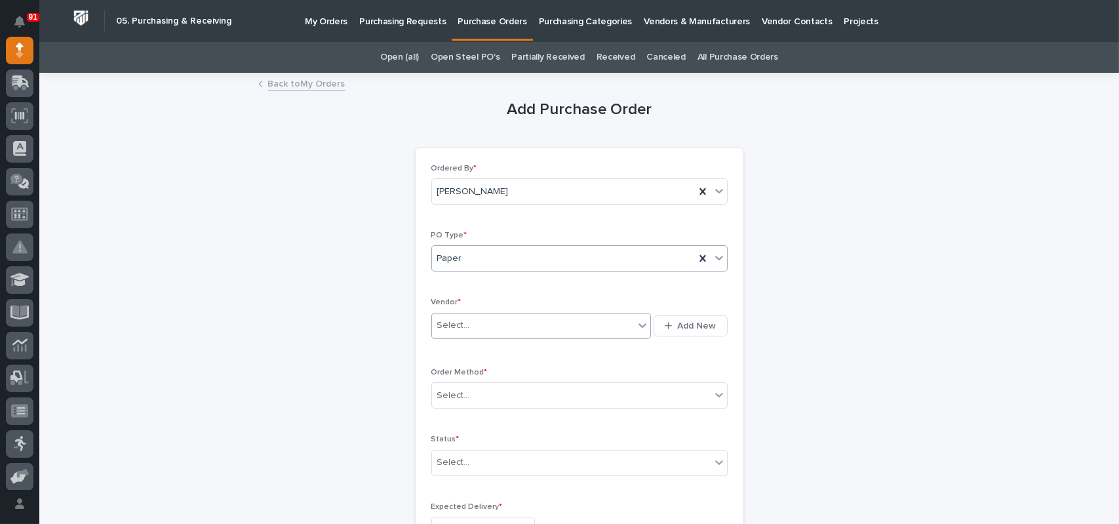
click at [459, 325] on div "Select..." at bounding box center [453, 326] width 33 height 14
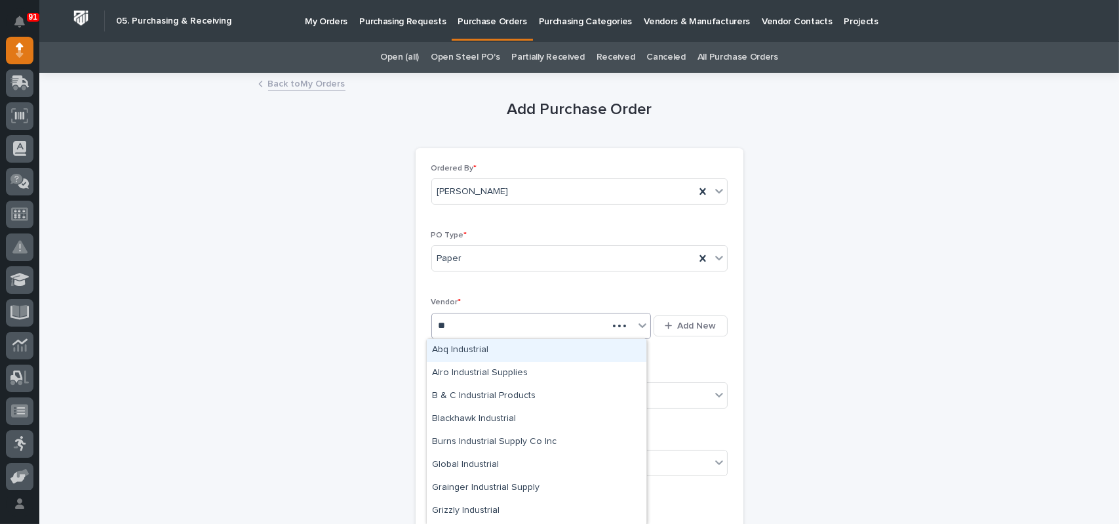
type input "*"
click at [698, 327] on span "Add New" at bounding box center [697, 326] width 39 height 12
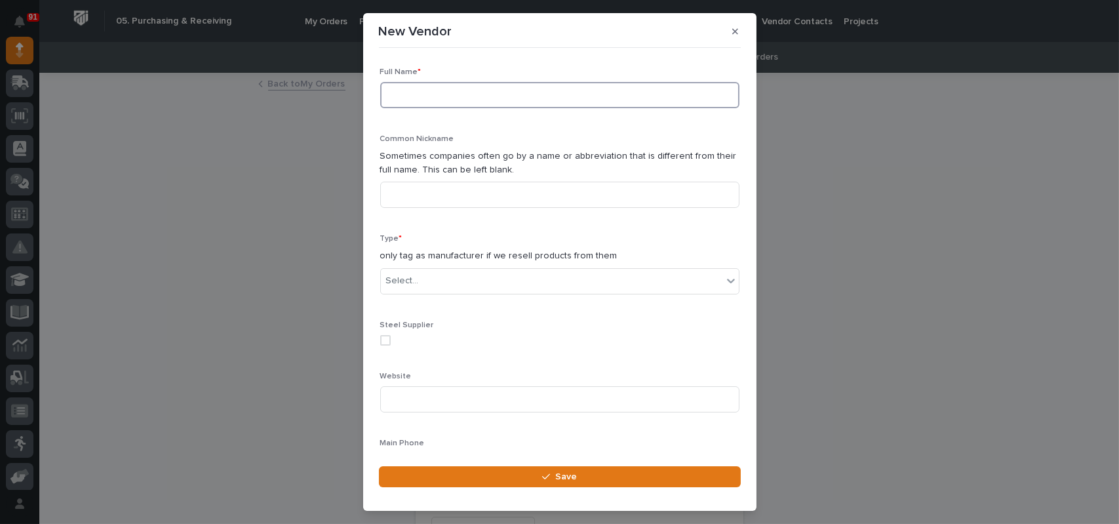
click at [441, 96] on input at bounding box center [559, 95] width 359 height 26
type input "Industrial Installations Inc."
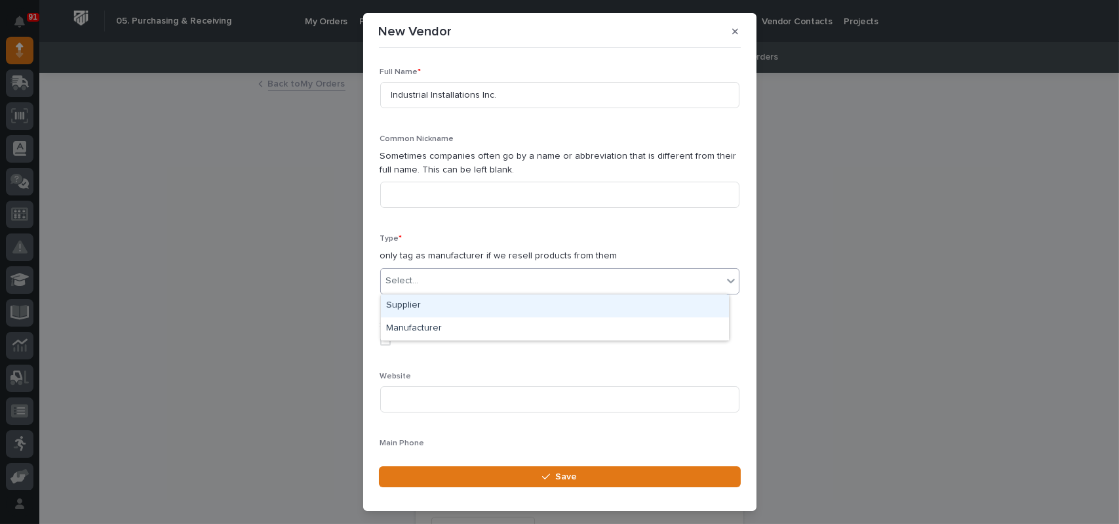
click at [469, 283] on div "Select..." at bounding box center [552, 281] width 342 height 22
click at [433, 306] on div "Supplier" at bounding box center [555, 305] width 348 height 23
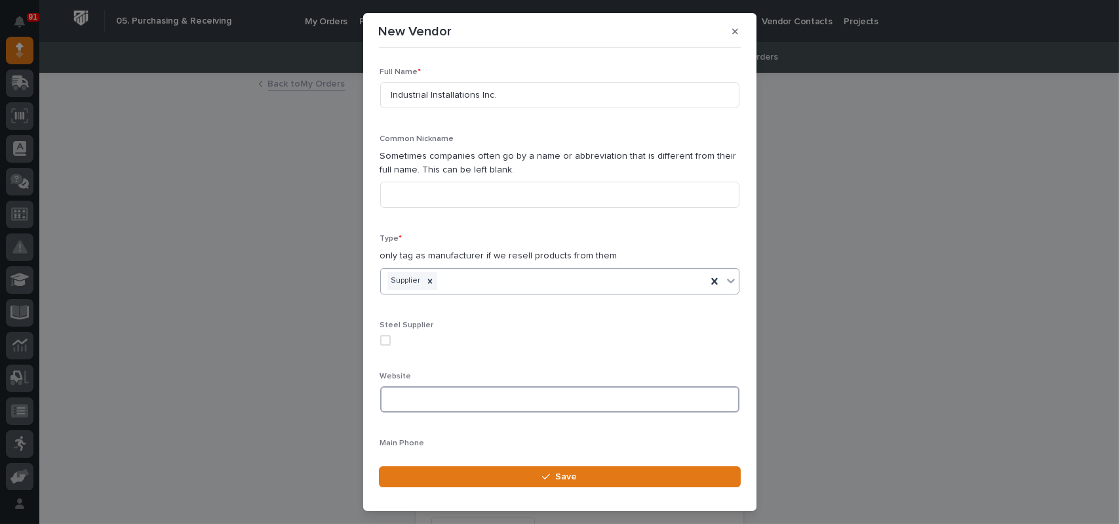
click at [433, 410] on input at bounding box center [559, 399] width 359 height 26
click at [442, 401] on input at bounding box center [559, 399] width 359 height 26
paste input "[URL][DOMAIN_NAME]"
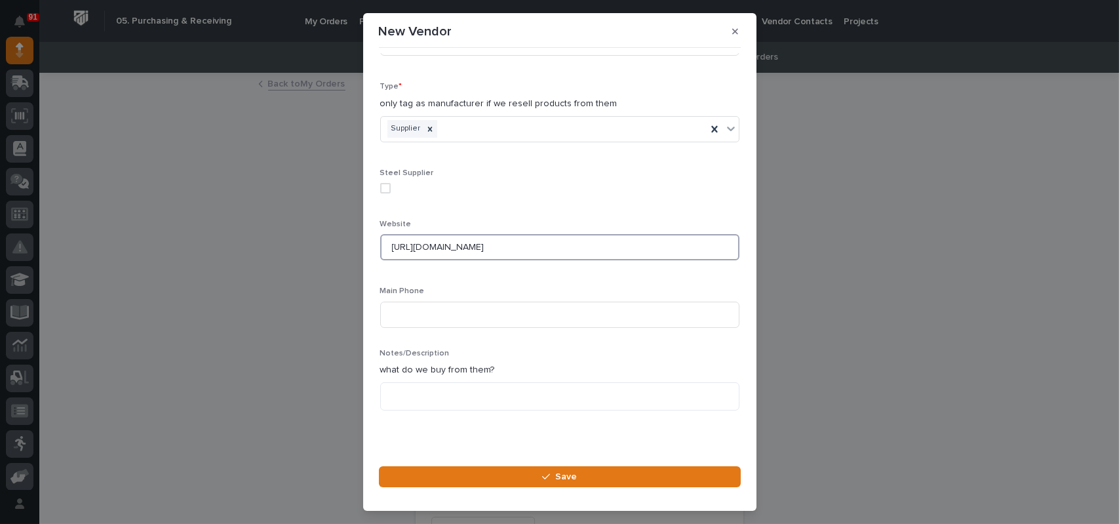
scroll to position [152, 0]
type input "[URL][DOMAIN_NAME]"
click at [485, 314] on input at bounding box center [559, 315] width 359 height 26
type input "[PHONE_NUMBER]"
type textarea "*"
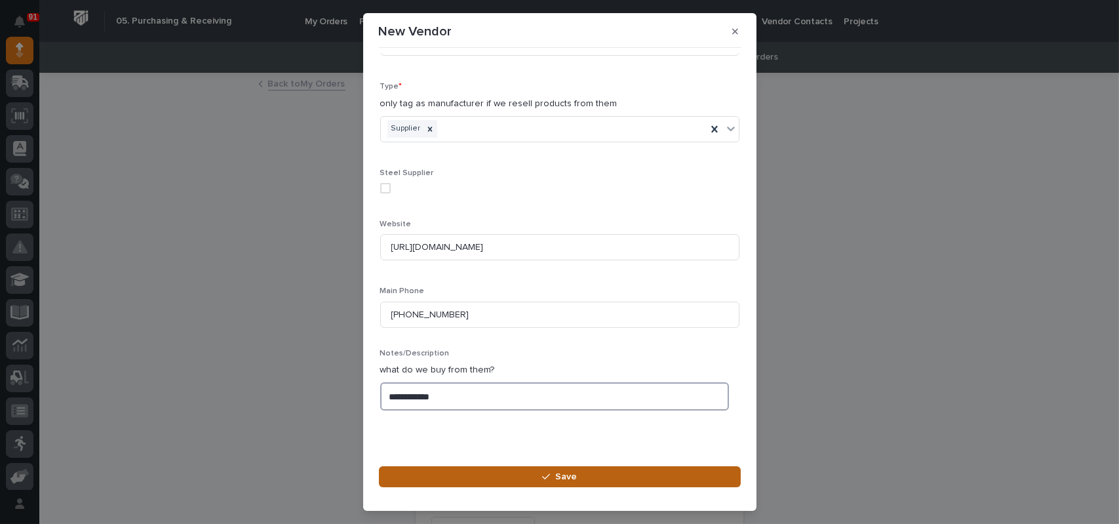
type textarea "**********"
click at [553, 475] on div "button" at bounding box center [548, 476] width 13 height 9
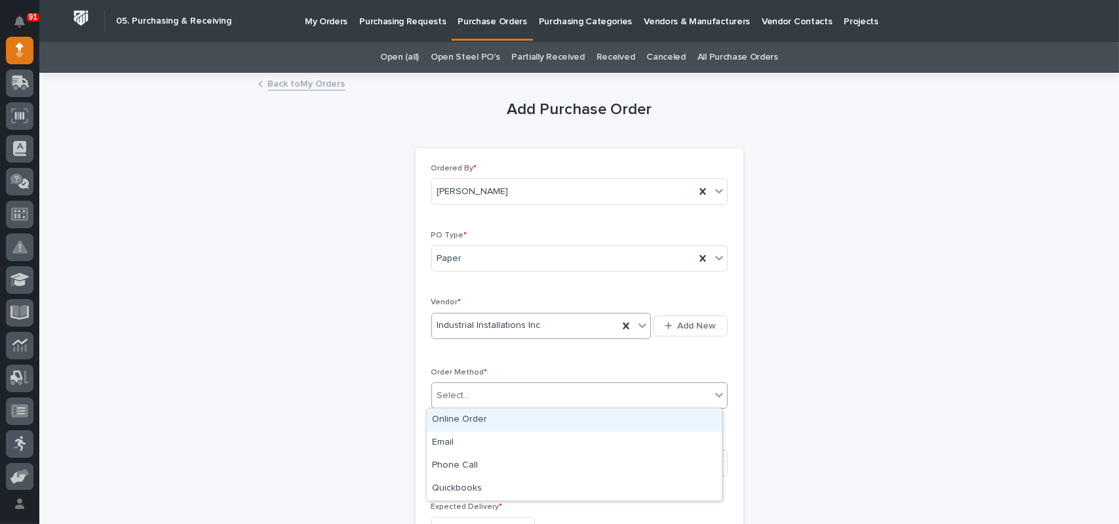
click at [499, 393] on div "Select..." at bounding box center [571, 396] width 279 height 22
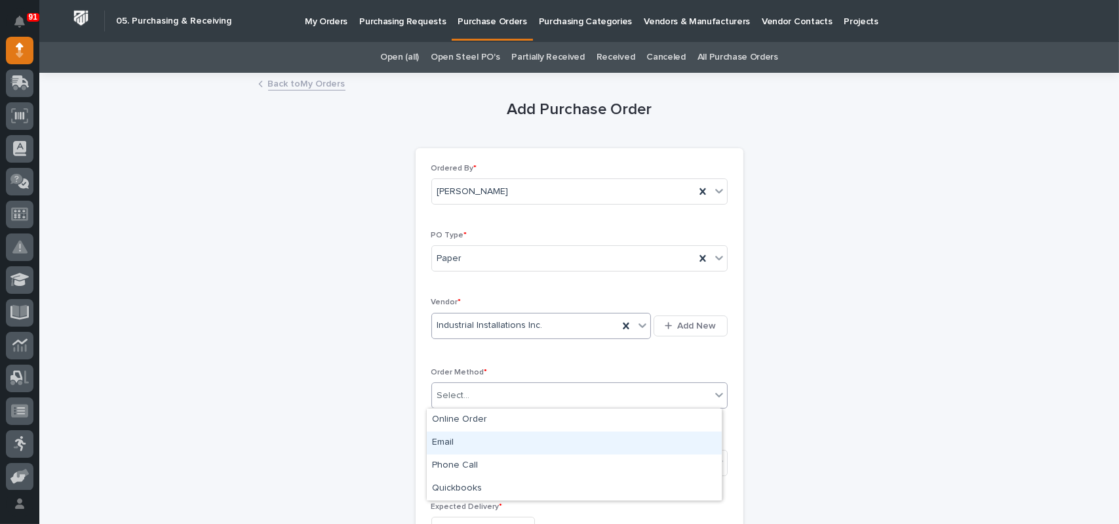
click at [471, 445] on div "Email" at bounding box center [574, 442] width 295 height 23
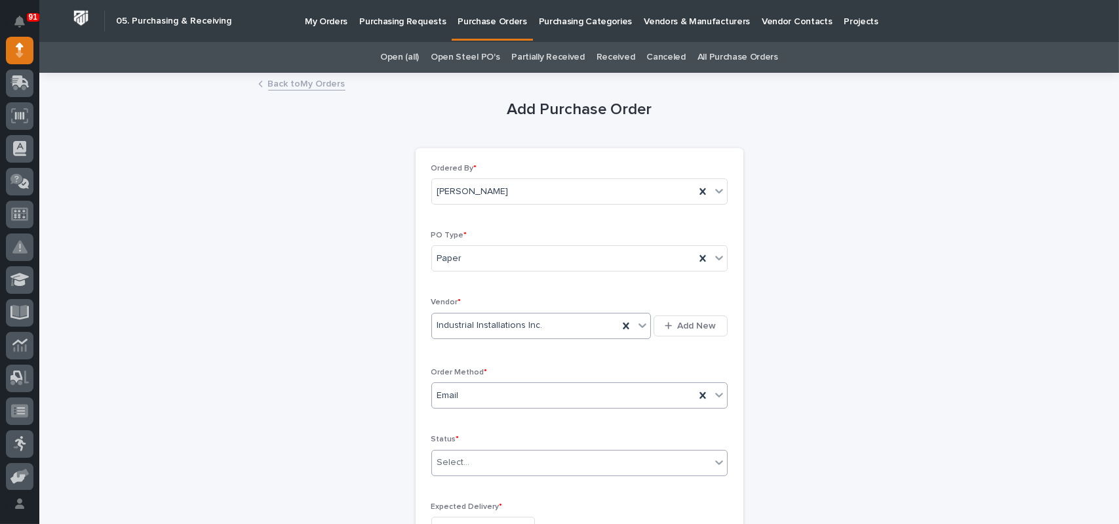
click at [475, 459] on div "Select..." at bounding box center [571, 463] width 279 height 22
click at [460, 372] on div "Submitted" at bounding box center [574, 368] width 295 height 23
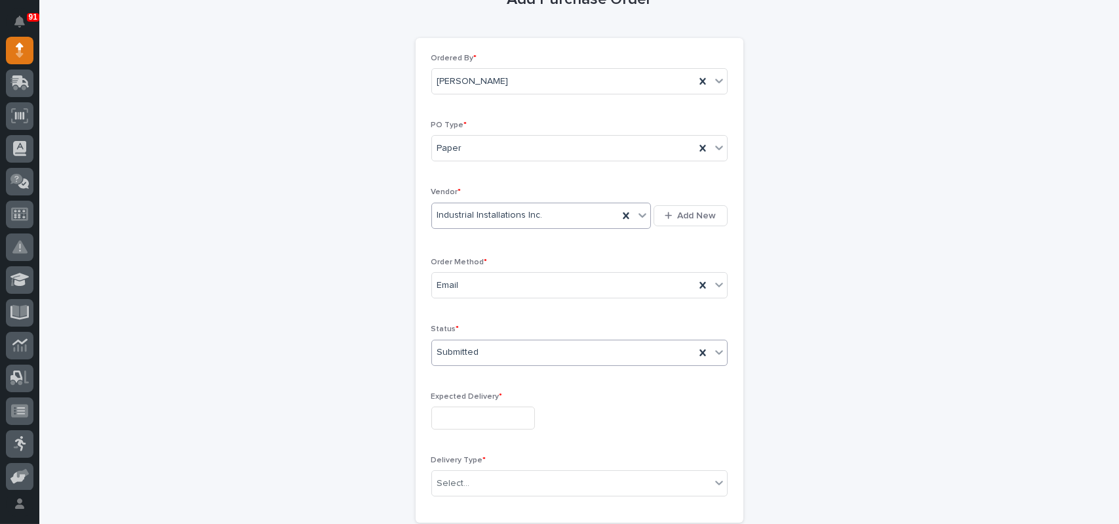
scroll to position [262, 0]
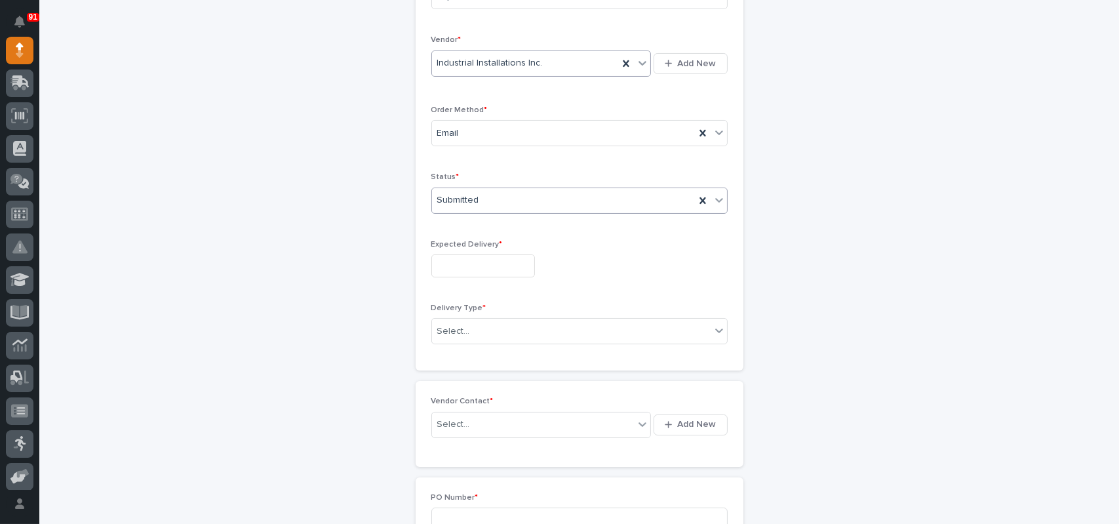
click at [468, 262] on input "text" at bounding box center [483, 265] width 104 height 23
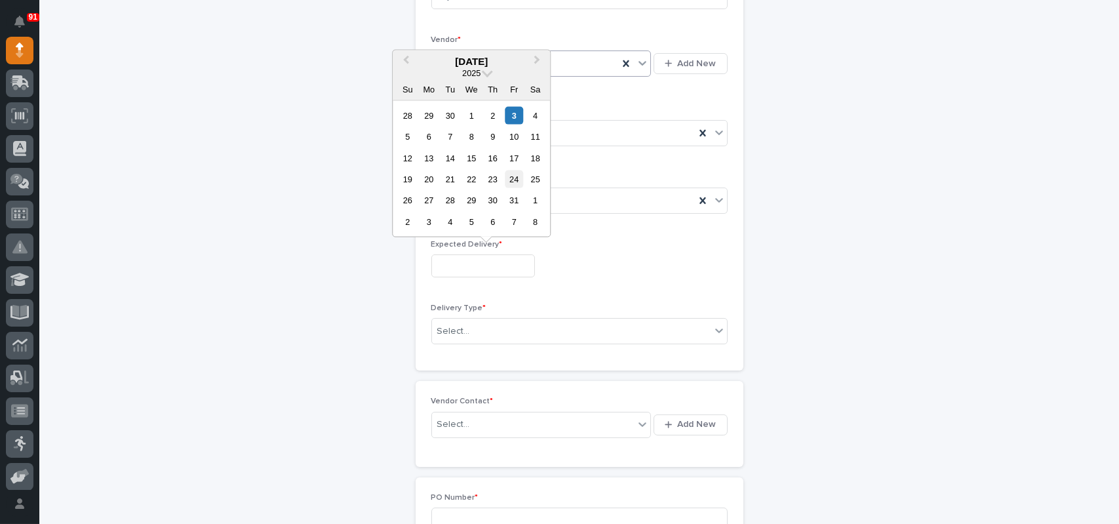
click at [510, 182] on div "24" at bounding box center [514, 179] width 18 height 18
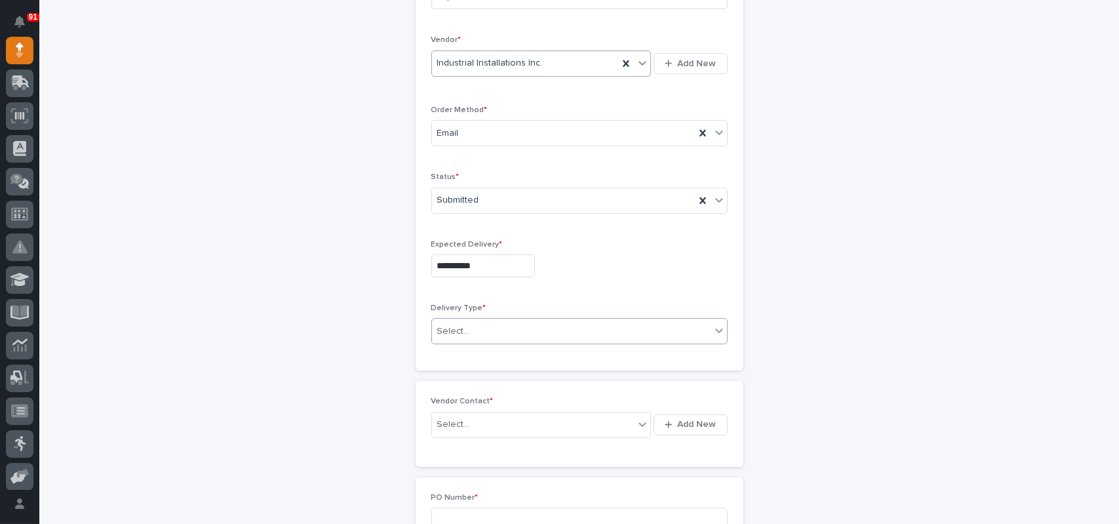
click at [447, 332] on div "Select..." at bounding box center [453, 331] width 33 height 14
click at [465, 355] on div "Deliver to PWI" at bounding box center [574, 355] width 295 height 23
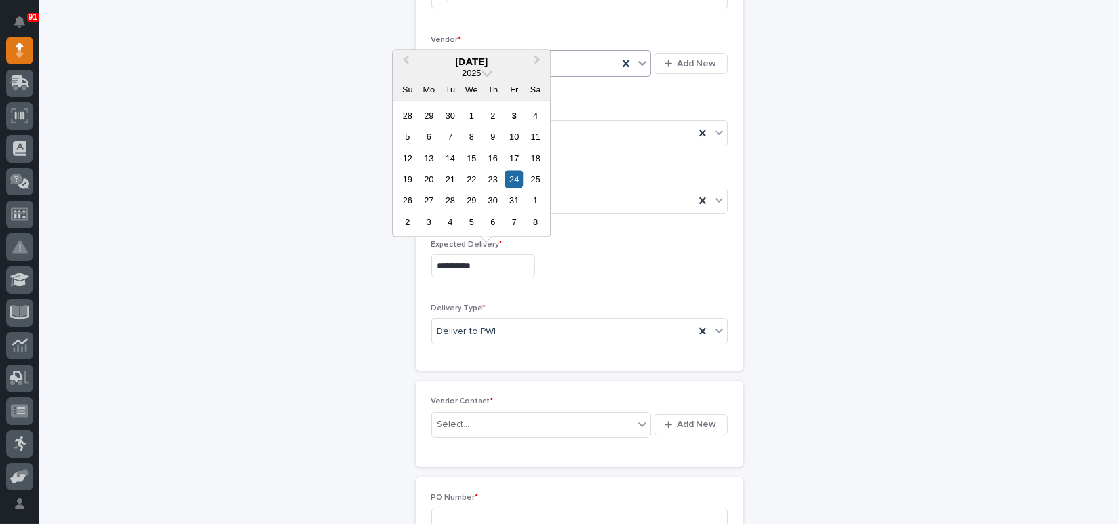
click at [501, 260] on input "**********" at bounding box center [483, 265] width 104 height 23
click at [517, 196] on div "31" at bounding box center [514, 200] width 18 height 18
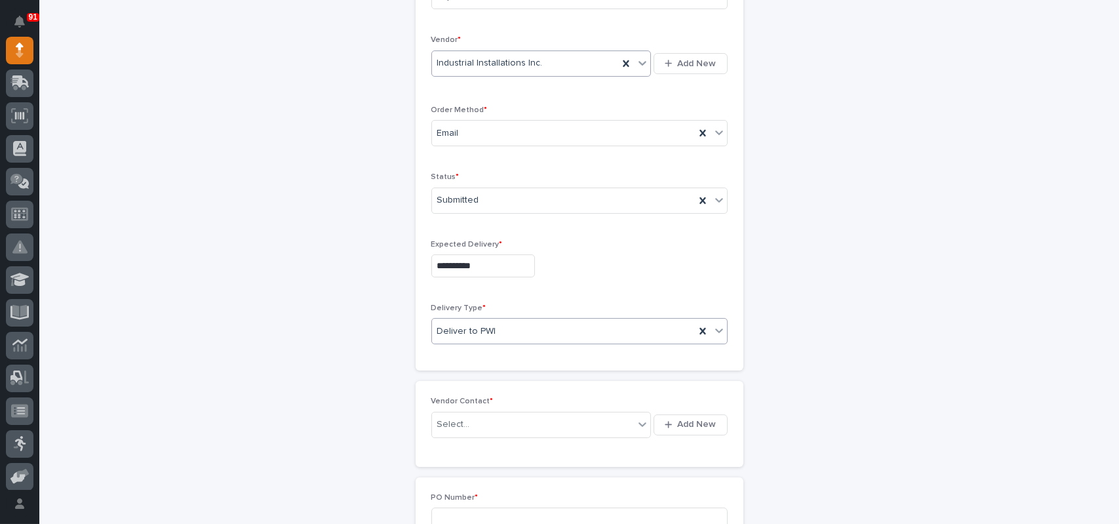
type input "**********"
click at [475, 420] on div "Select..." at bounding box center [533, 425] width 203 height 22
type input "*"
click at [703, 422] on span "Add New" at bounding box center [697, 424] width 39 height 12
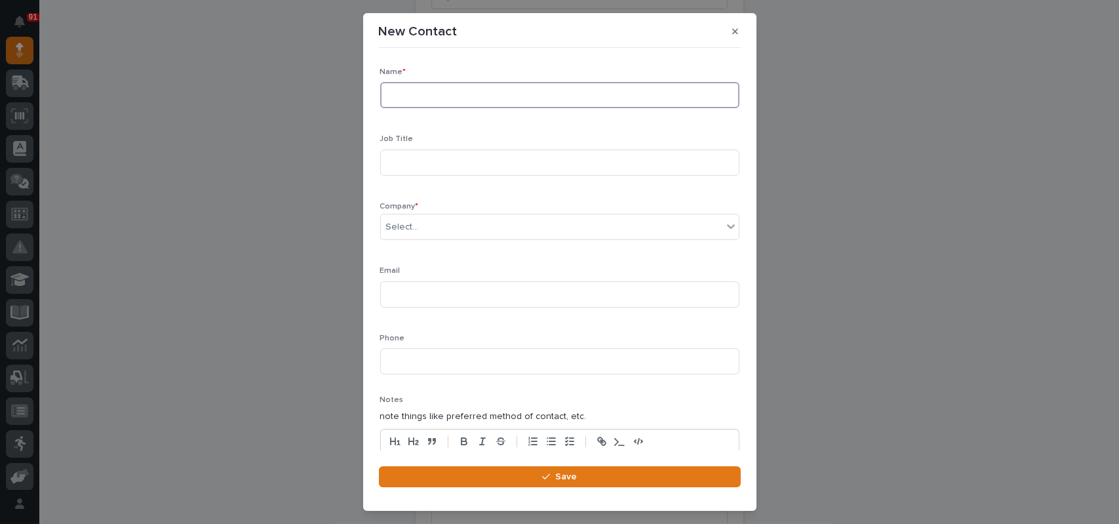
click at [480, 87] on input at bounding box center [559, 95] width 359 height 26
type input "[PERSON_NAME]"
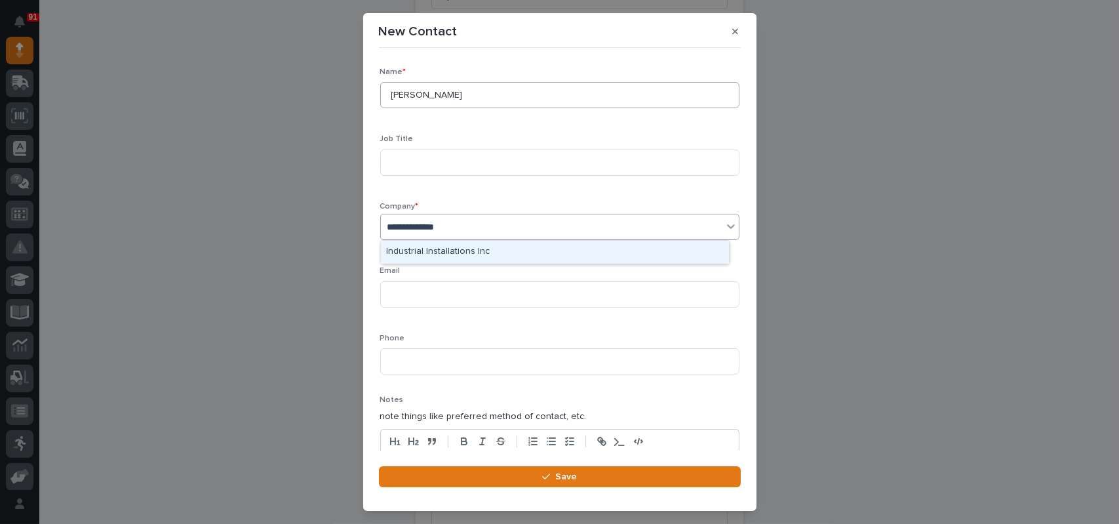
type input "**********"
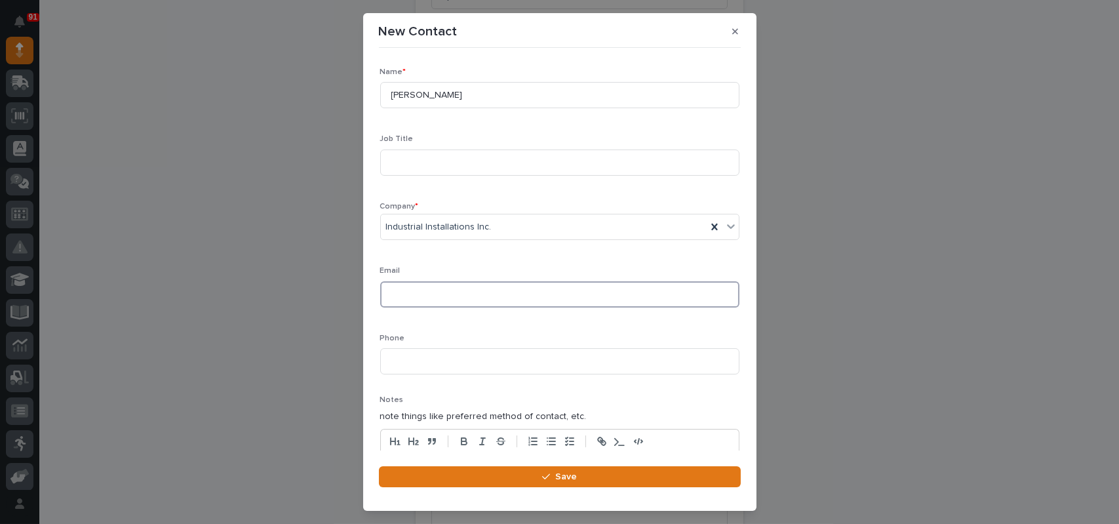
click at [411, 299] on input at bounding box center [559, 294] width 359 height 26
click at [399, 364] on input at bounding box center [559, 361] width 359 height 26
type input "2"
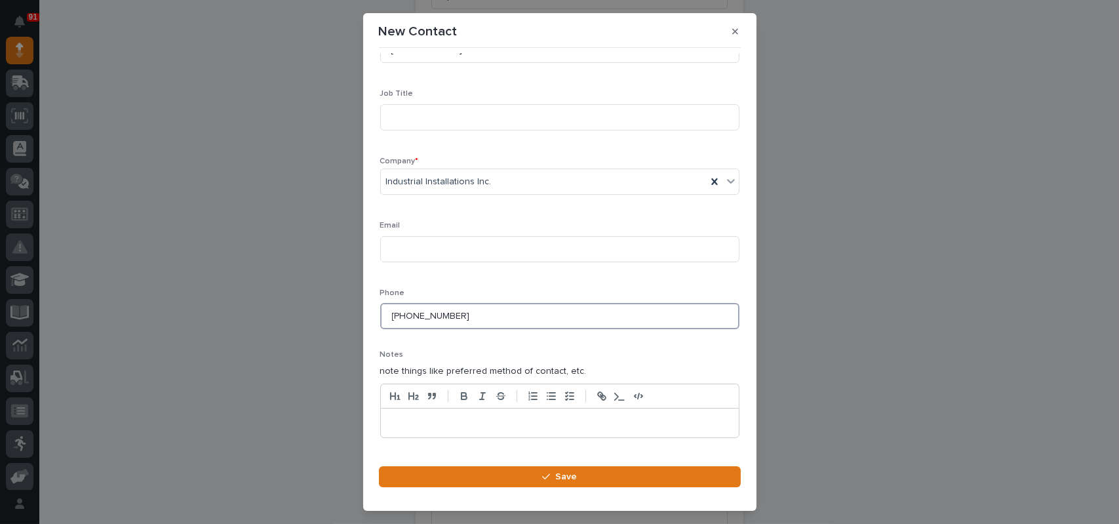
scroll to position [73, 0]
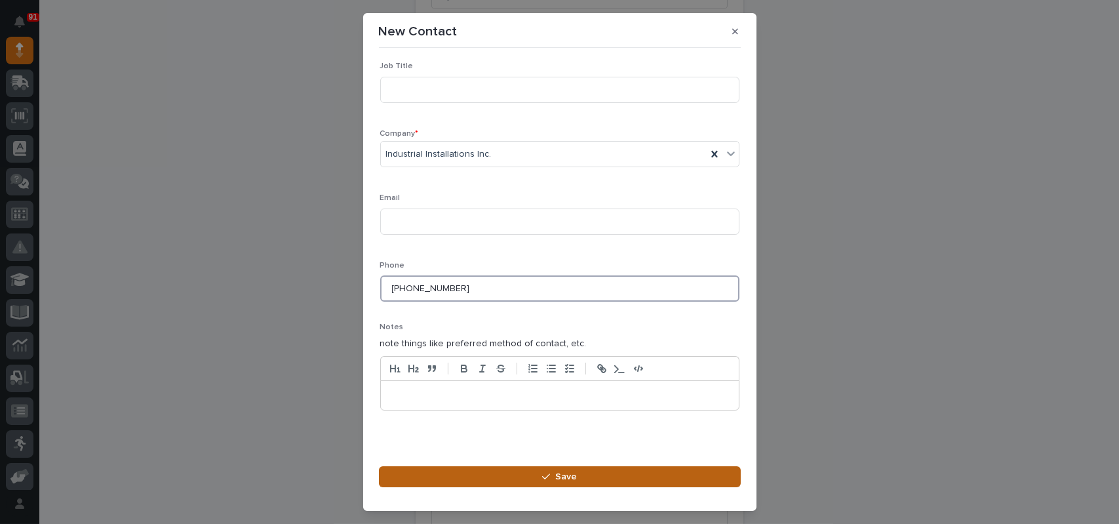
type input "[PHONE_NUMBER]"
click at [560, 477] on span "Save" at bounding box center [566, 477] width 22 height 12
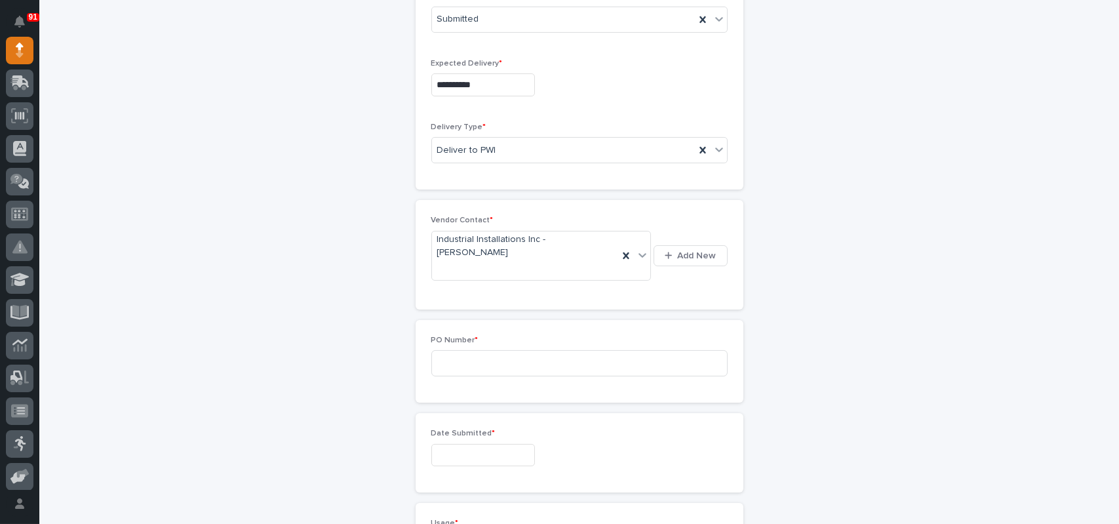
scroll to position [459, 0]
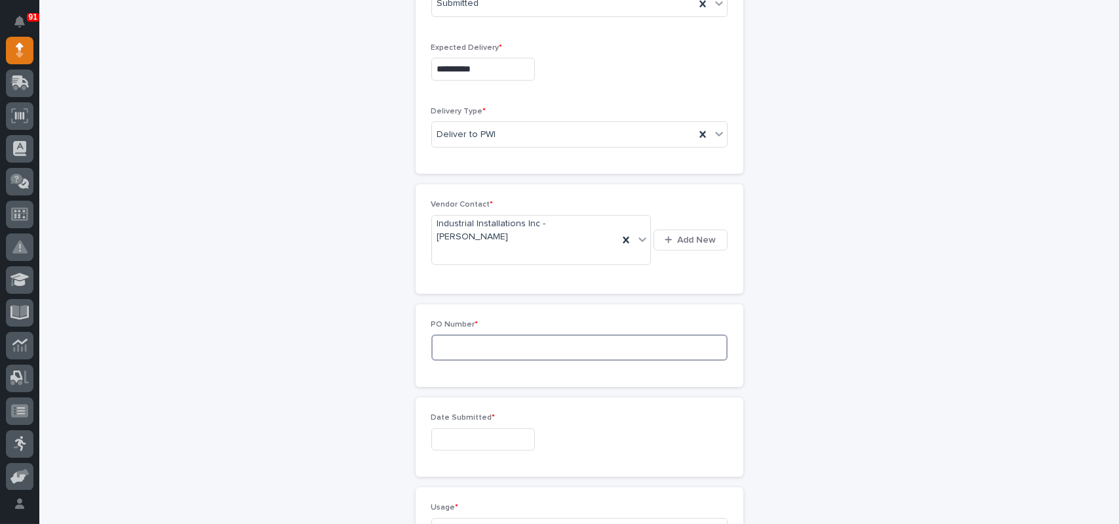
click at [491, 334] on input at bounding box center [579, 347] width 296 height 26
type input "7692MR"
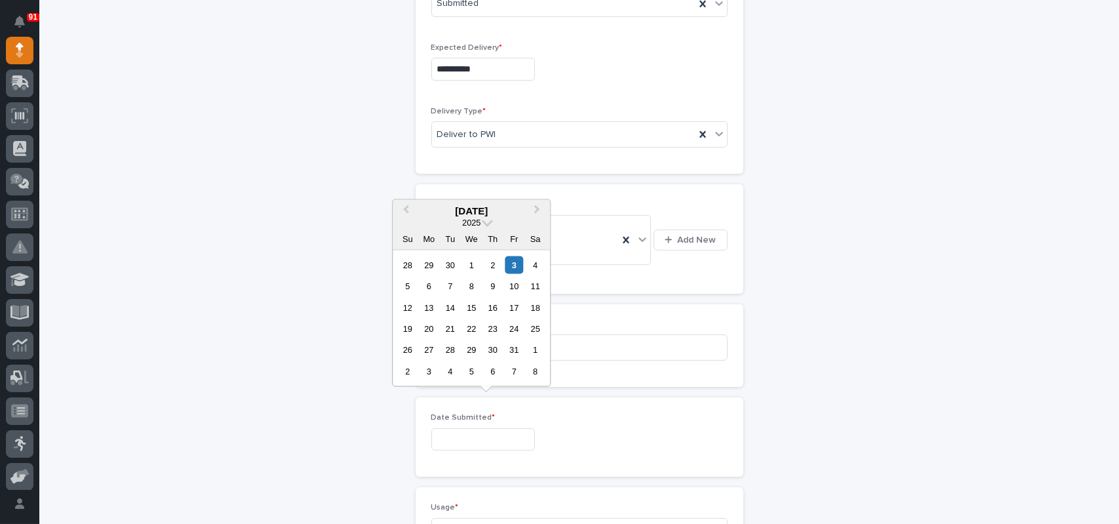
click at [474, 428] on input "text" at bounding box center [483, 439] width 104 height 23
click at [474, 262] on div "1" at bounding box center [472, 265] width 18 height 18
type input "**********"
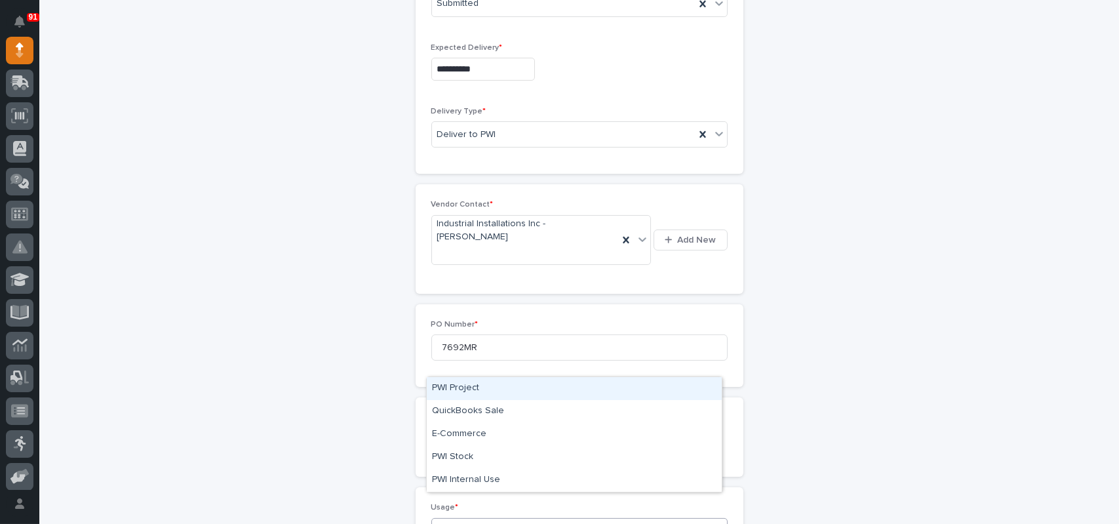
click at [475, 518] on div "Select..." at bounding box center [579, 531] width 296 height 26
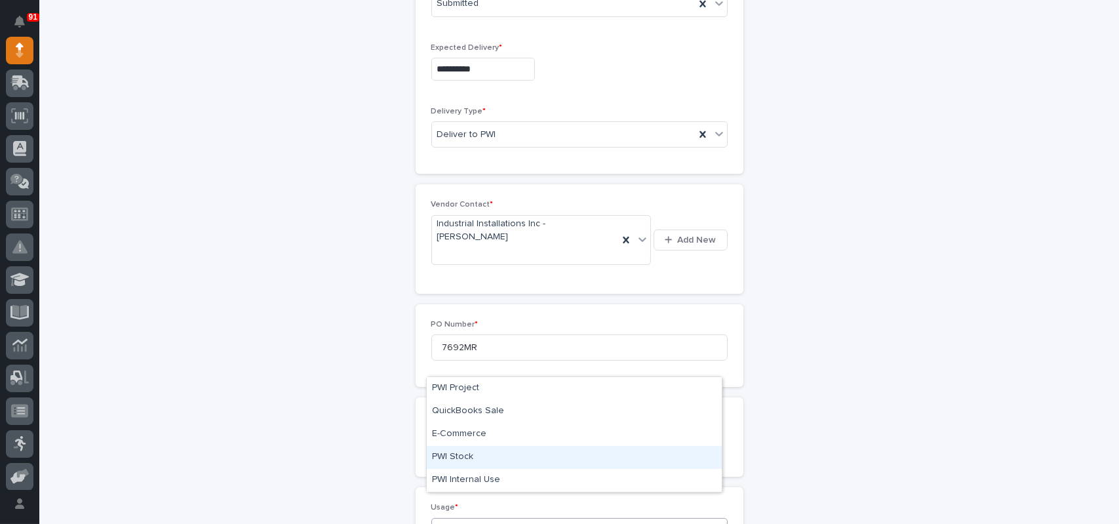
click at [452, 458] on div "PWI Stock" at bounding box center [574, 457] width 295 height 23
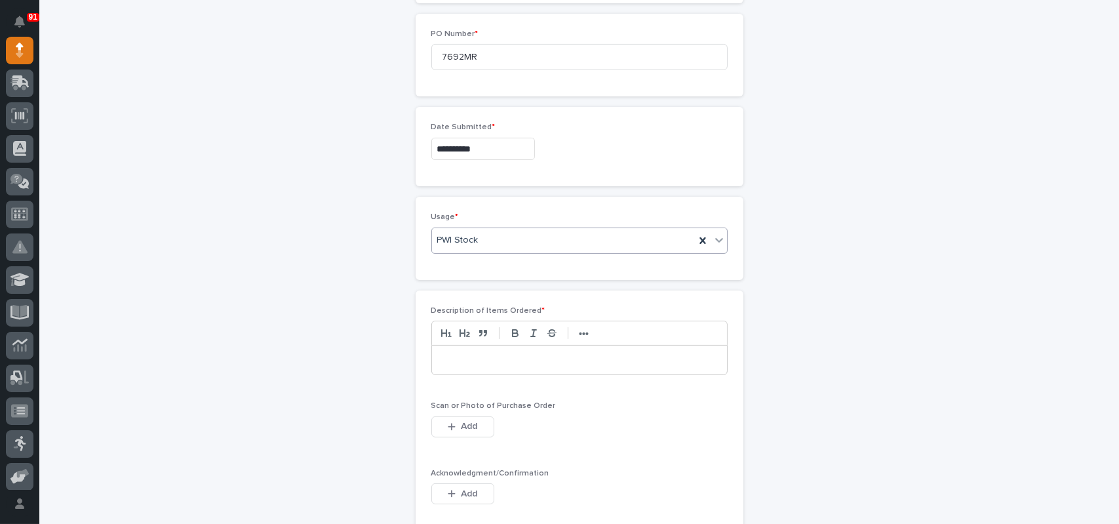
scroll to position [787, 0]
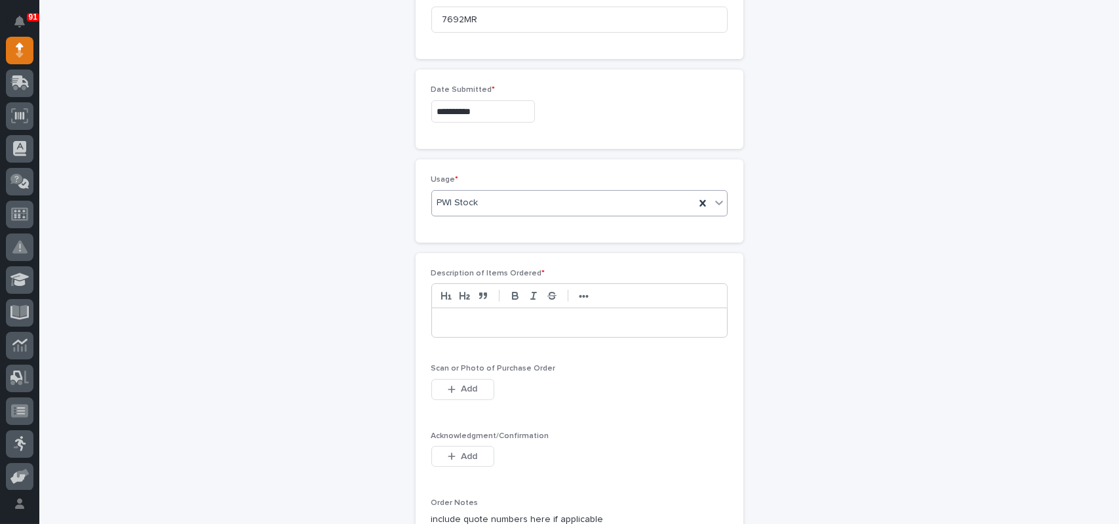
click at [527, 316] on p at bounding box center [579, 322] width 275 height 13
click at [458, 378] on button "Add" at bounding box center [462, 388] width 63 height 21
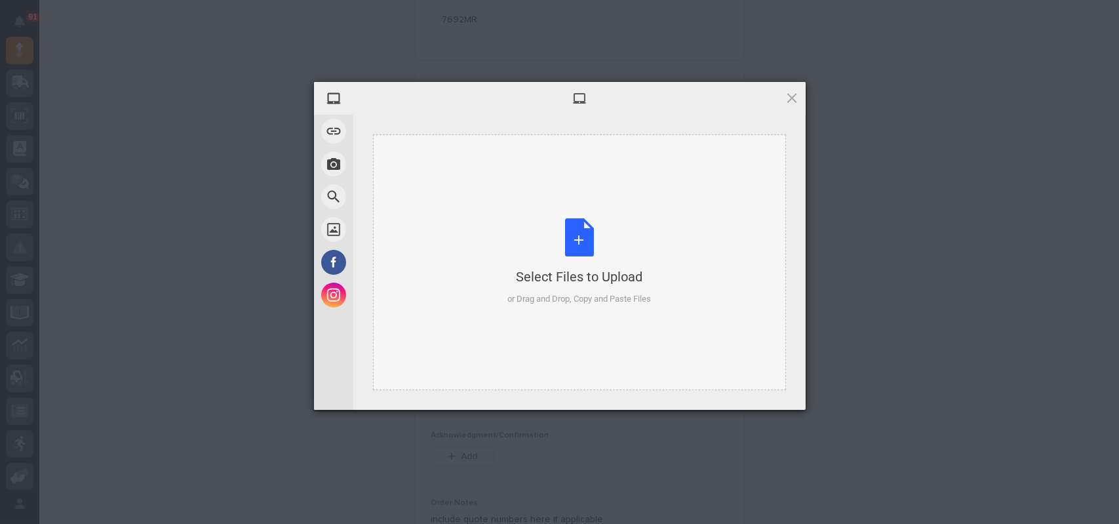
click at [578, 234] on div "Select Files to Upload or Drag and Drop, Copy and Paste Files" at bounding box center [579, 261] width 144 height 87
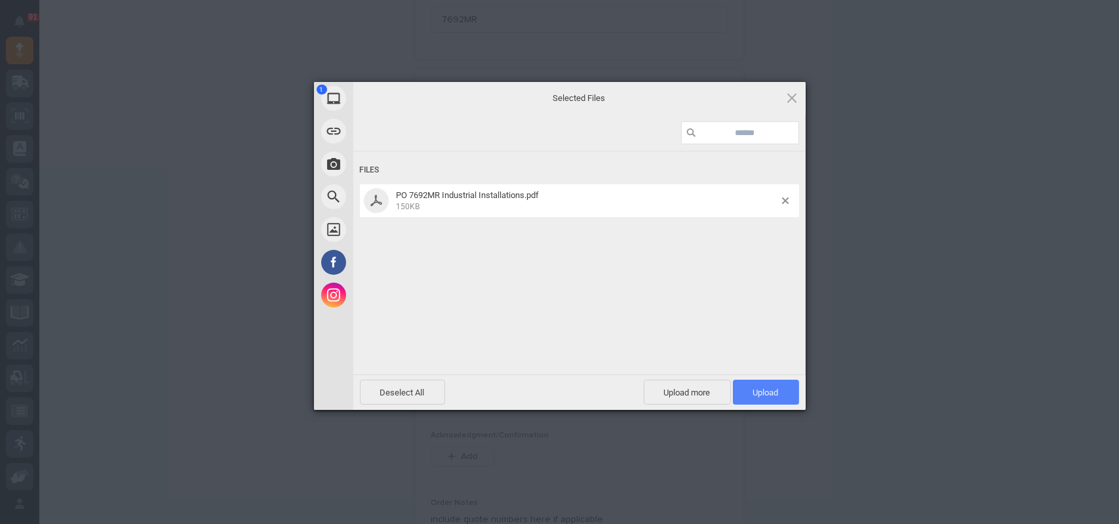
click at [789, 393] on span "Upload 1" at bounding box center [766, 392] width 66 height 25
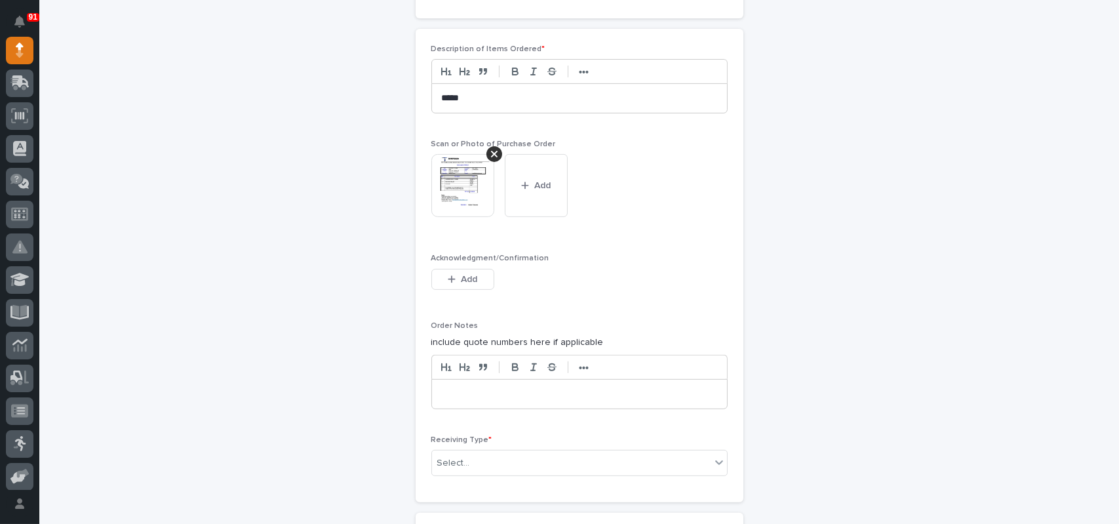
scroll to position [1190, 0]
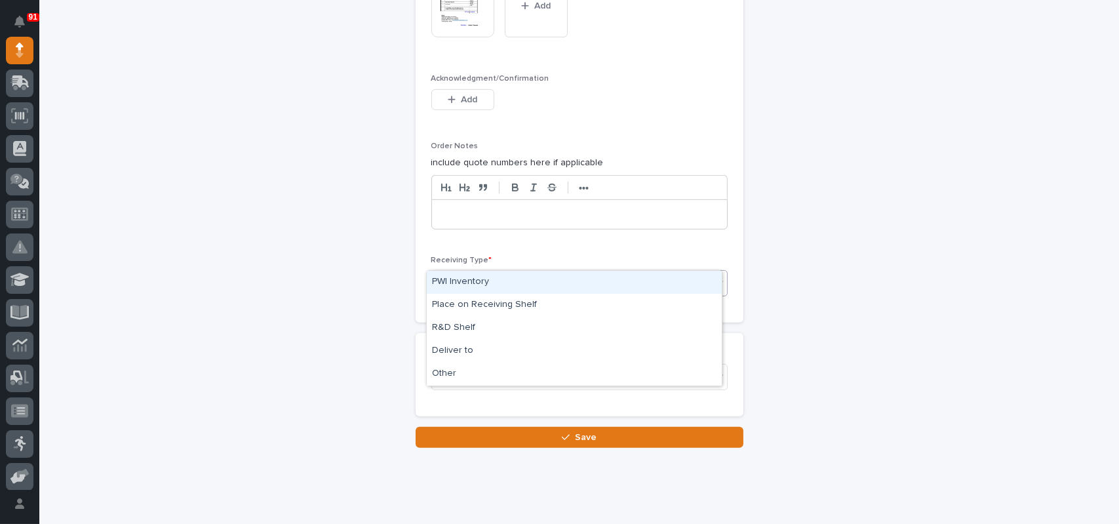
click at [496, 273] on div "Select..." at bounding box center [571, 284] width 279 height 22
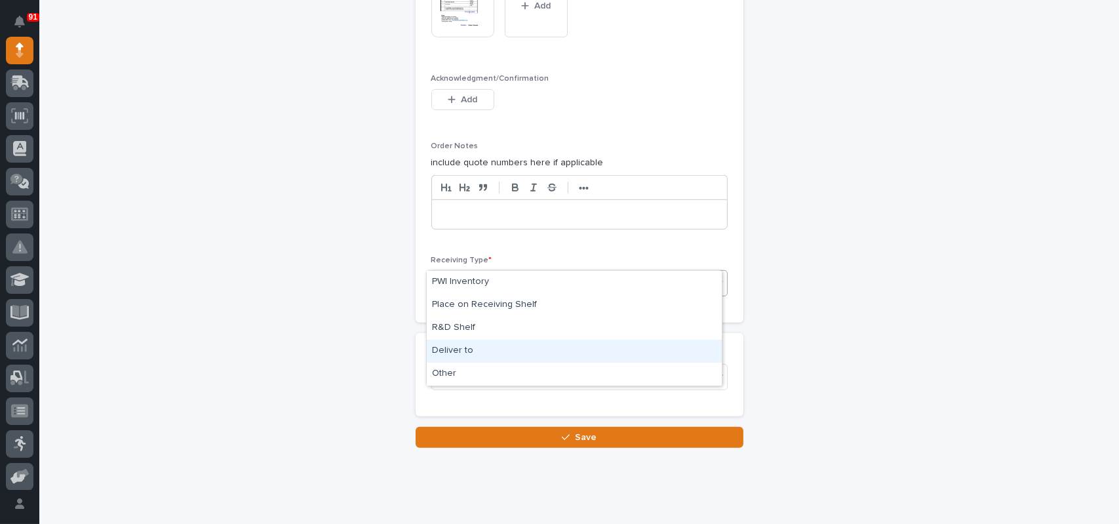
click at [454, 342] on div "Deliver to" at bounding box center [574, 351] width 295 height 23
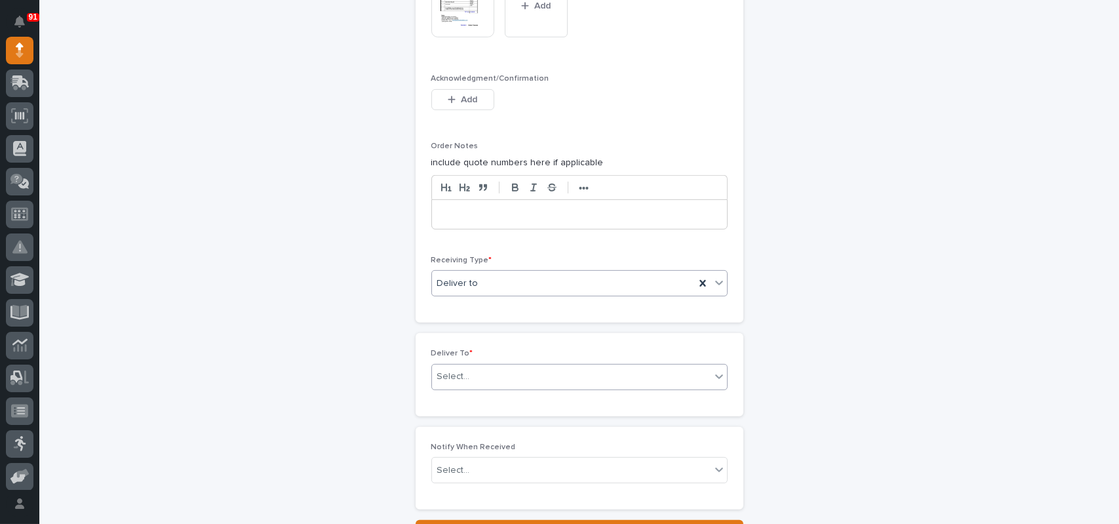
click at [480, 366] on div "Select..." at bounding box center [571, 377] width 279 height 22
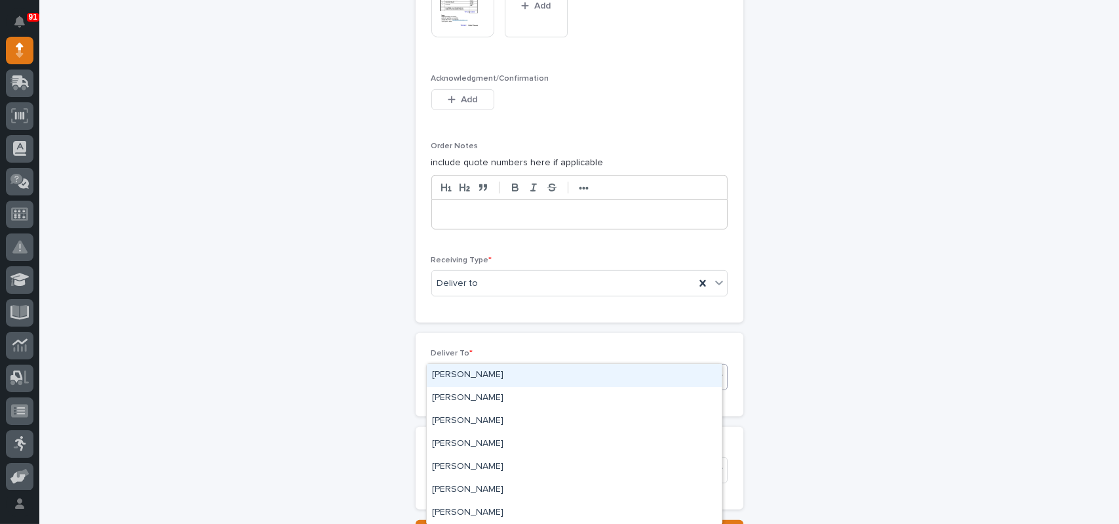
type input "****"
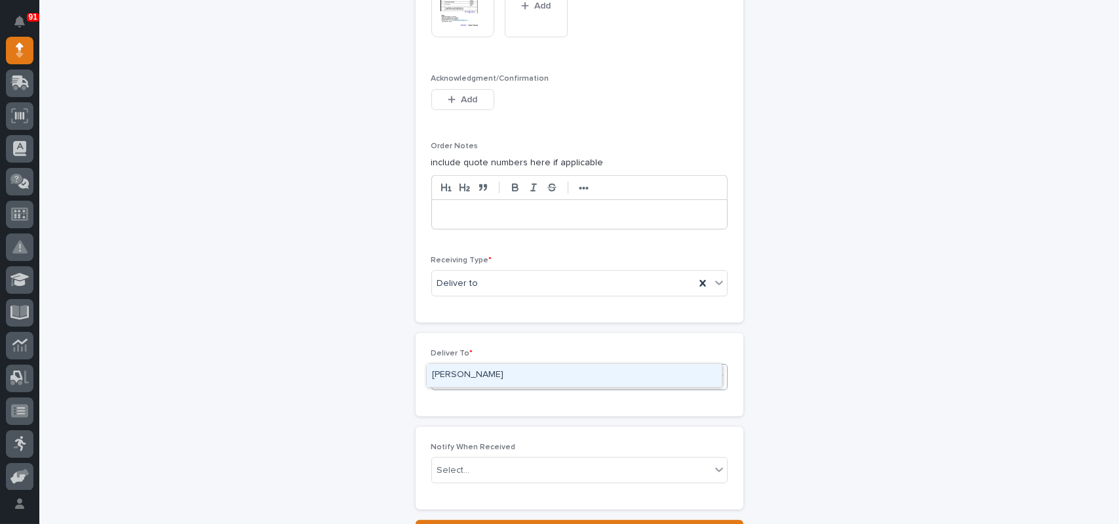
click at [471, 368] on div "[PERSON_NAME]" at bounding box center [574, 375] width 295 height 23
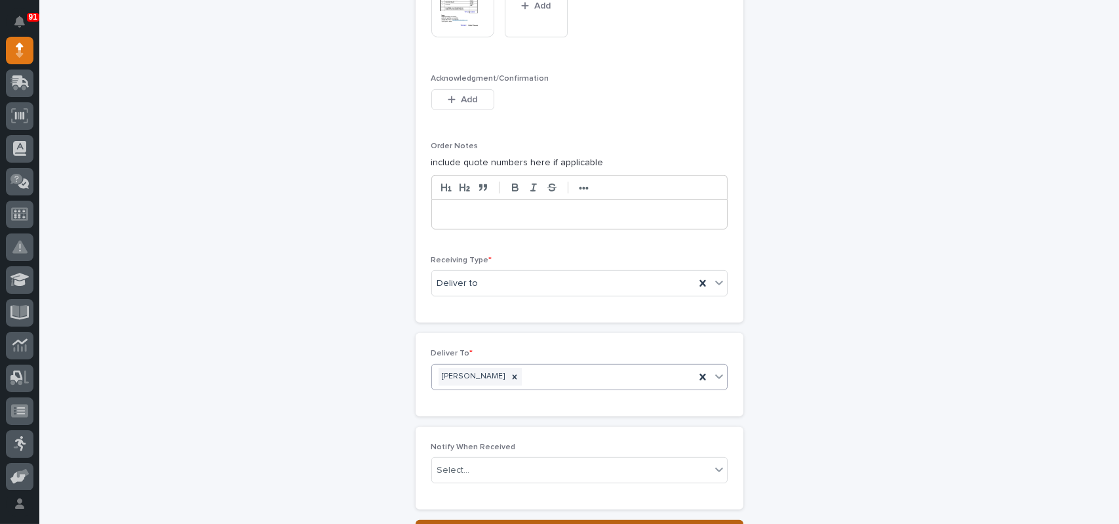
click at [483, 520] on button "Save" at bounding box center [580, 530] width 328 height 21
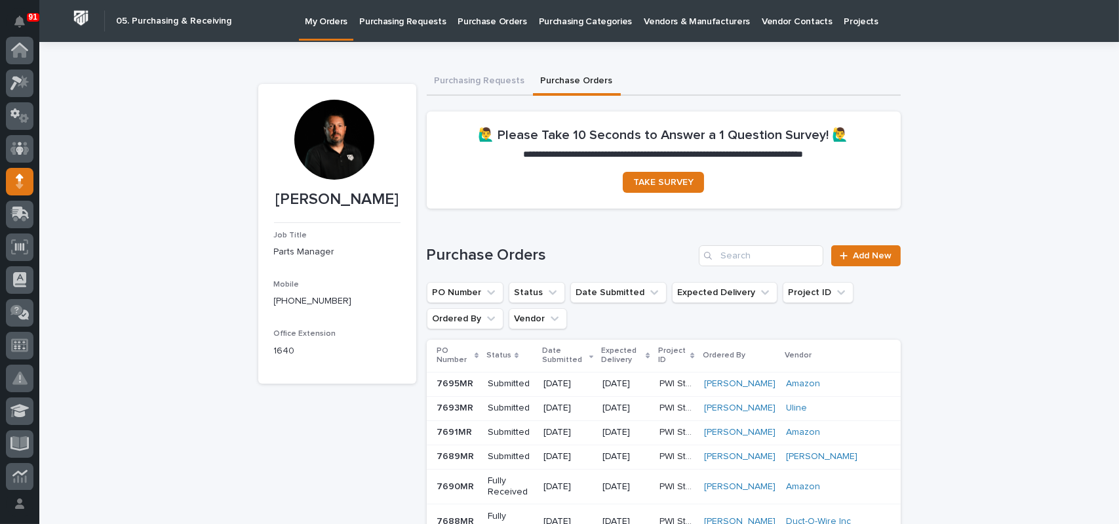
scroll to position [131, 0]
